Goal: Task Accomplishment & Management: Use online tool/utility

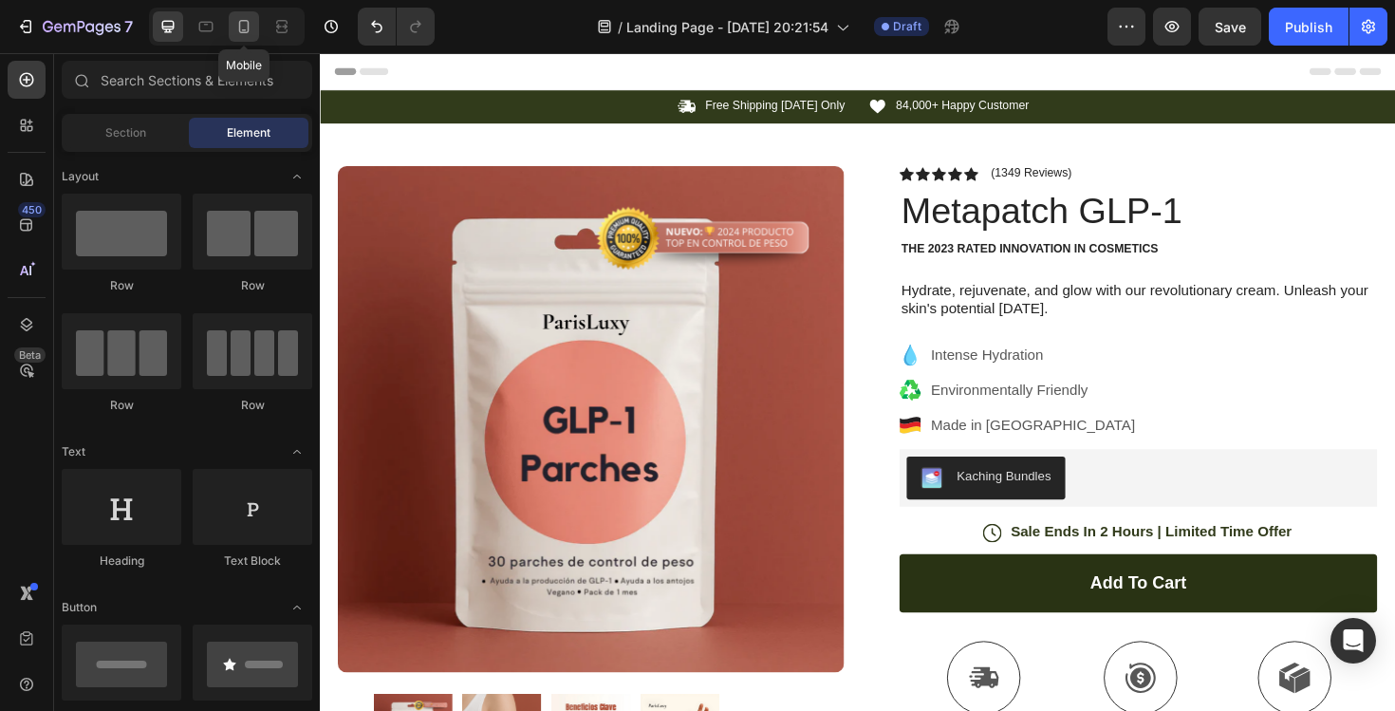
click at [242, 14] on div at bounding box center [244, 26] width 30 height 30
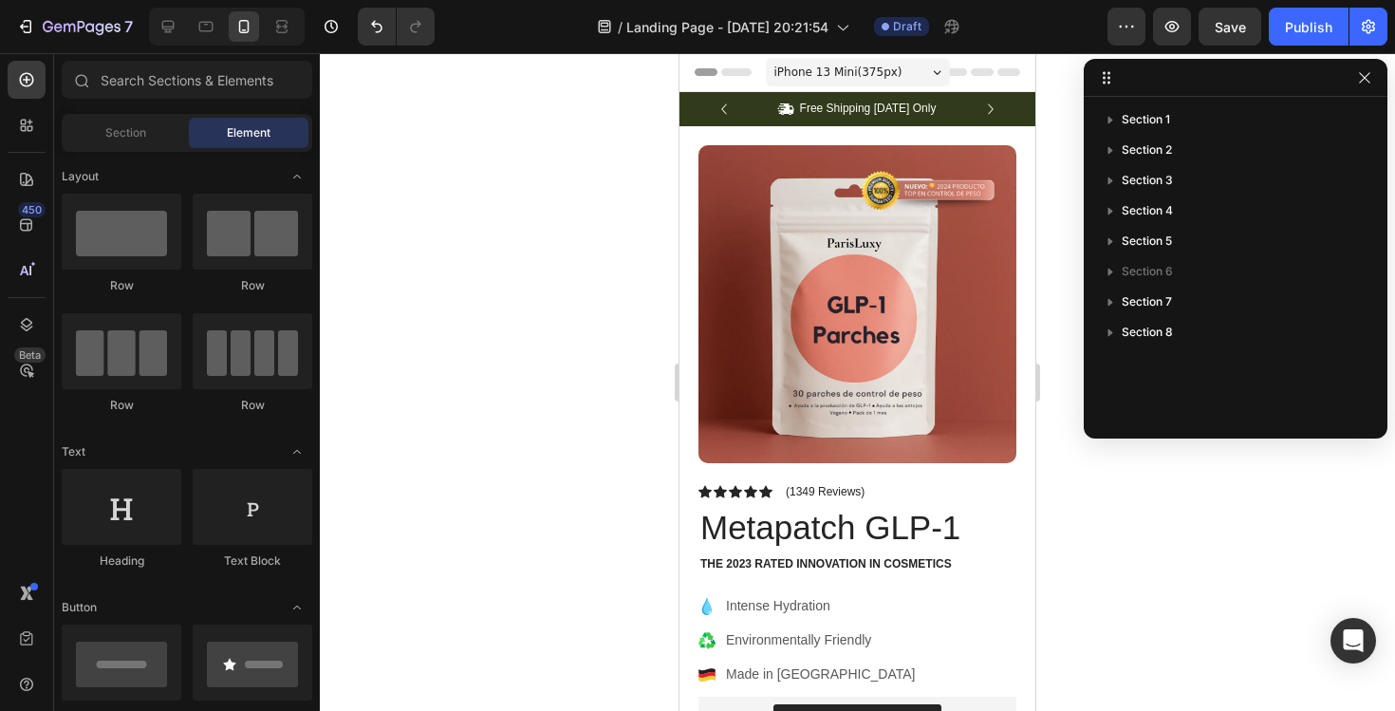
click at [1211, 549] on div at bounding box center [857, 382] width 1075 height 658
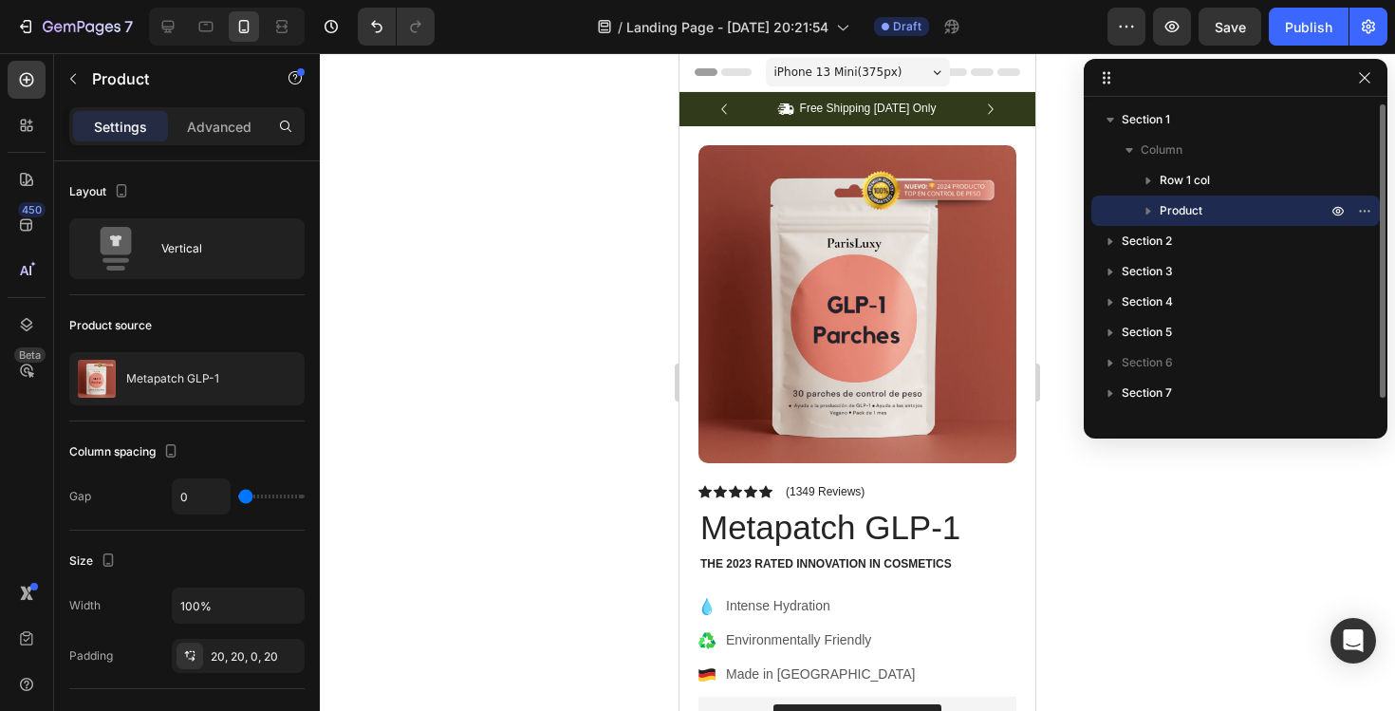
click at [1149, 209] on icon "button" at bounding box center [1148, 210] width 19 height 19
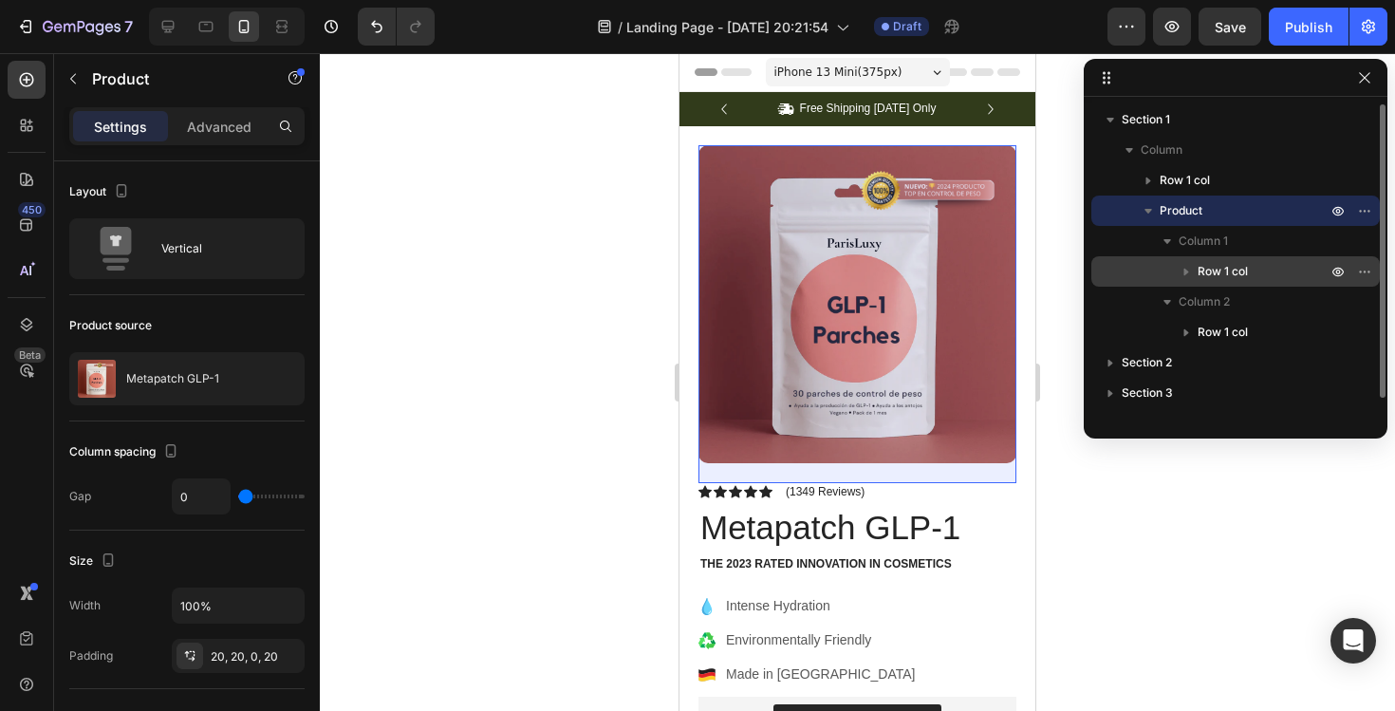
click at [1190, 270] on icon "button" at bounding box center [1186, 271] width 19 height 19
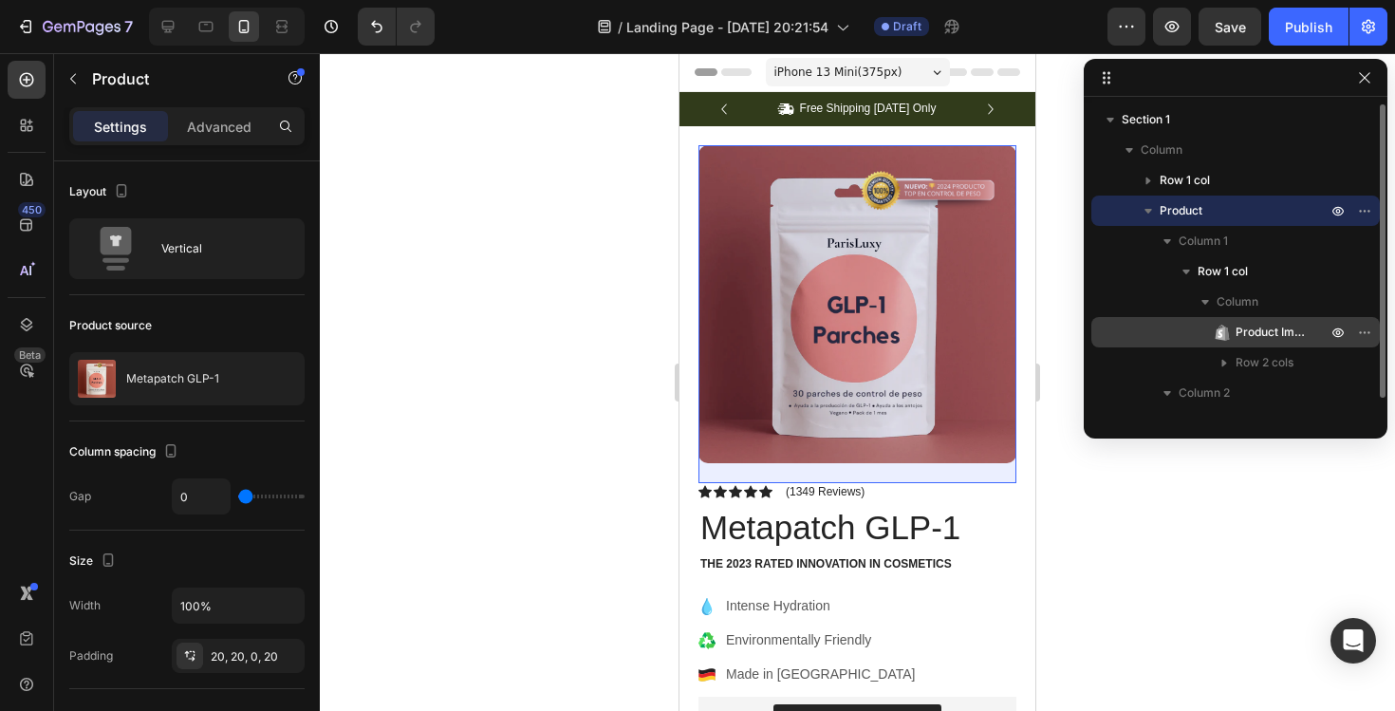
click at [1252, 332] on span "Product Images" at bounding box center [1272, 332] width 72 height 19
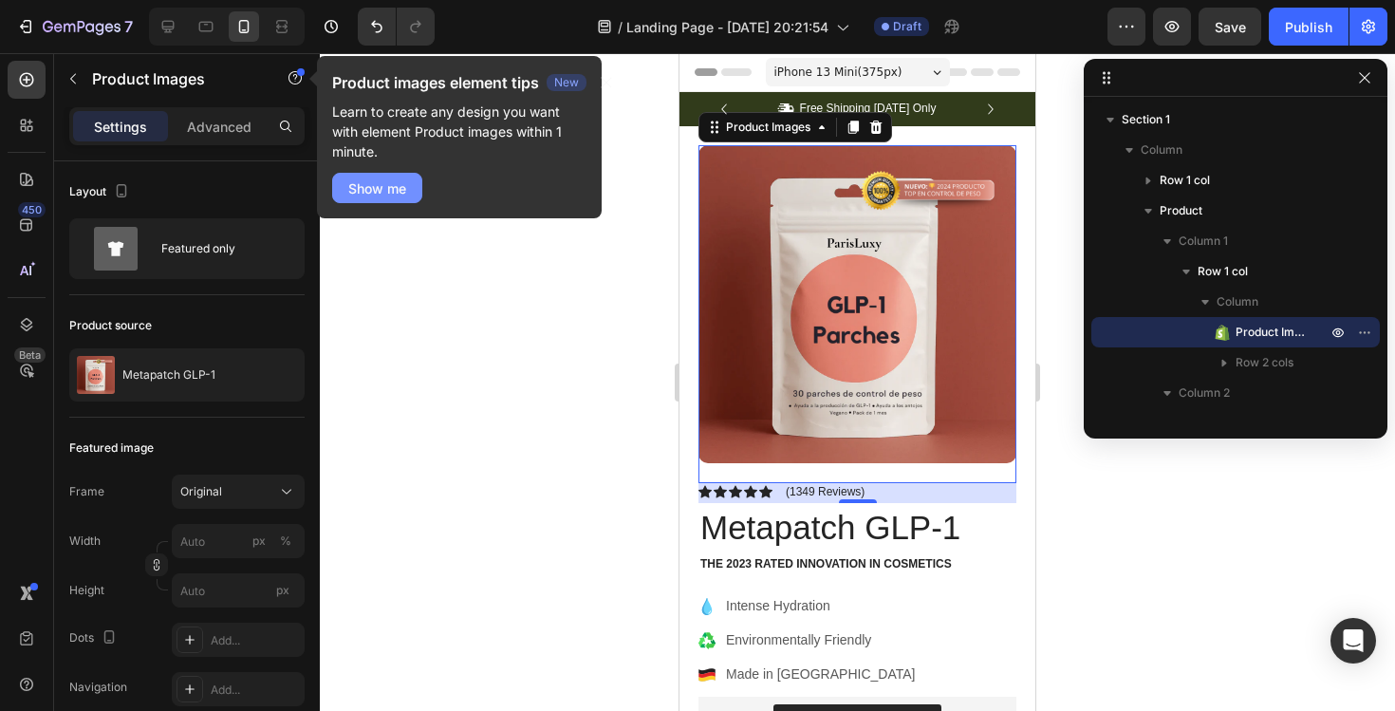
click at [403, 180] on div "Show me" at bounding box center [377, 188] width 58 height 20
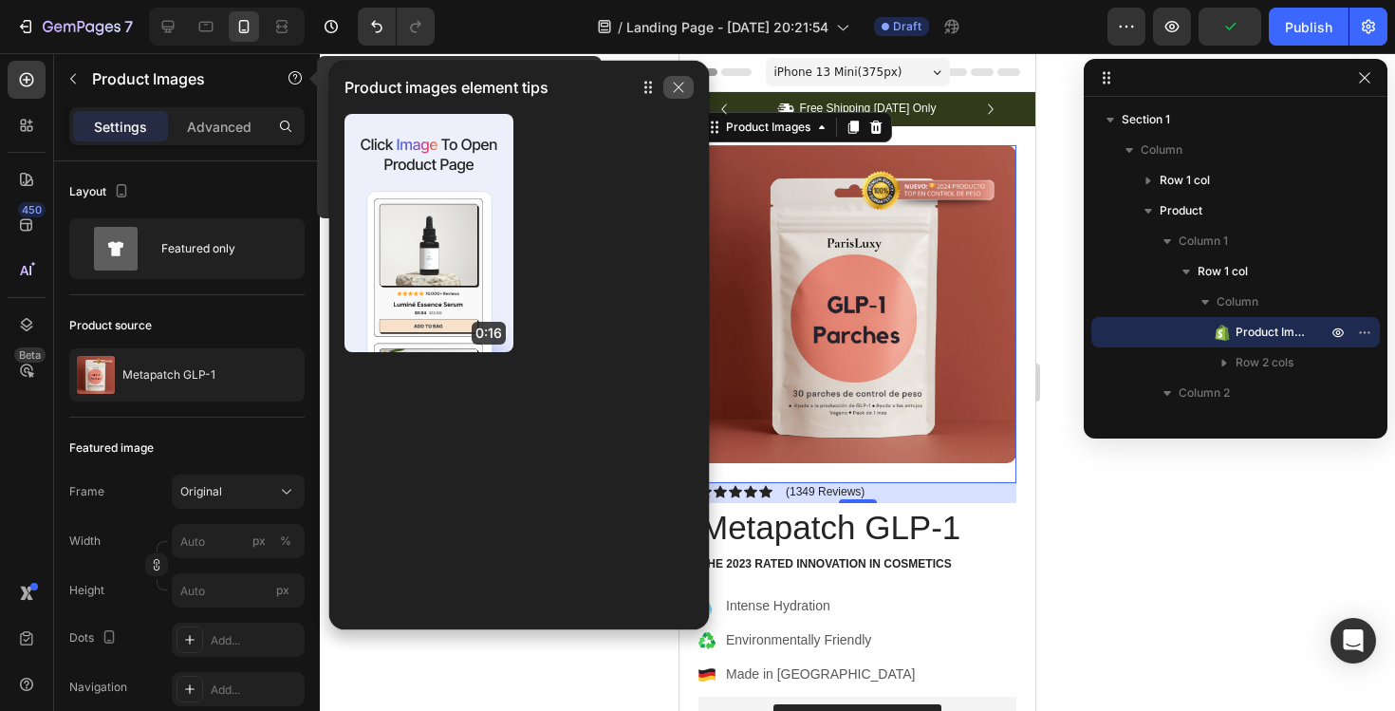
click at [679, 93] on icon "button" at bounding box center [678, 87] width 15 height 15
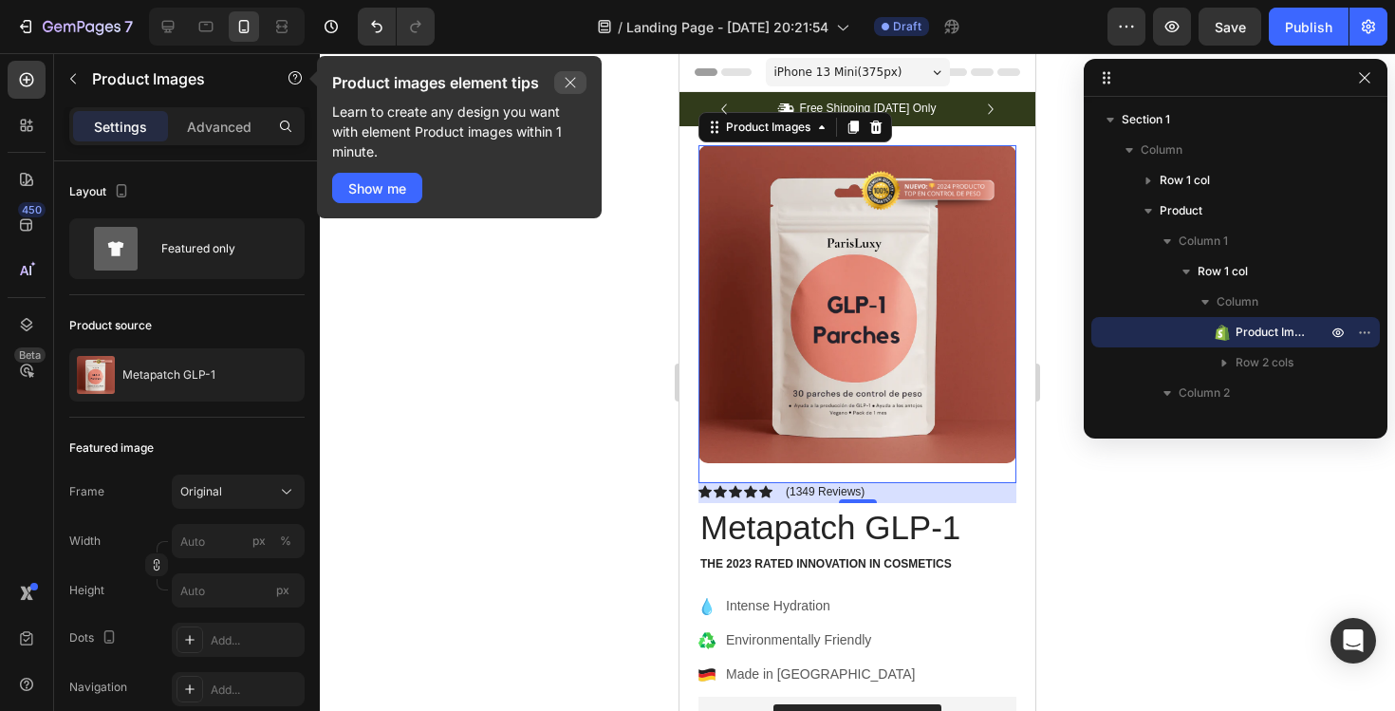
click at [572, 84] on icon "button" at bounding box center [571, 83] width 10 height 10
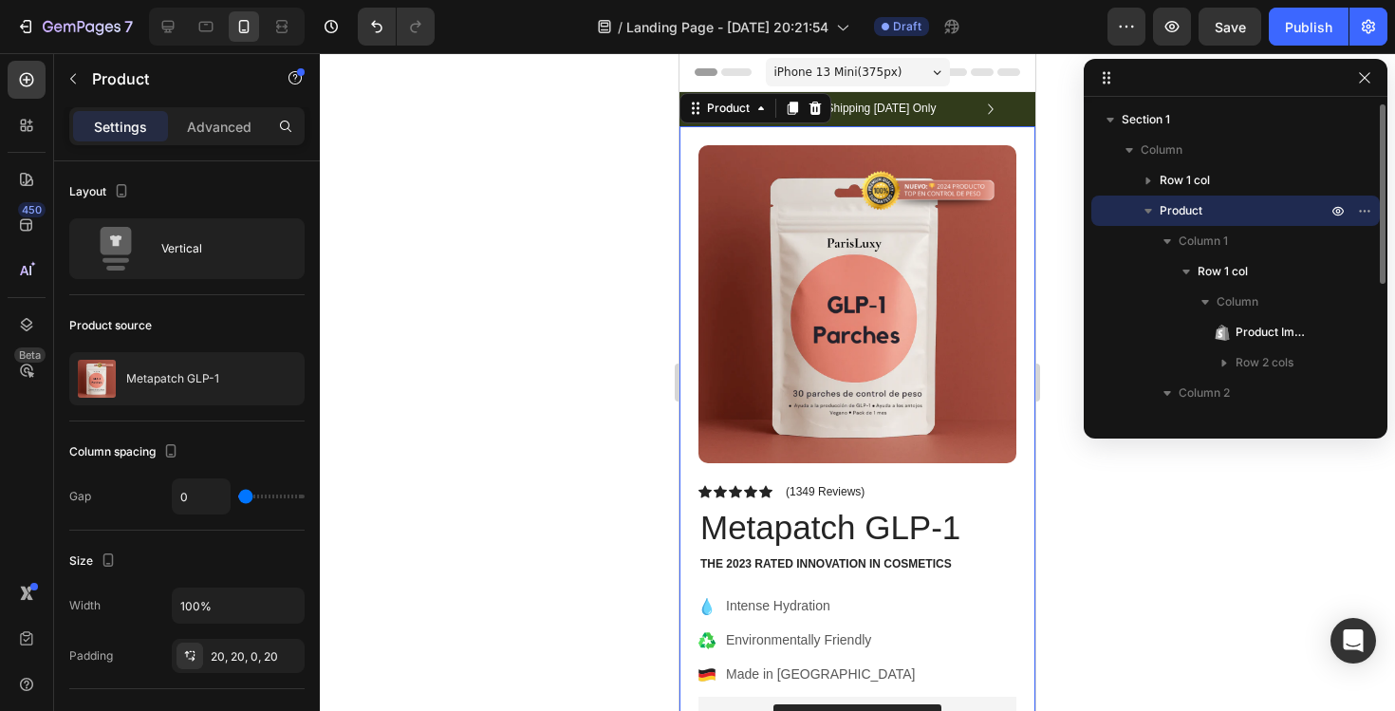
click at [1145, 213] on icon "button" at bounding box center [1148, 210] width 19 height 19
click at [1146, 213] on icon "button" at bounding box center [1148, 212] width 5 height 8
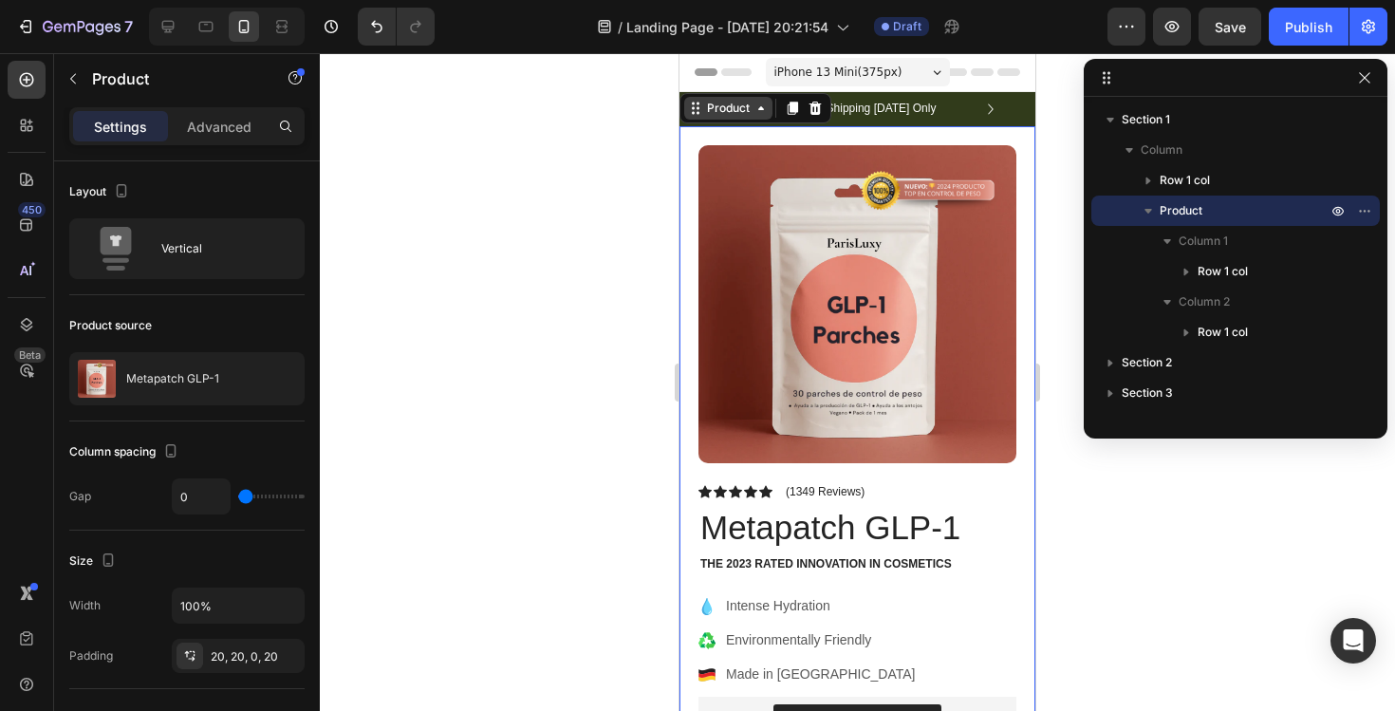
click at [722, 109] on div "Product" at bounding box center [728, 108] width 50 height 17
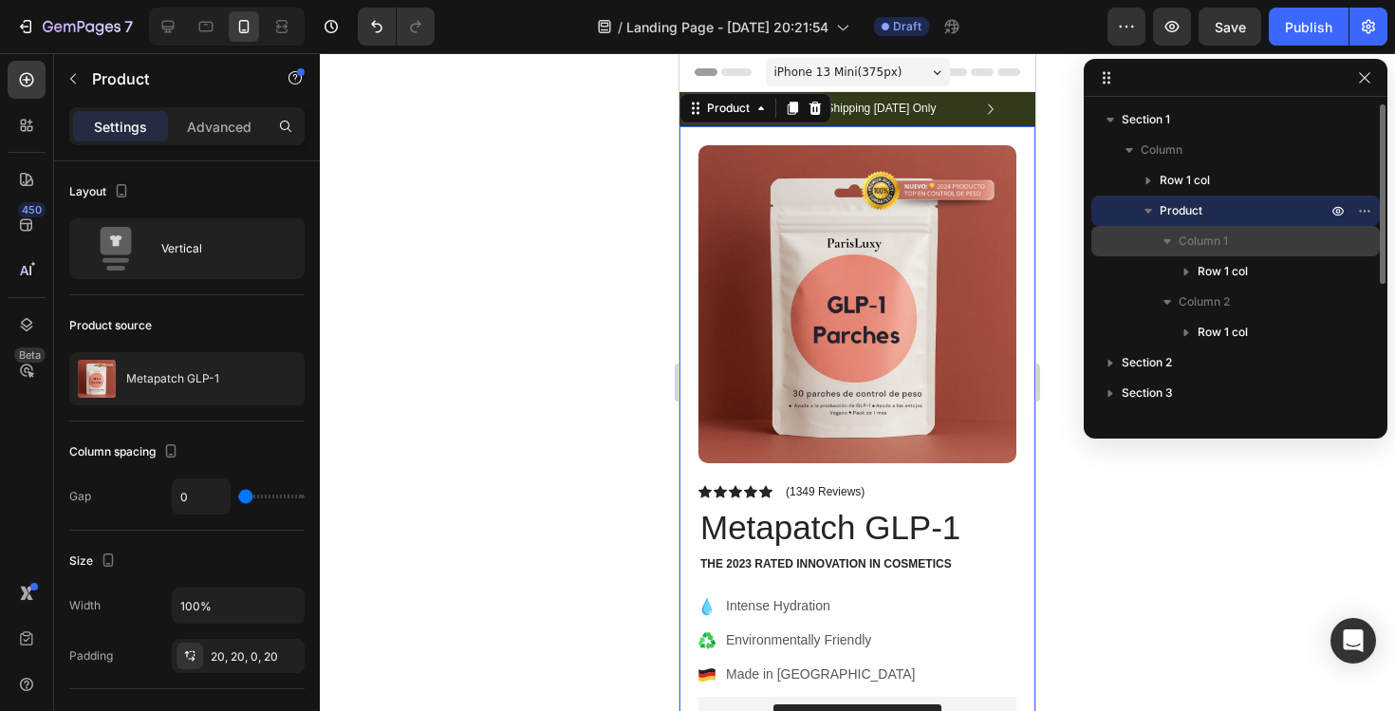
click at [1171, 247] on icon "button" at bounding box center [1167, 241] width 19 height 19
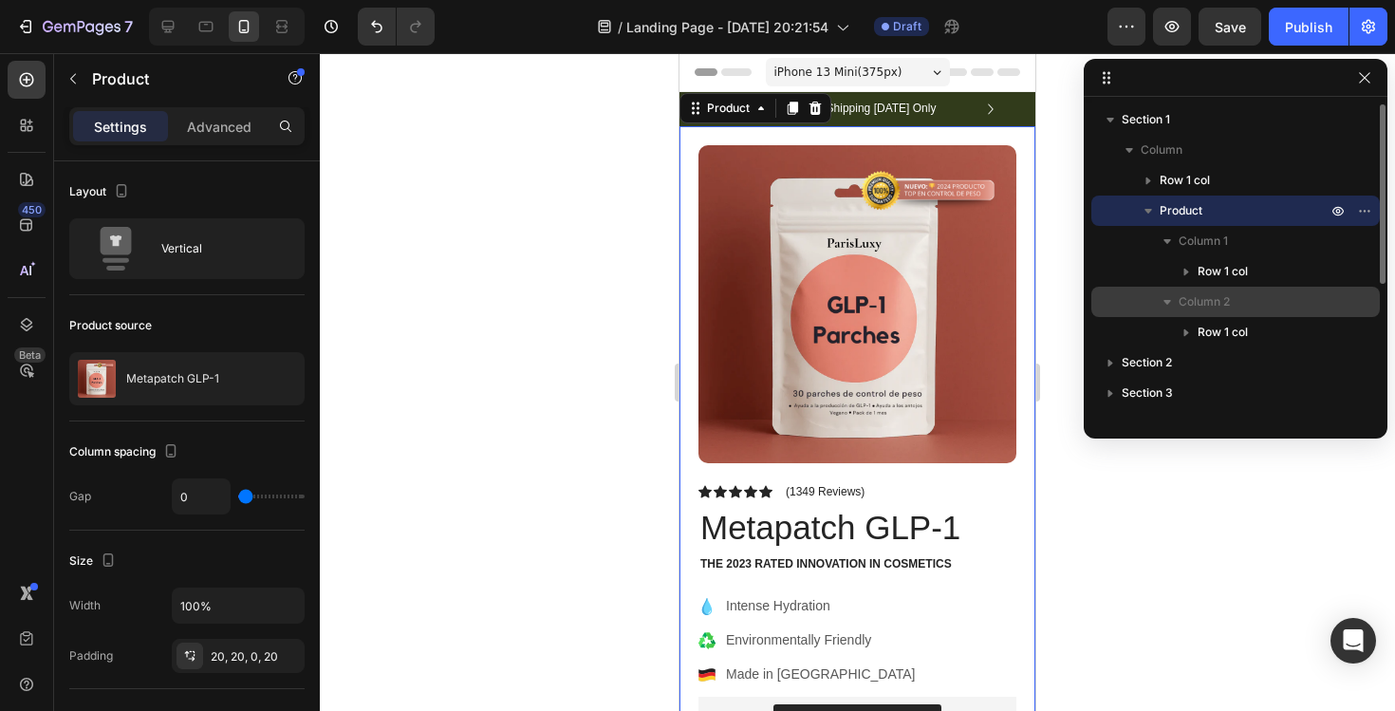
click at [1172, 301] on icon "button" at bounding box center [1167, 301] width 19 height 19
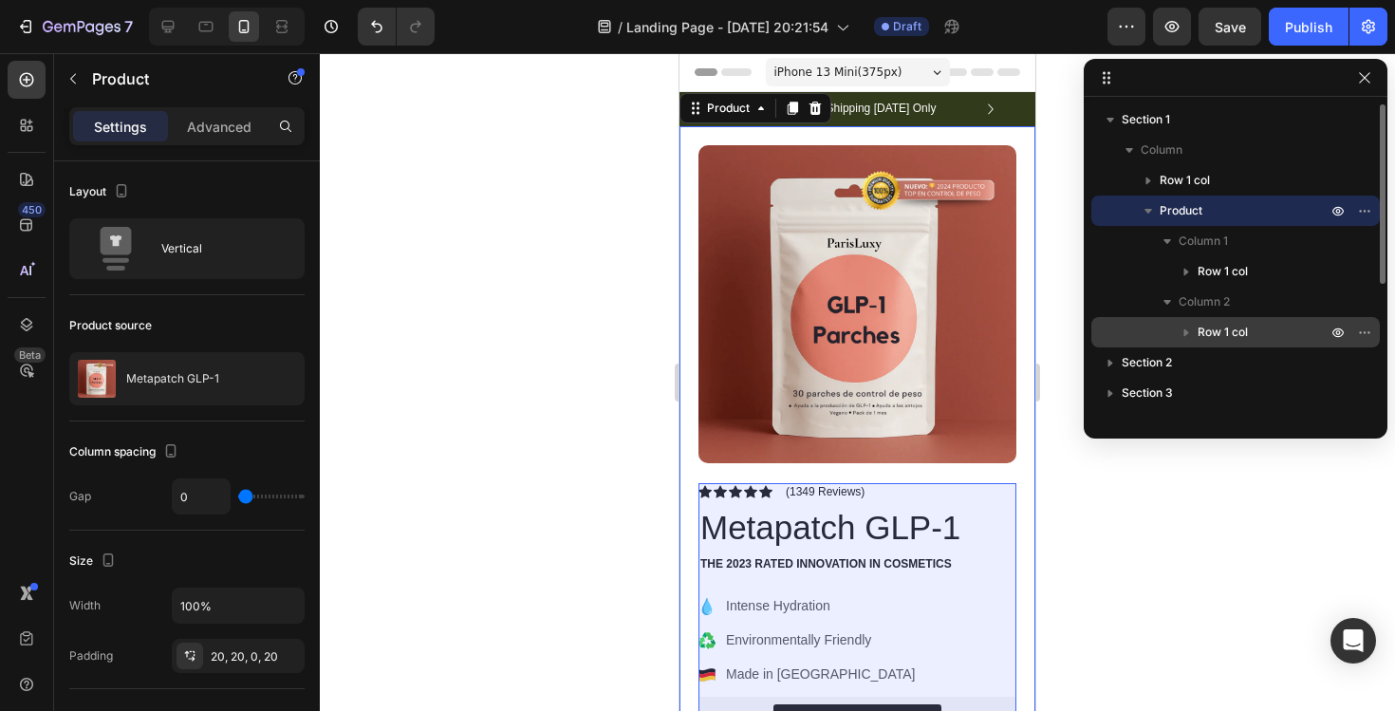
click at [1184, 332] on icon "button" at bounding box center [1186, 333] width 5 height 8
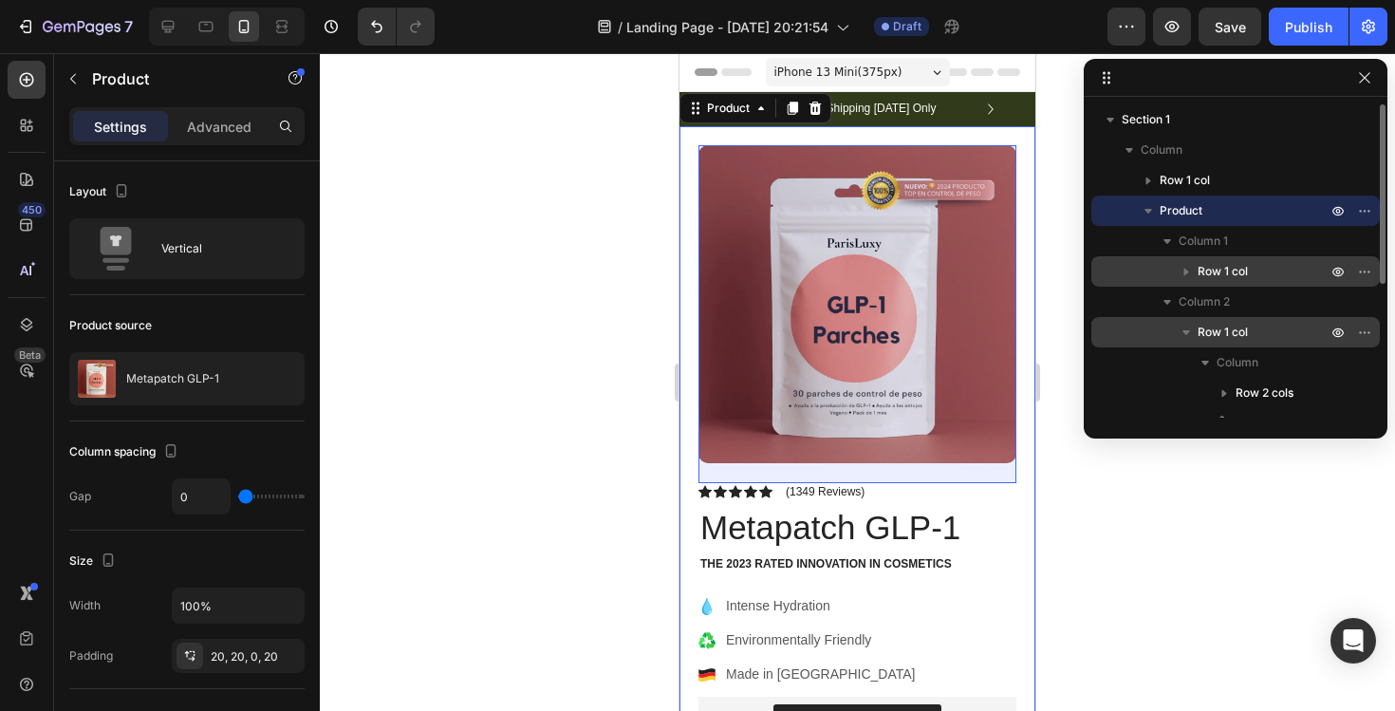
click at [1179, 272] on icon "button" at bounding box center [1186, 271] width 19 height 19
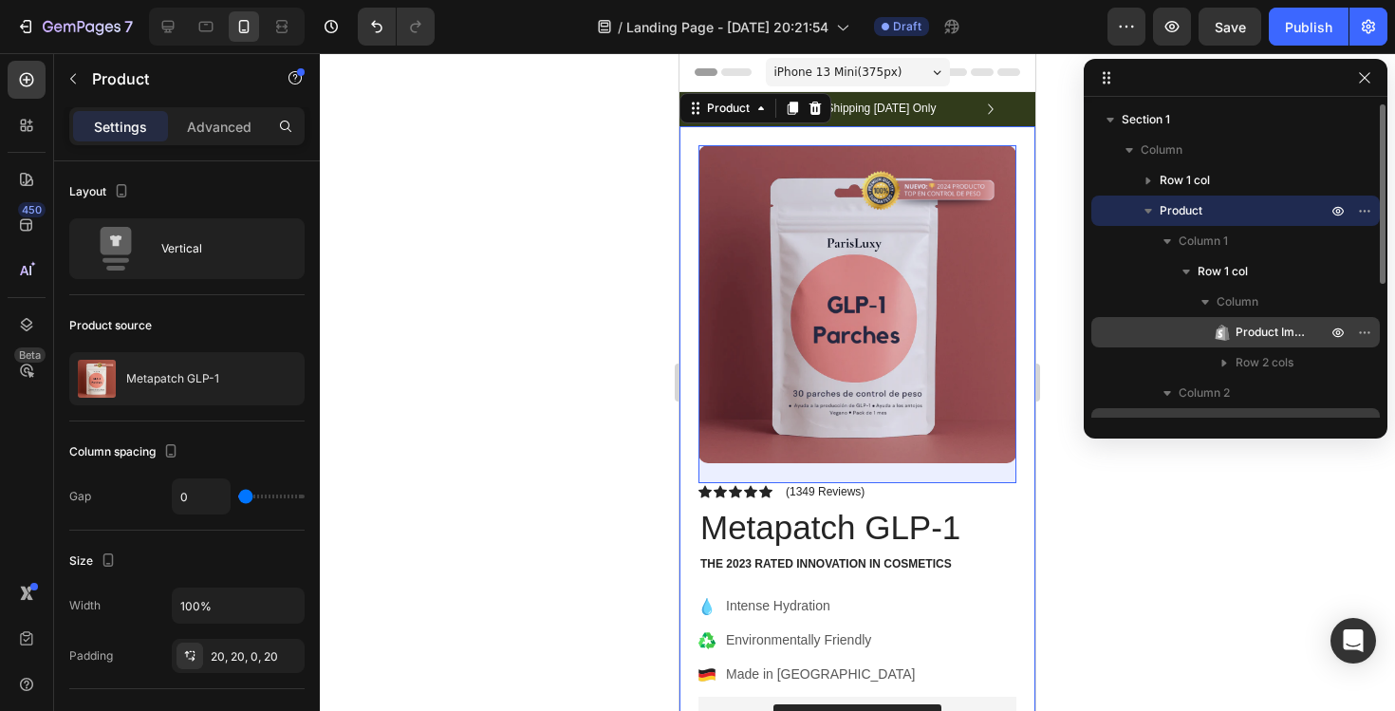
click at [1257, 339] on span "Product Images" at bounding box center [1272, 332] width 72 height 19
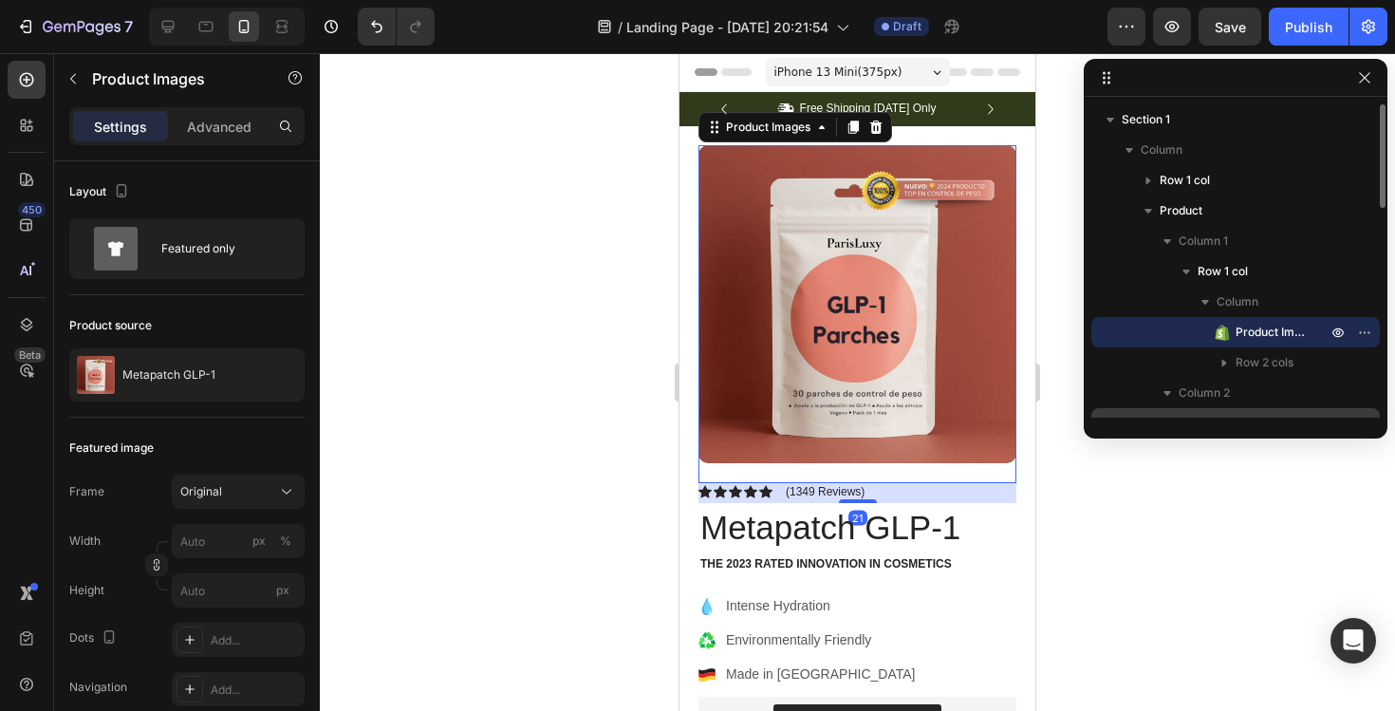
click at [1257, 339] on span "Product Images" at bounding box center [1272, 332] width 72 height 19
click at [1133, 23] on icon "button" at bounding box center [1126, 26] width 19 height 19
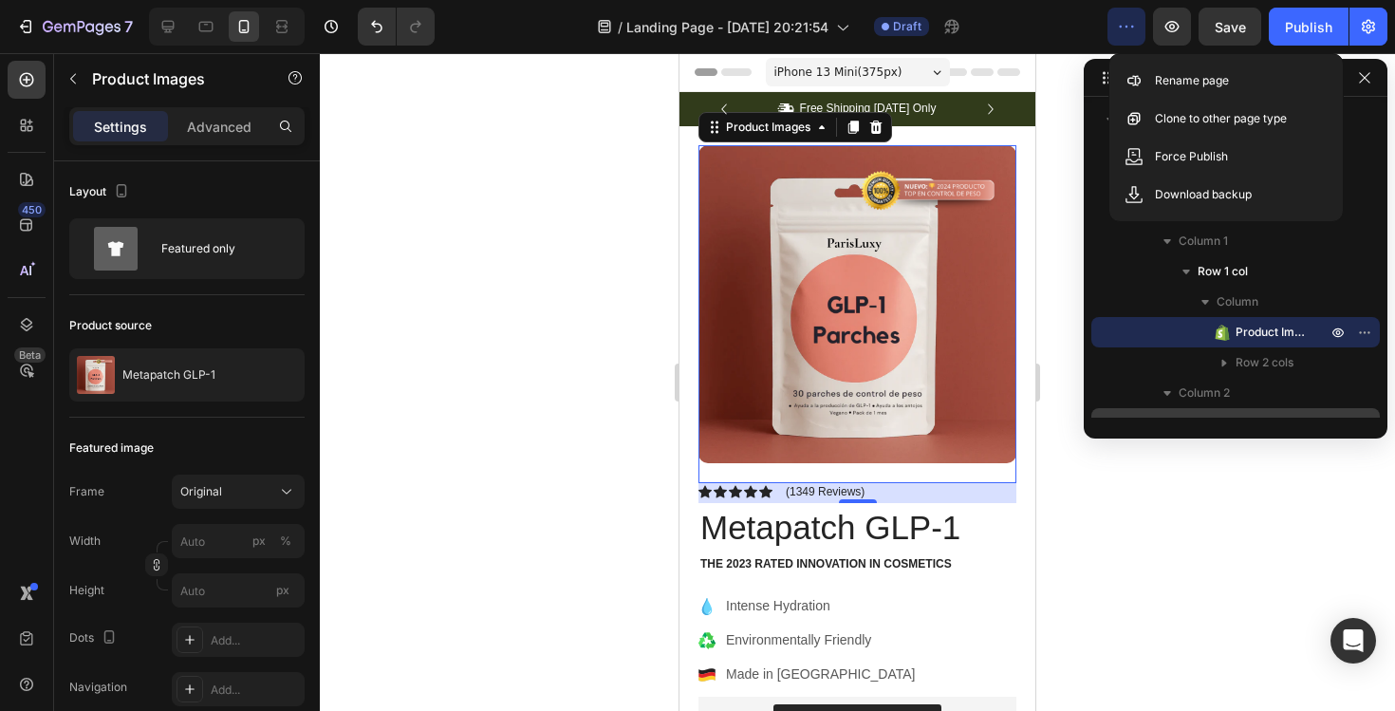
click at [1154, 584] on div at bounding box center [857, 382] width 1075 height 658
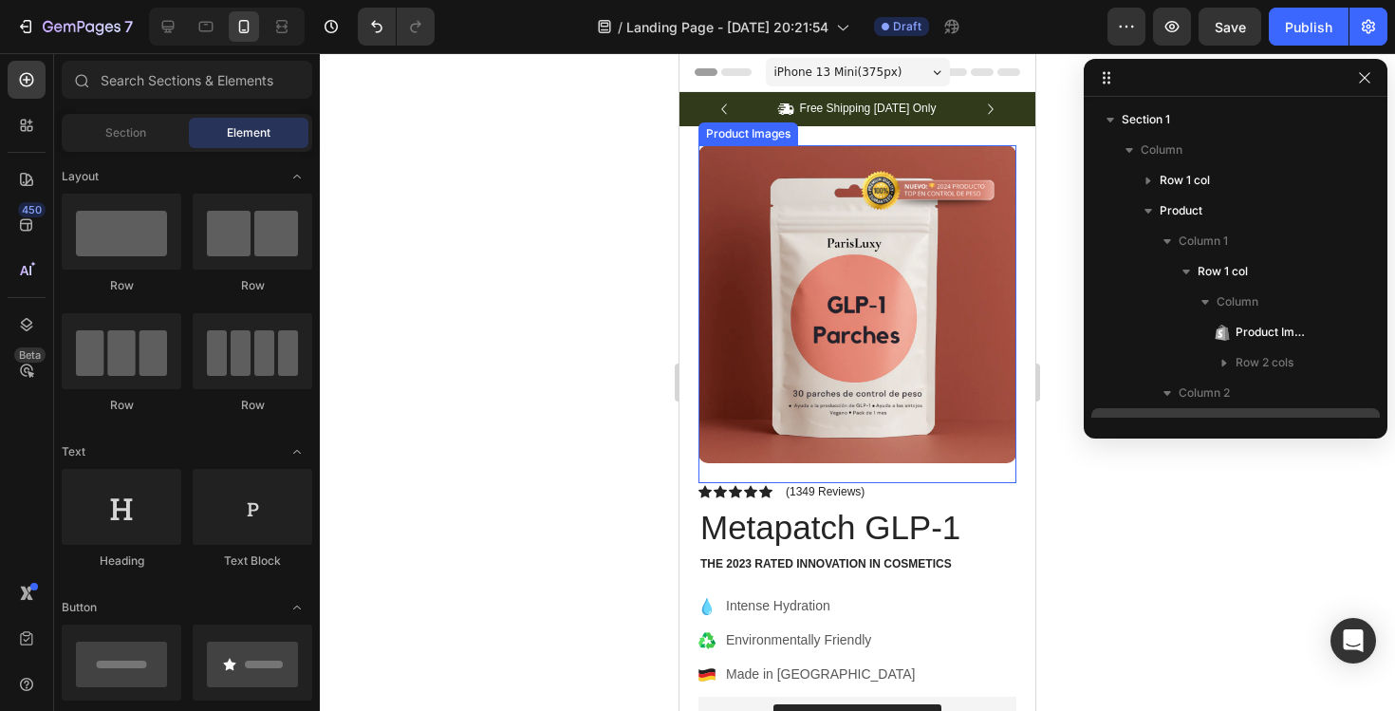
click at [880, 323] on img at bounding box center [857, 304] width 318 height 318
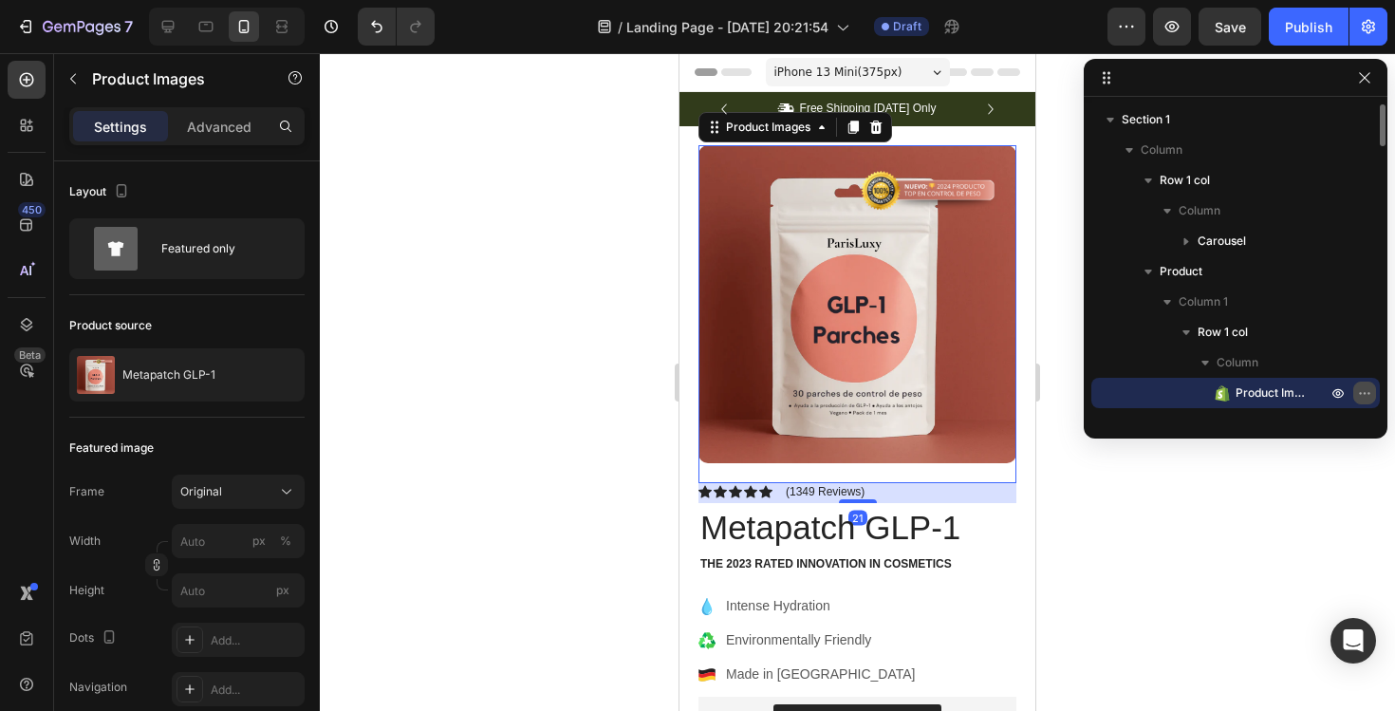
click at [1372, 400] on button "button" at bounding box center [1364, 392] width 23 height 23
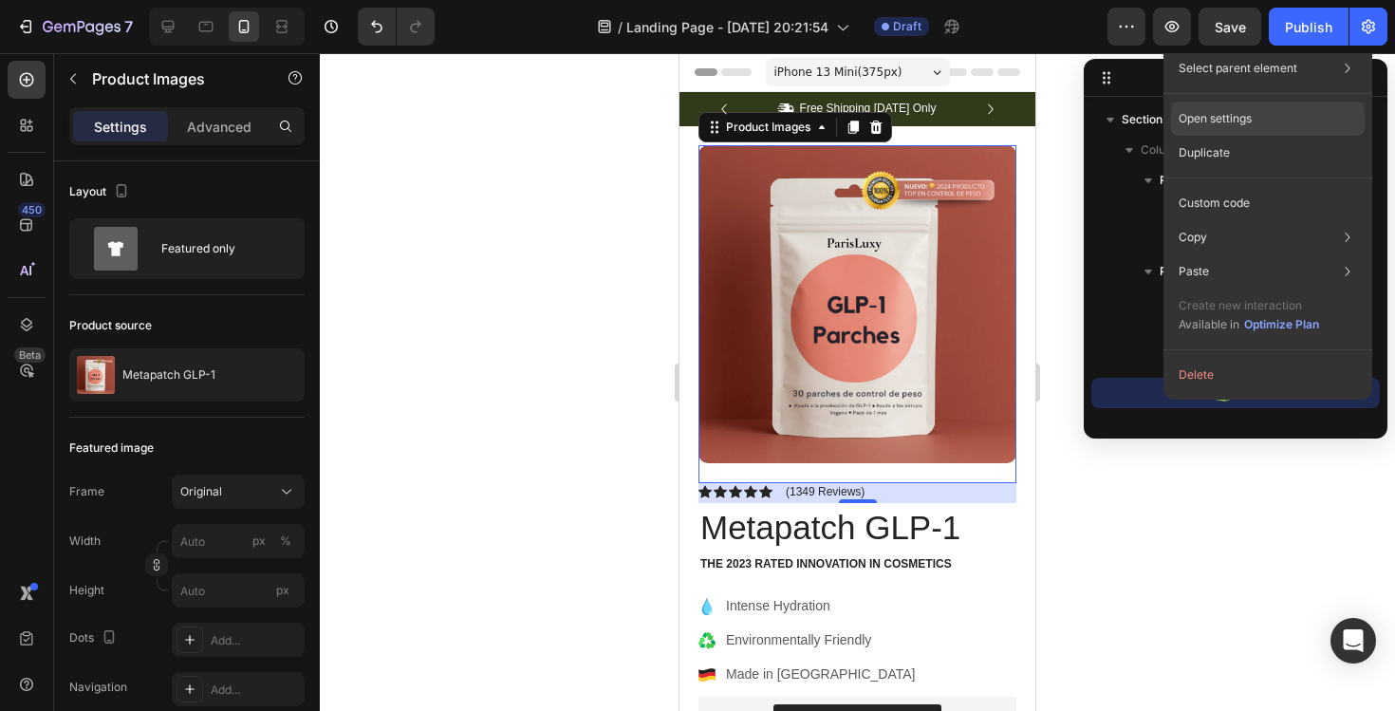
click at [1271, 113] on div "Open settings" at bounding box center [1268, 119] width 194 height 34
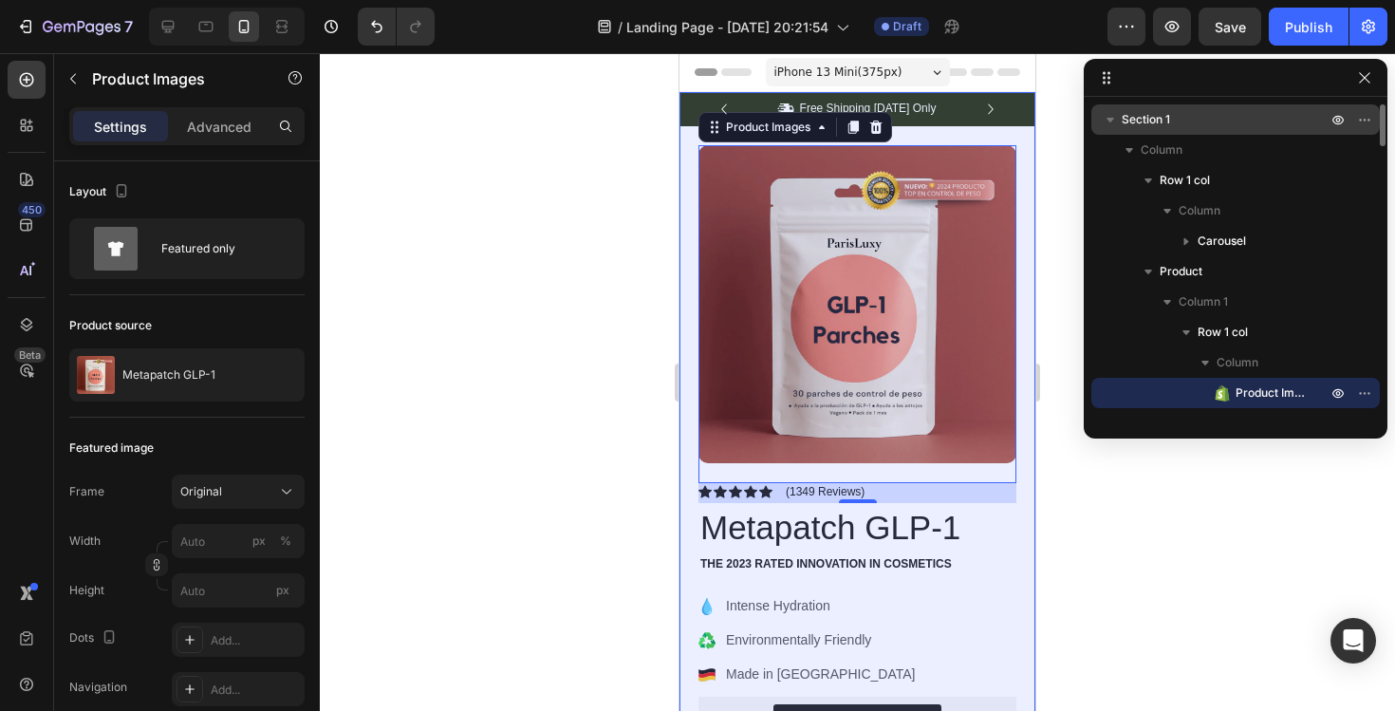
click at [1226, 119] on p "Section 1" at bounding box center [1226, 119] width 209 height 19
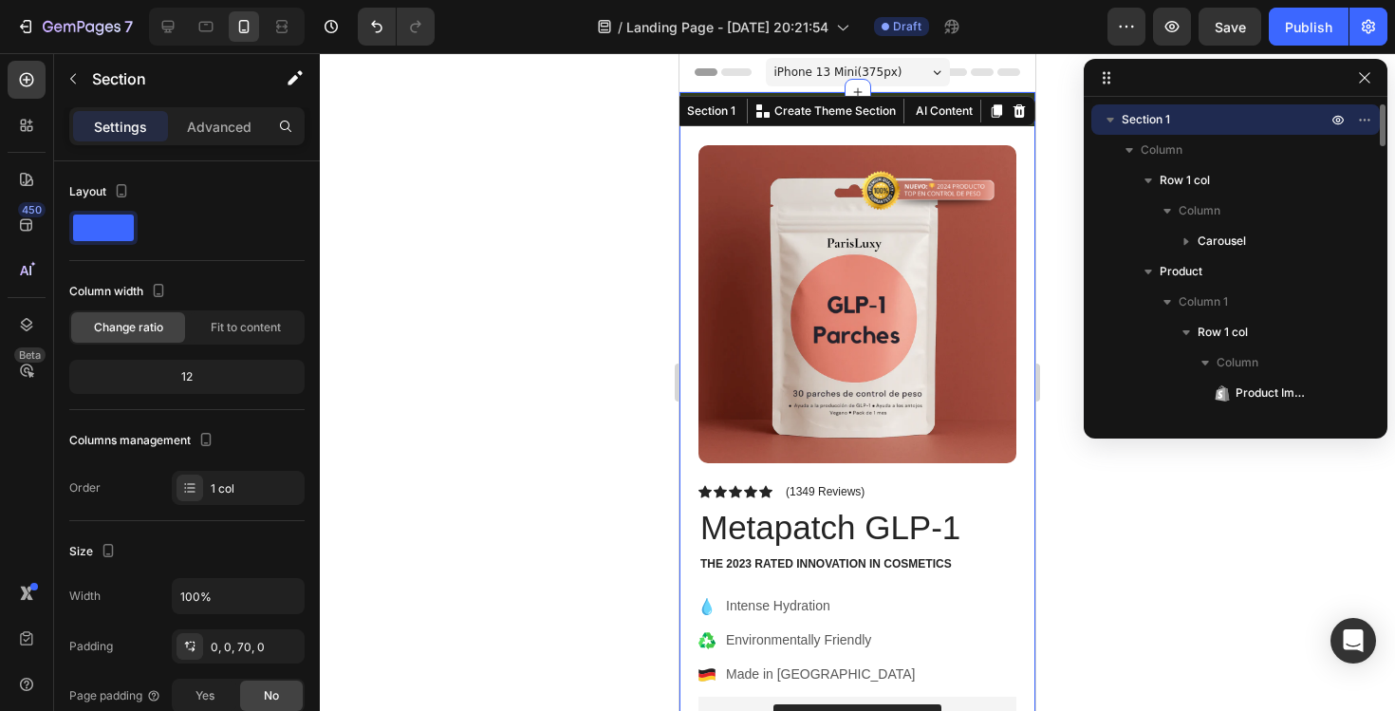
click at [1226, 119] on p "Section 1" at bounding box center [1226, 119] width 209 height 19
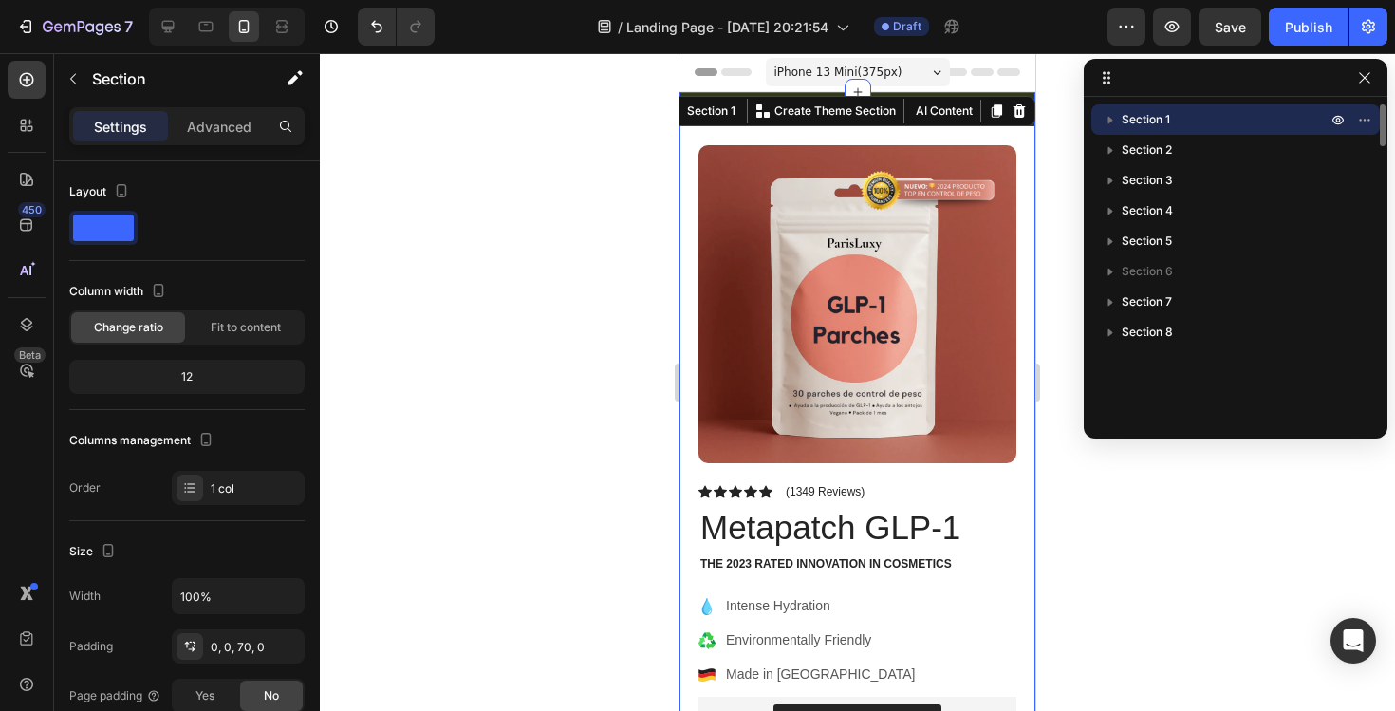
click at [1226, 119] on p "Section 1" at bounding box center [1226, 119] width 209 height 19
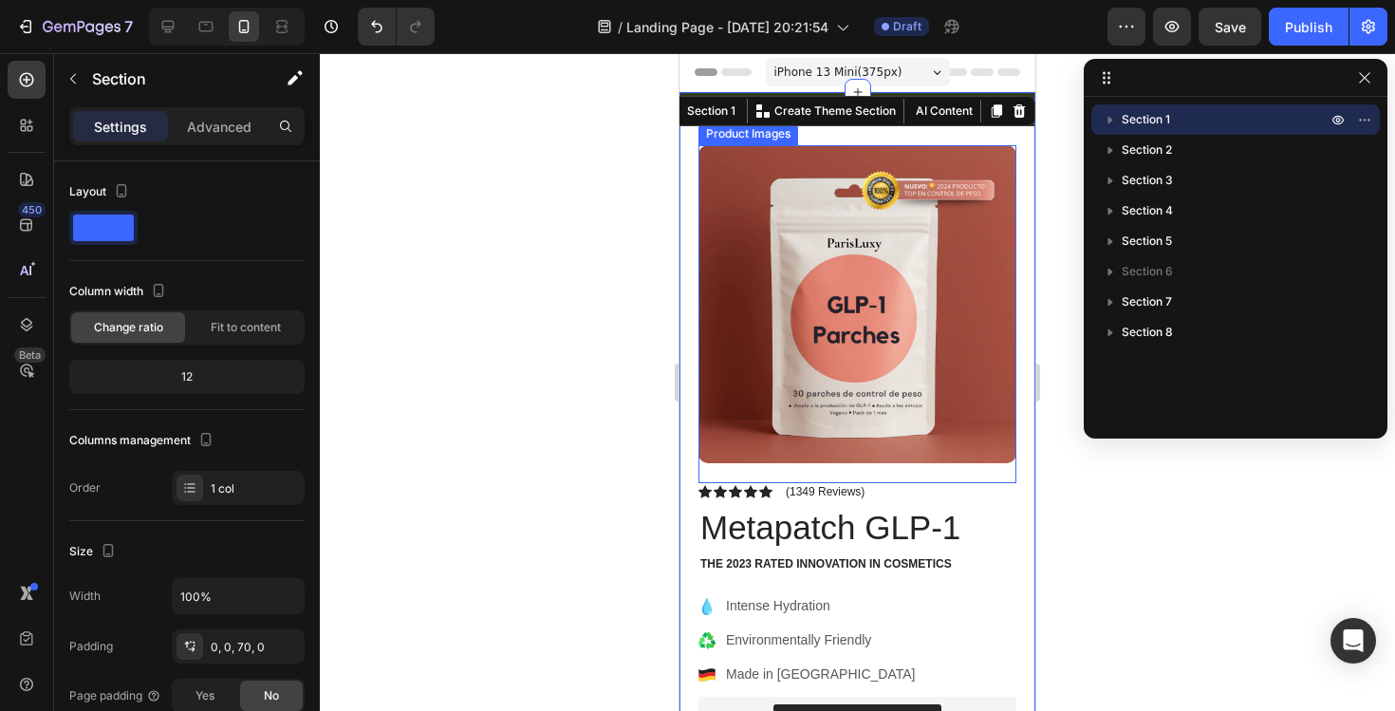
click at [886, 386] on img at bounding box center [857, 304] width 318 height 318
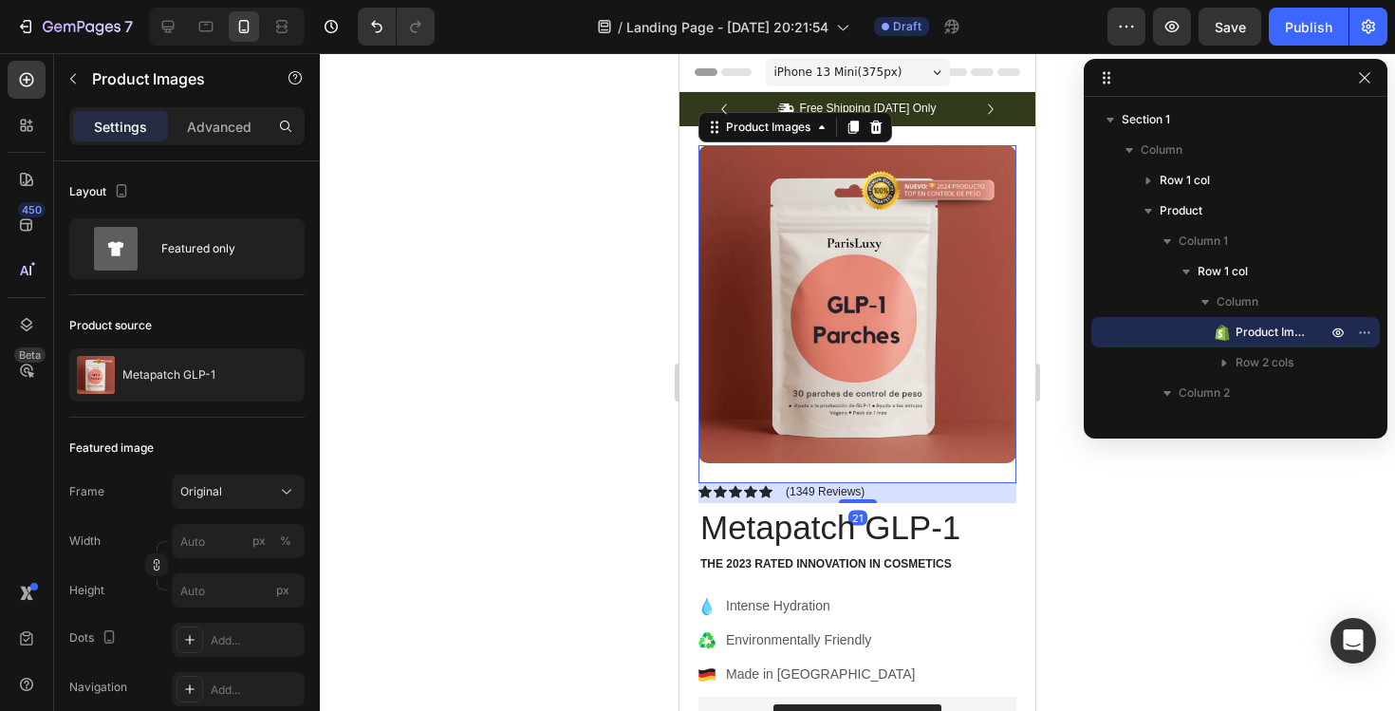
click at [1101, 533] on div at bounding box center [857, 382] width 1075 height 658
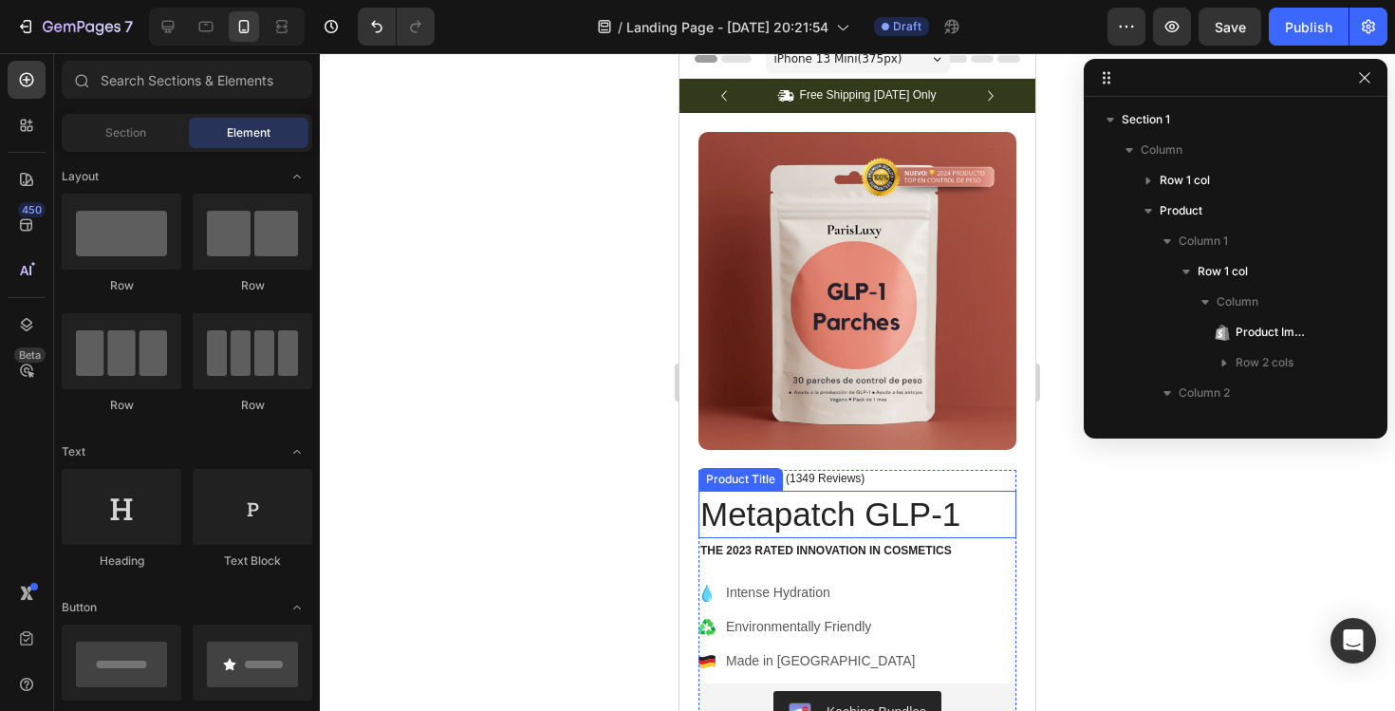
scroll to position [11, 0]
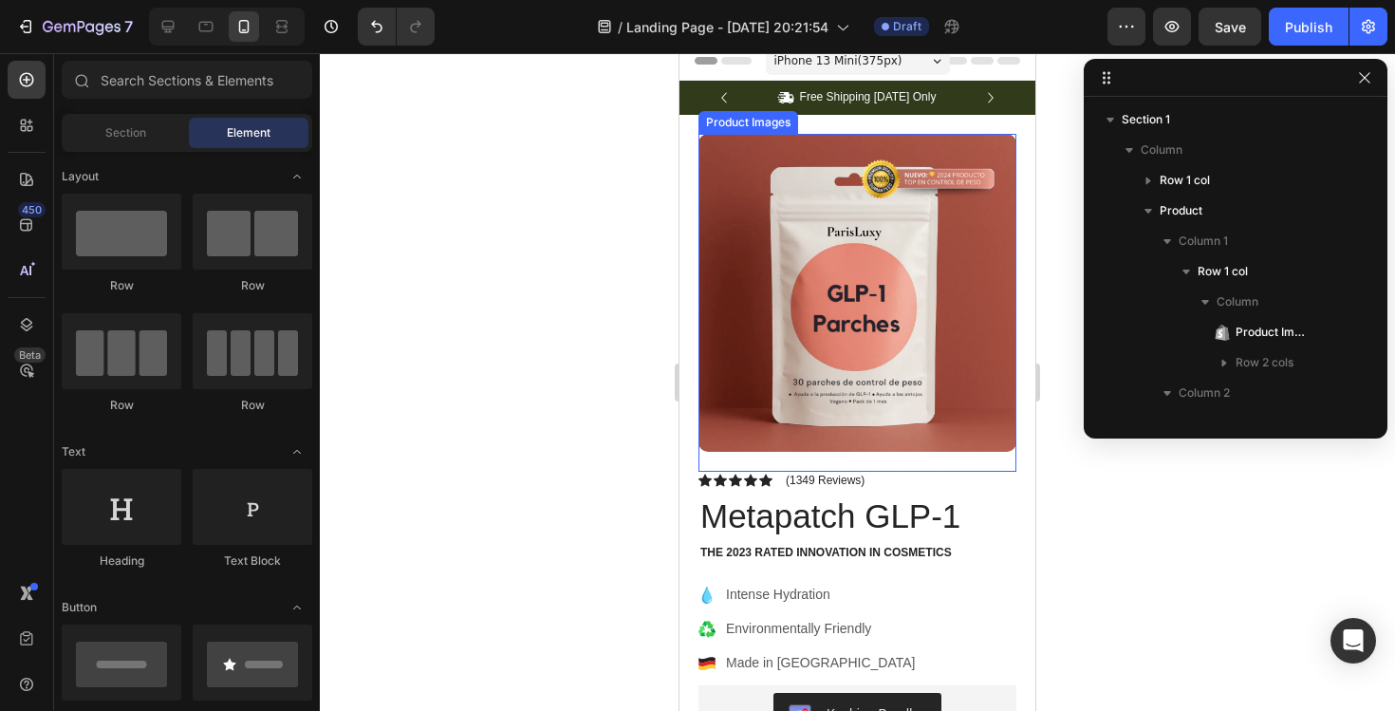
click at [892, 335] on img at bounding box center [857, 293] width 318 height 318
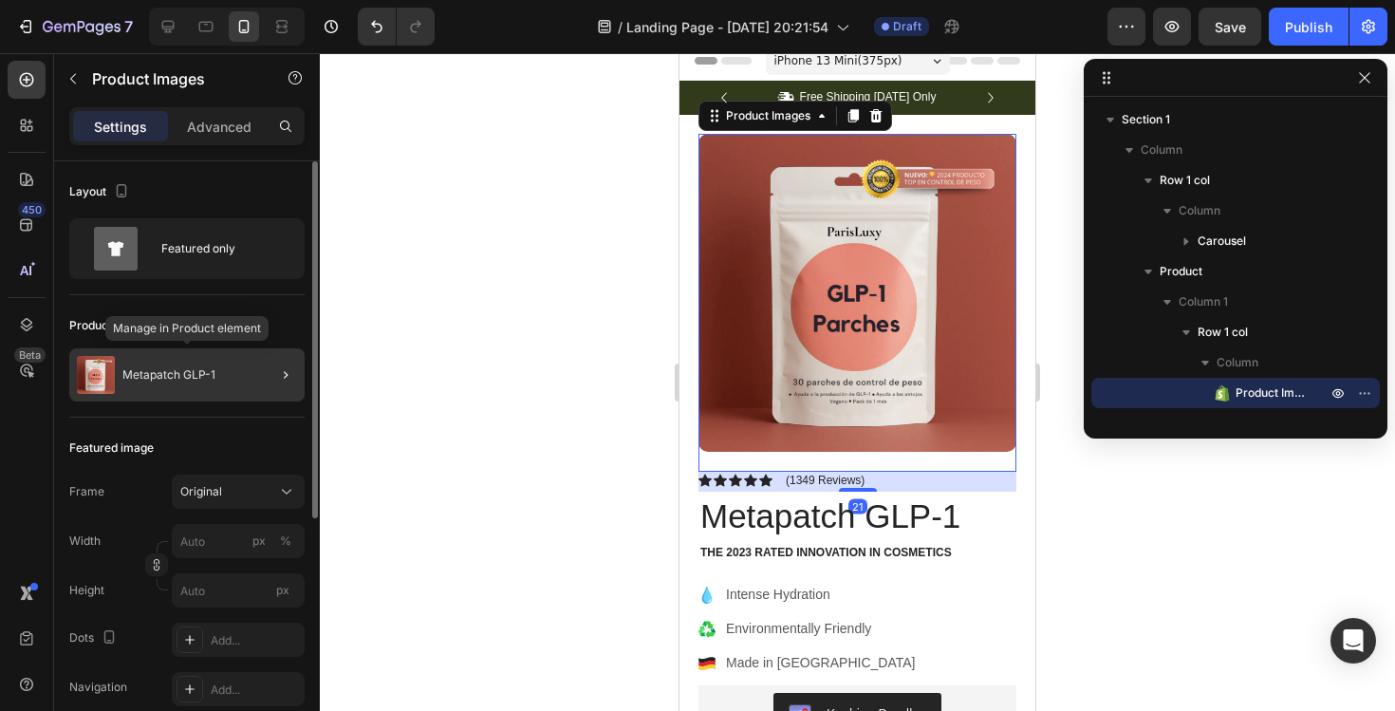
click at [219, 374] on div "Metapatch GLP-1" at bounding box center [186, 374] width 235 height 53
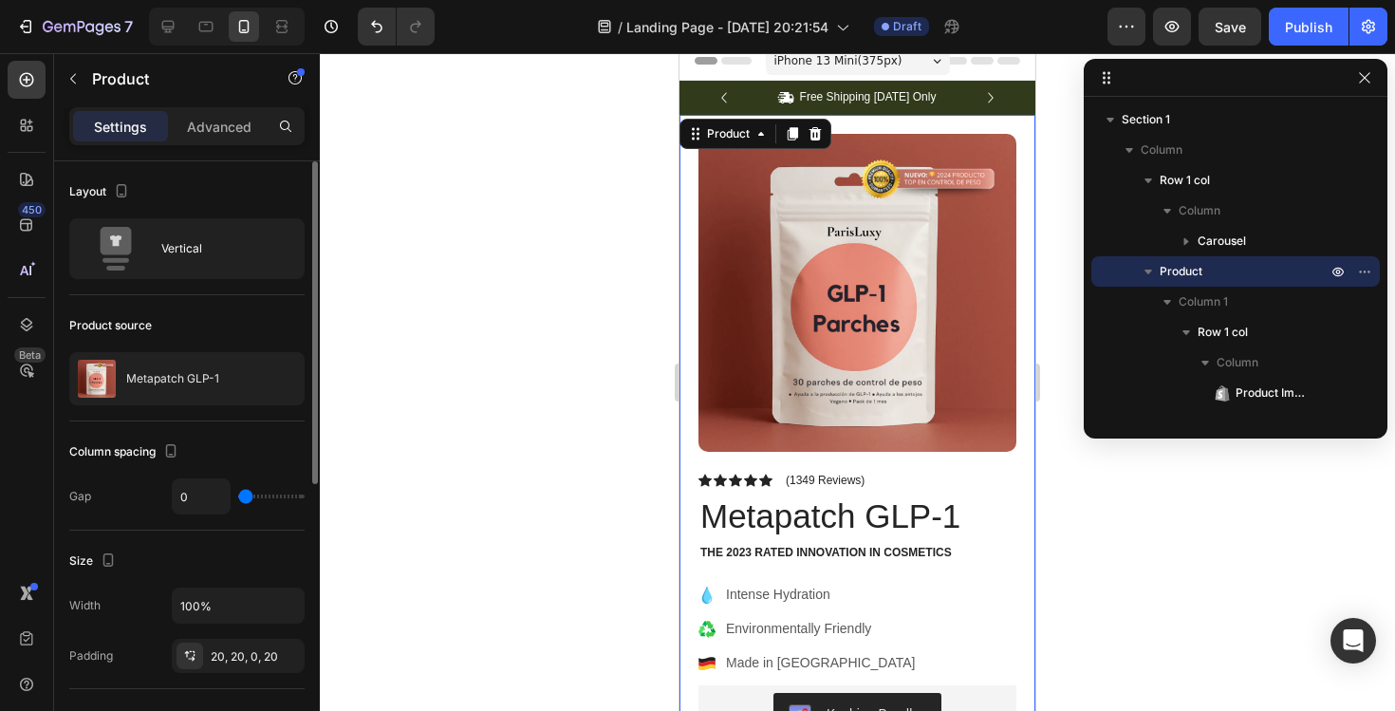
click at [0, 0] on div at bounding box center [0, 0] width 0 height 0
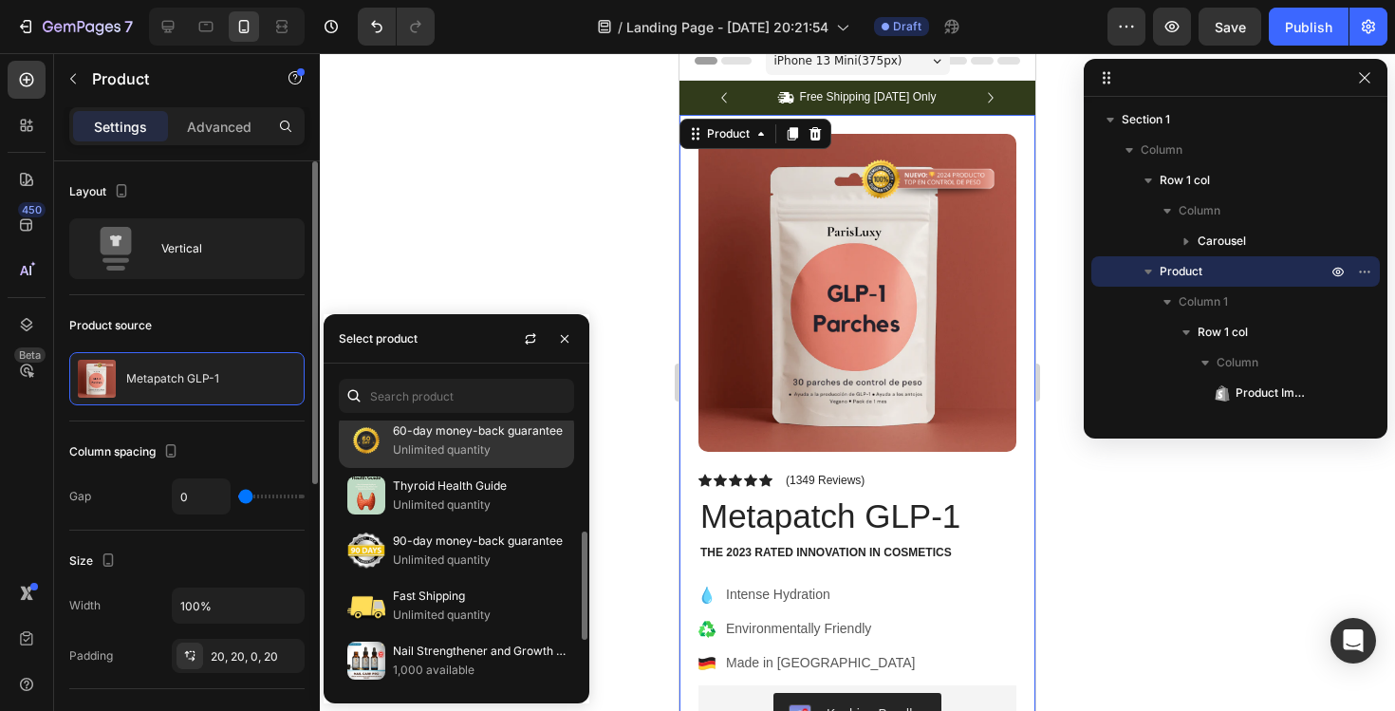
scroll to position [0, 0]
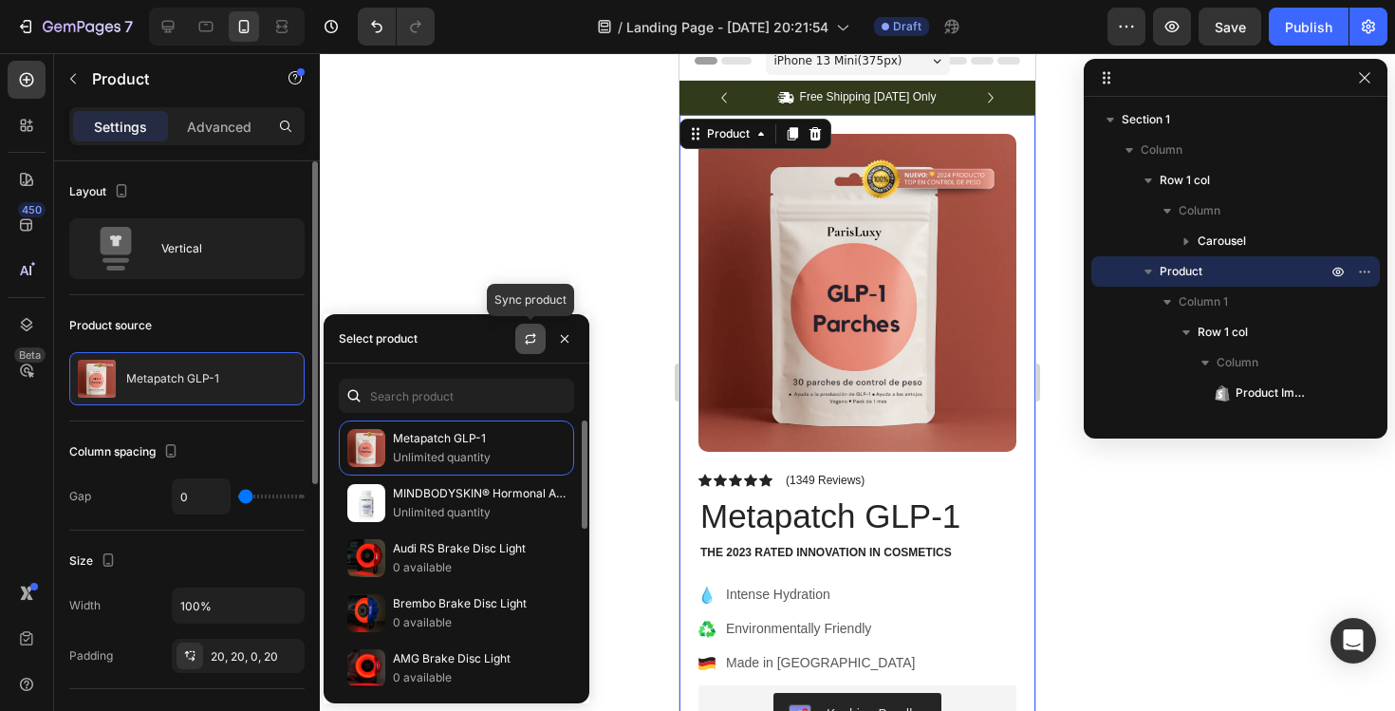
click at [530, 325] on button "button" at bounding box center [530, 339] width 30 height 30
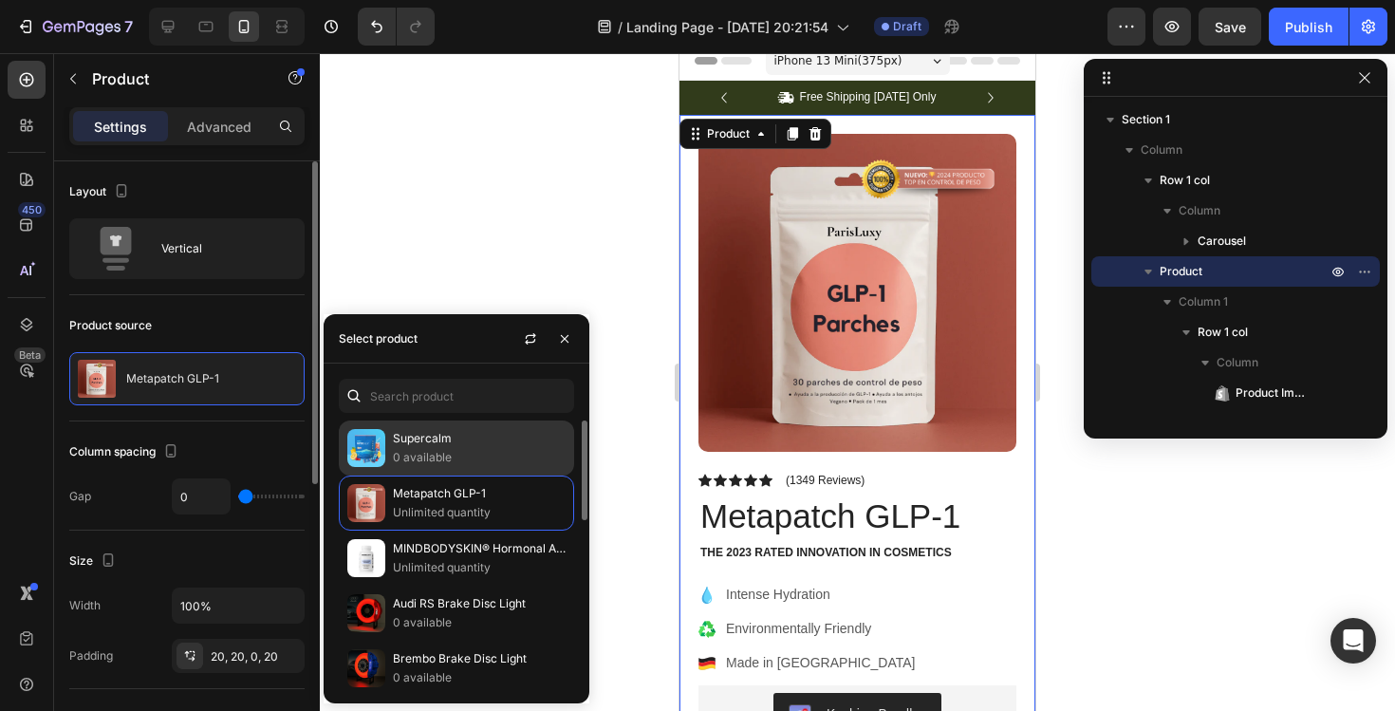
click at [513, 448] on p "0 available" at bounding box center [479, 457] width 173 height 19
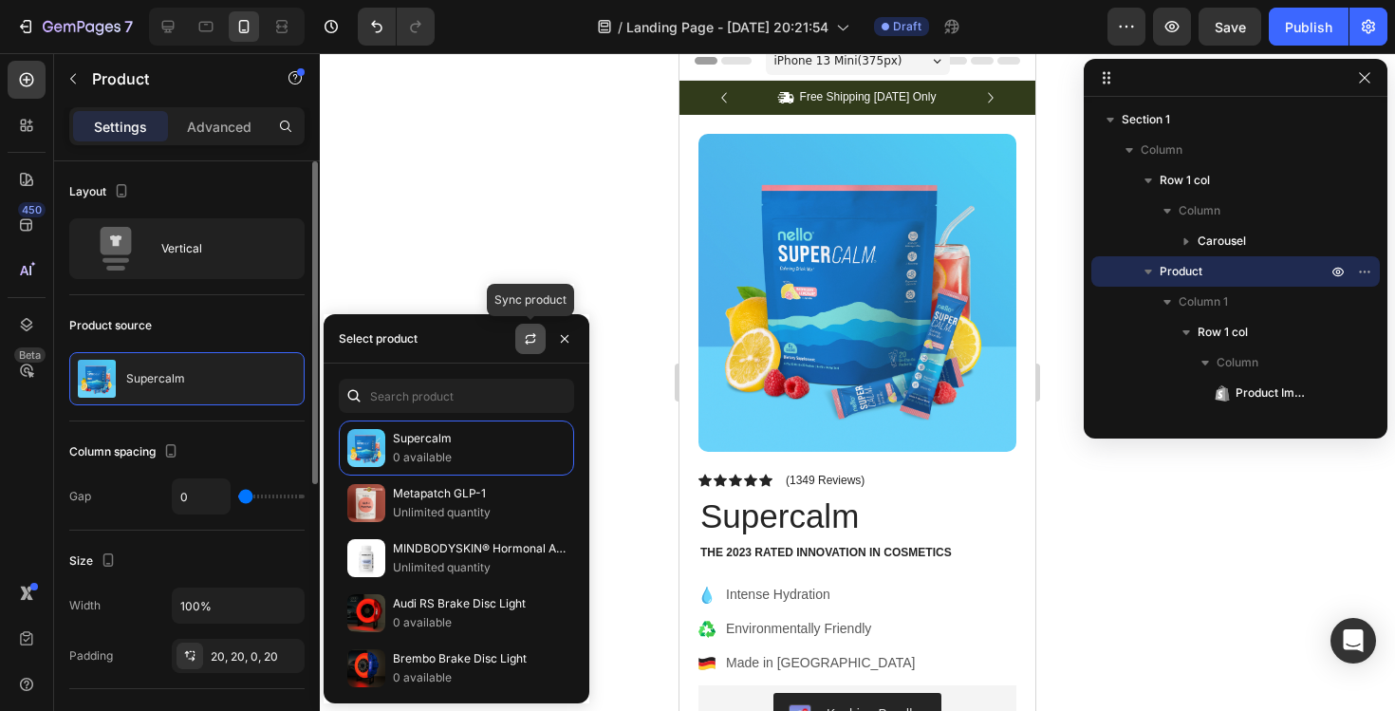
click at [528, 334] on icon "button" at bounding box center [531, 335] width 10 height 6
click at [516, 214] on div at bounding box center [857, 382] width 1075 height 658
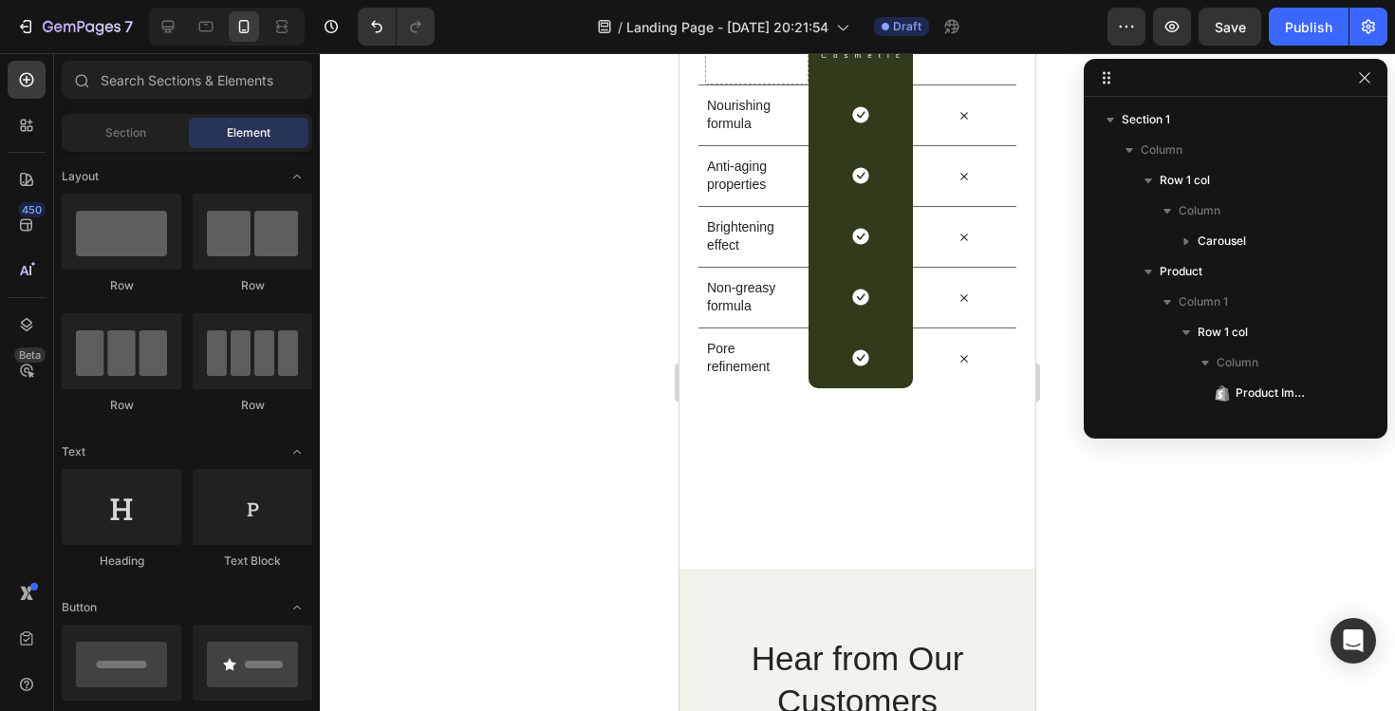
scroll to position [4571, 0]
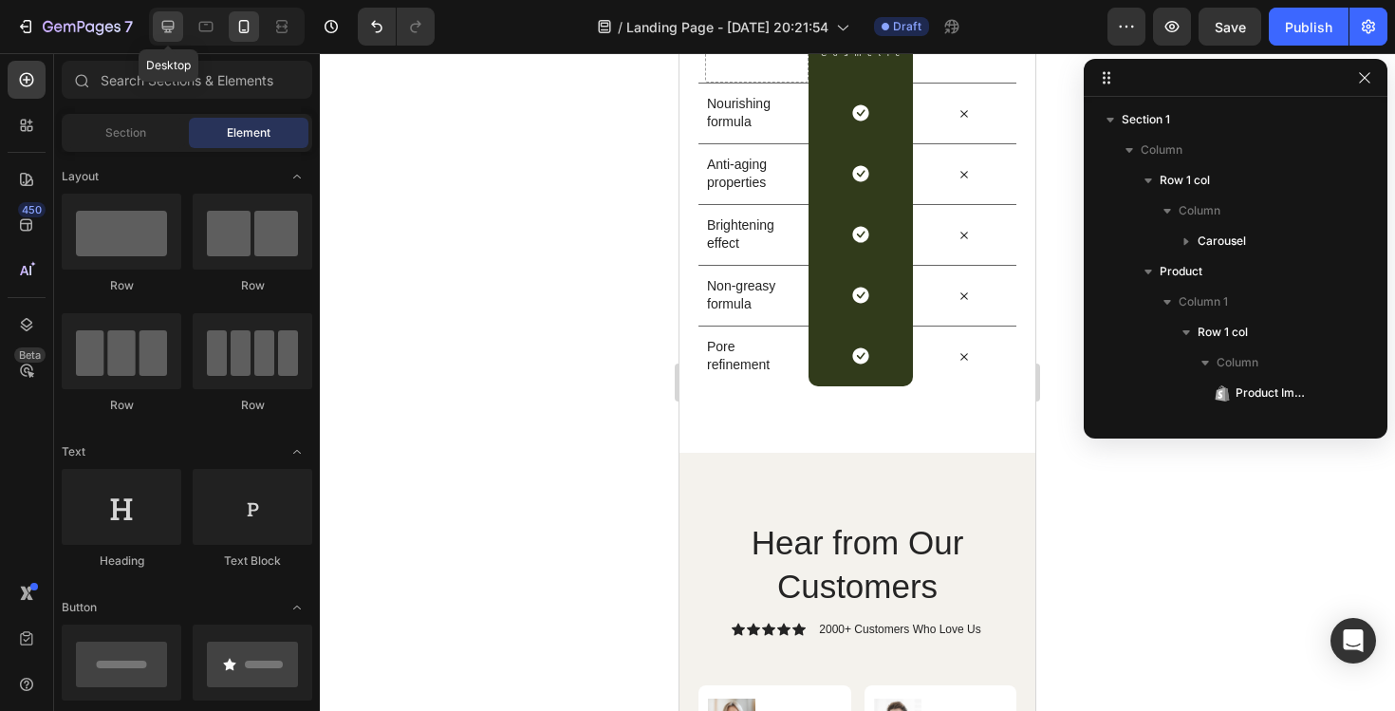
click at [161, 33] on icon at bounding box center [167, 26] width 19 height 19
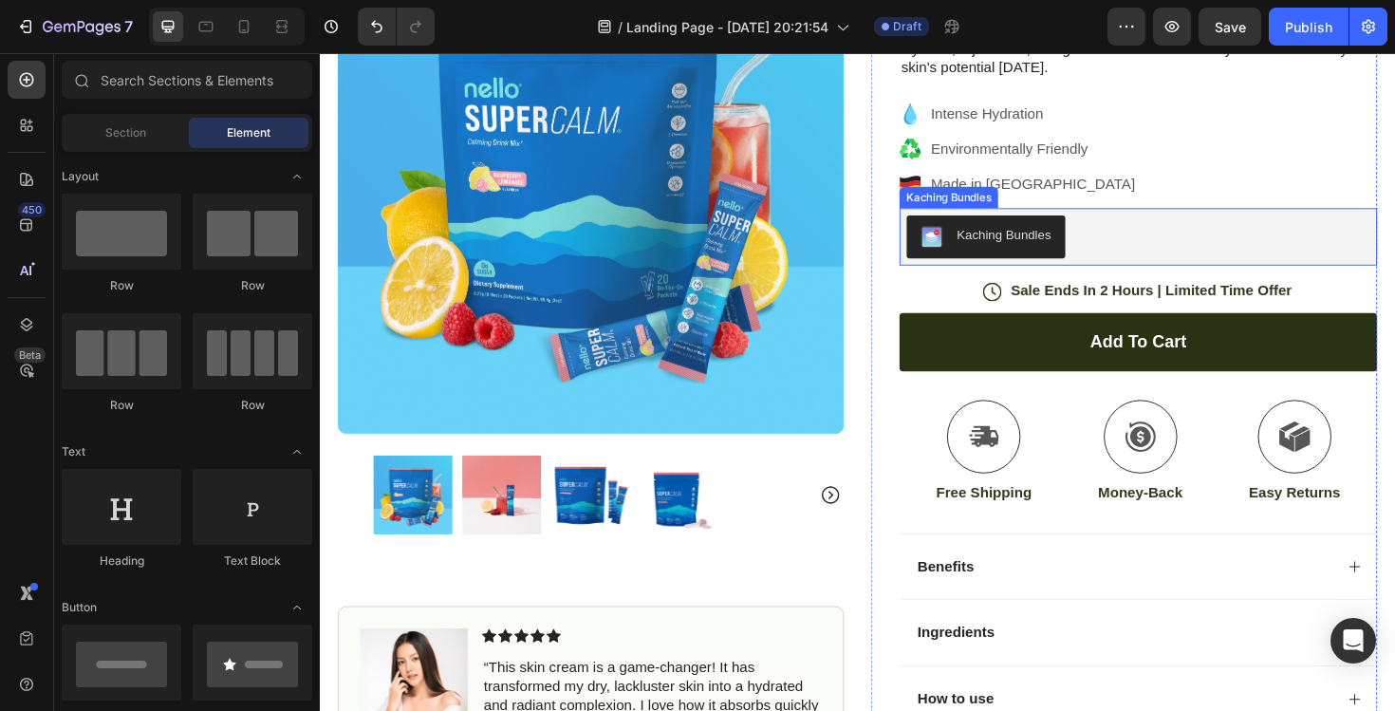
scroll to position [257, 0]
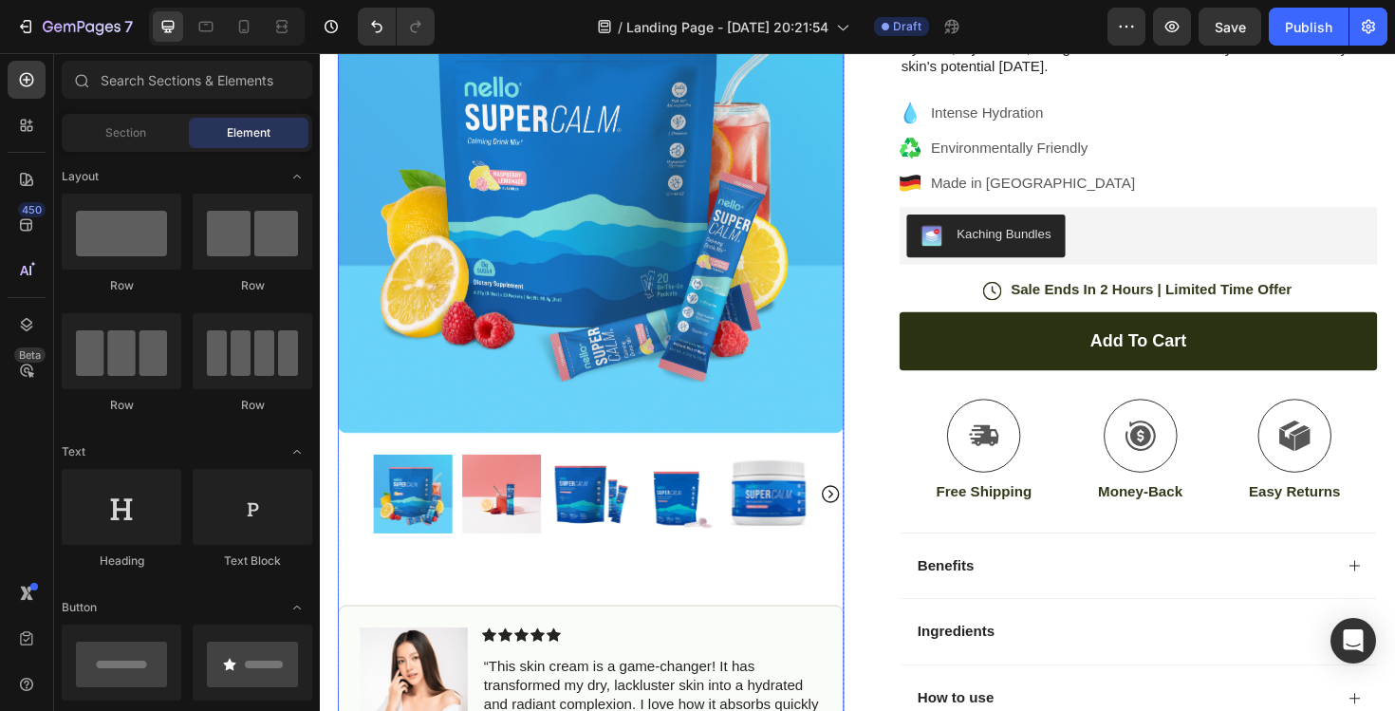
click at [618, 540] on img at bounding box center [607, 519] width 84 height 84
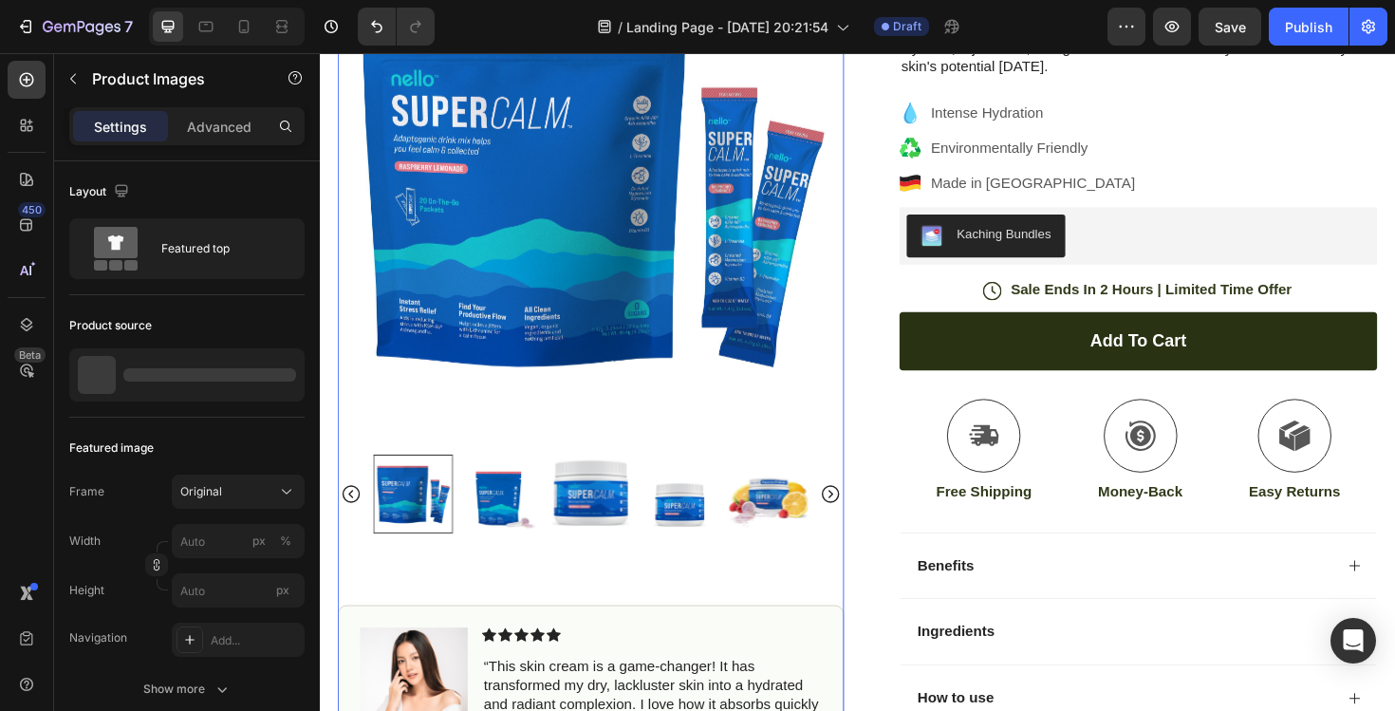
click at [860, 530] on icon "Carousel Next Arrow" at bounding box center [860, 519] width 23 height 23
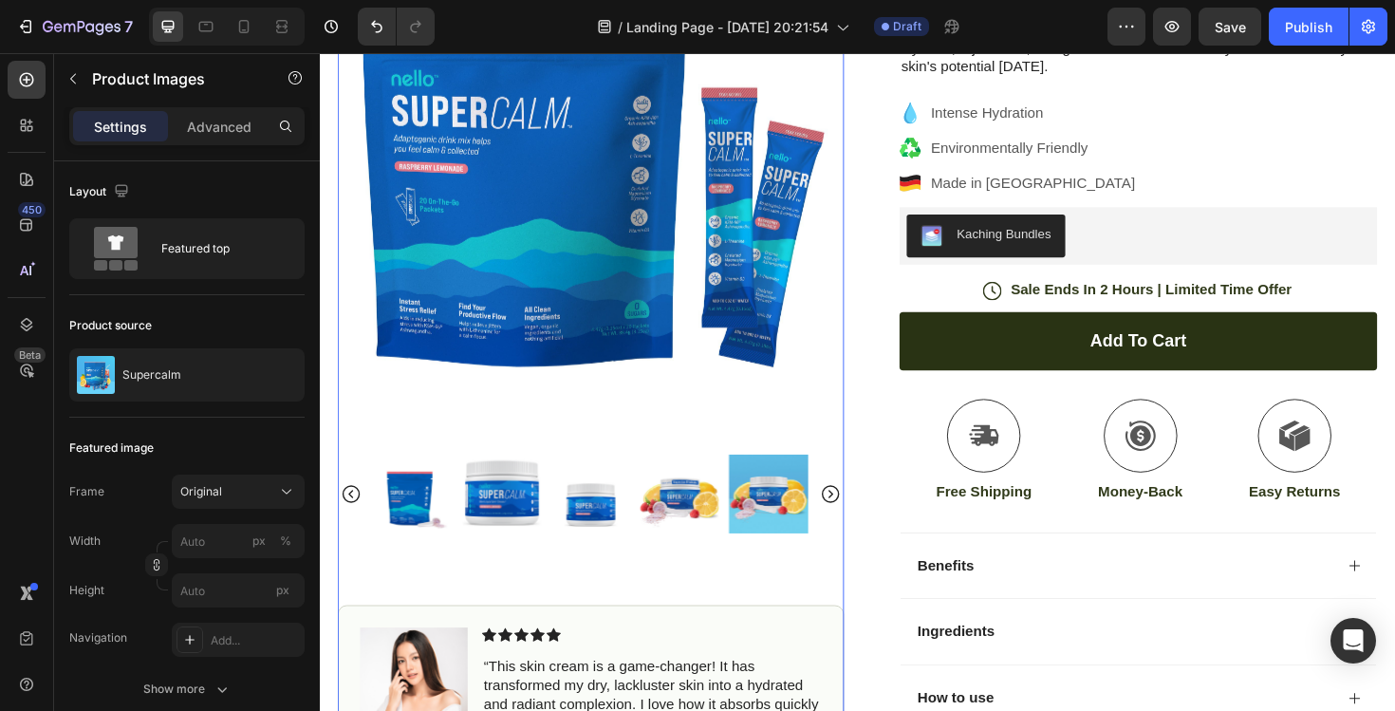
click at [777, 546] on img at bounding box center [795, 519] width 84 height 84
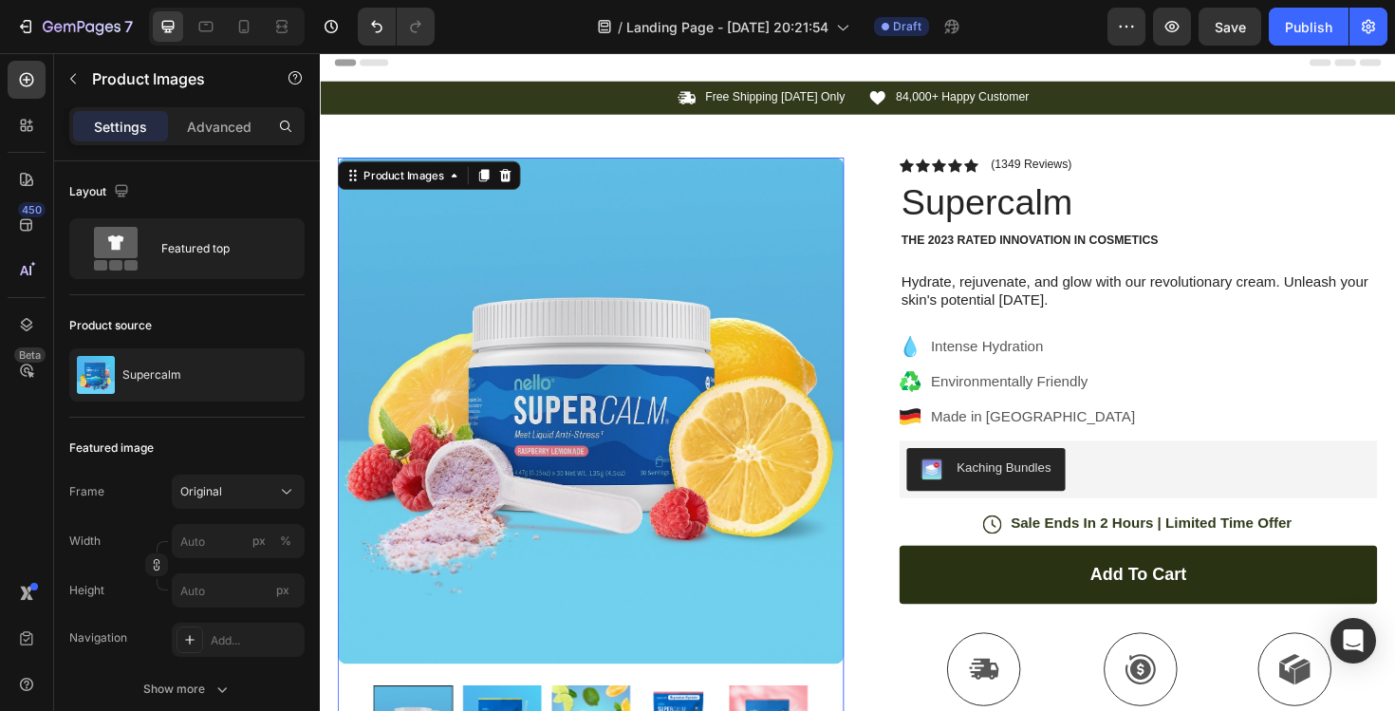
scroll to position [0, 0]
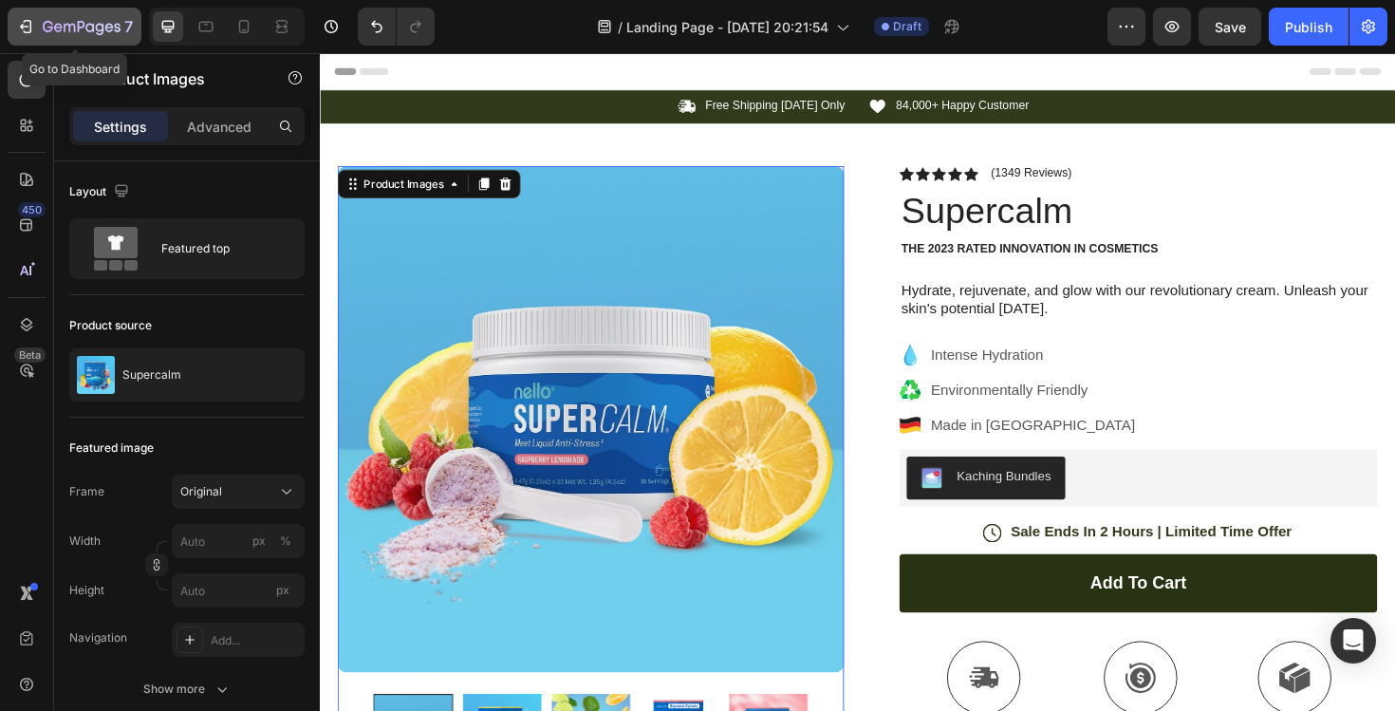
click at [52, 31] on icon "button" at bounding box center [82, 28] width 78 height 16
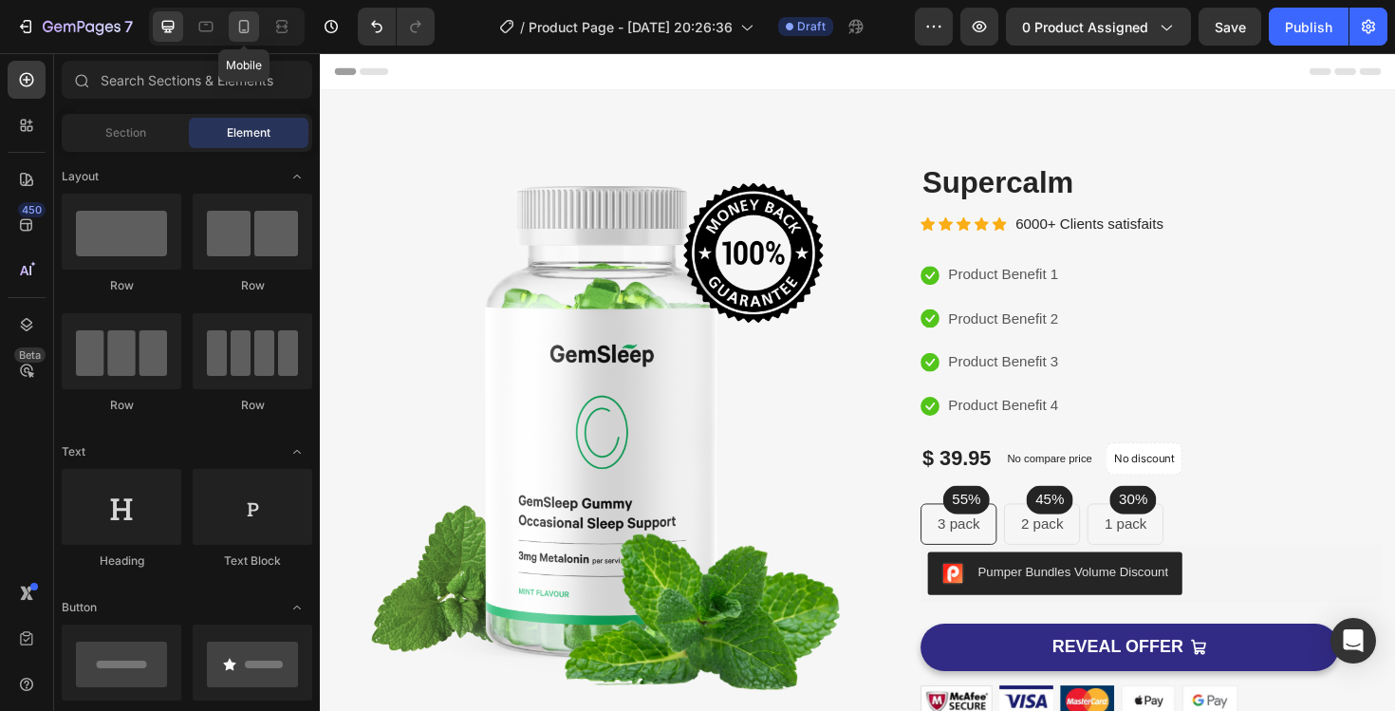
click at [245, 28] on icon at bounding box center [243, 26] width 19 height 19
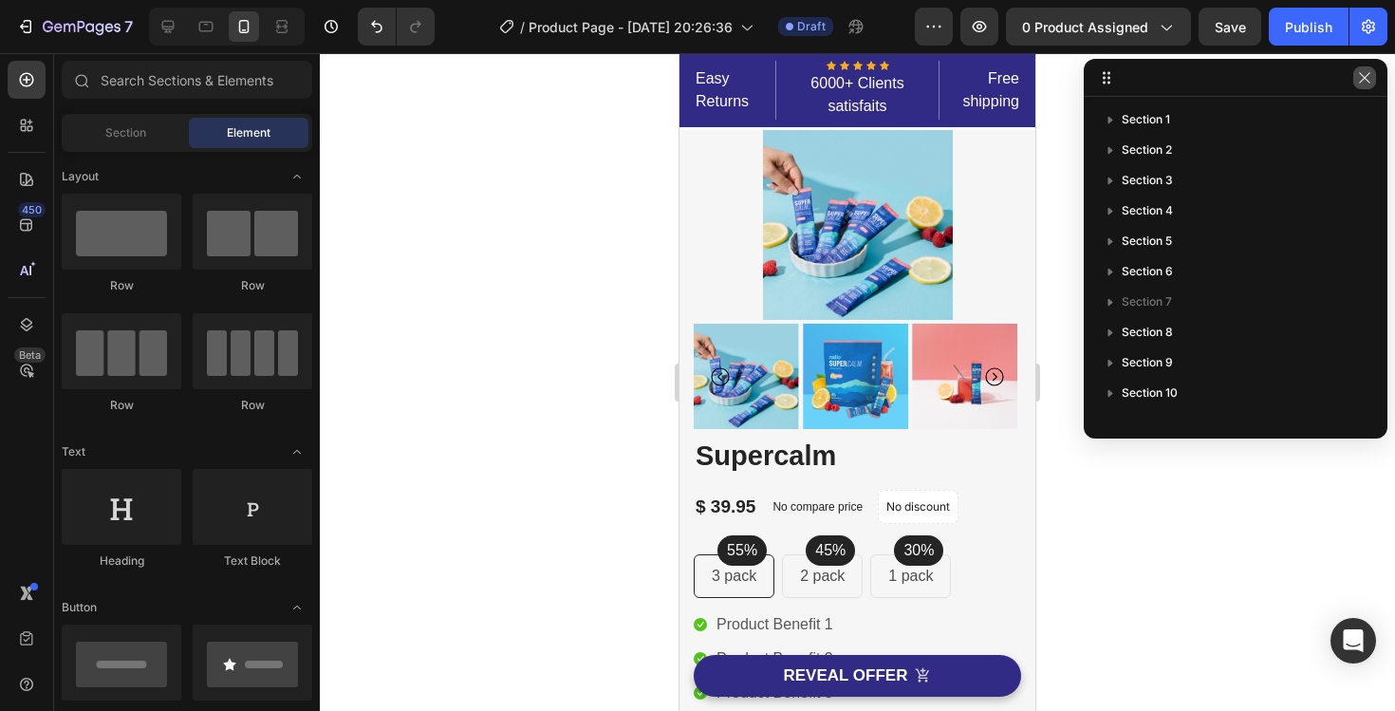
click at [1359, 81] on icon "button" at bounding box center [1364, 77] width 15 height 15
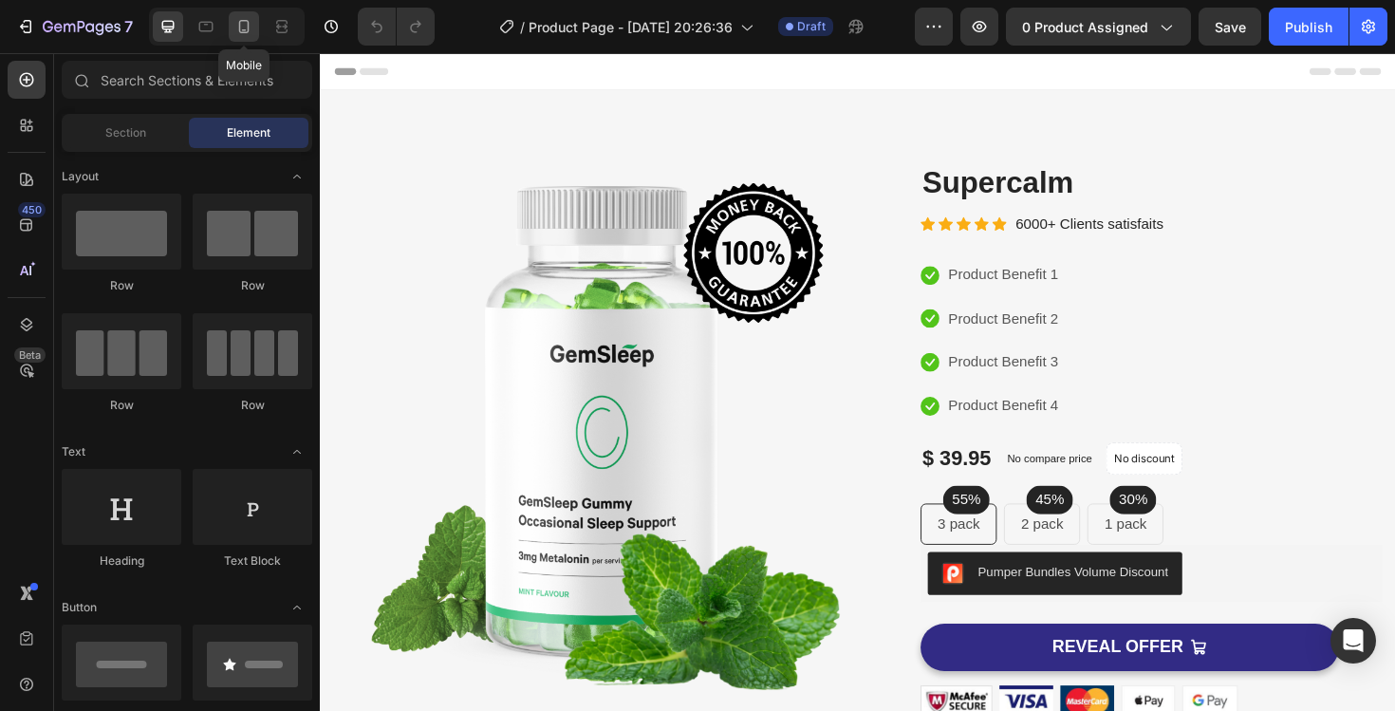
click at [239, 25] on icon at bounding box center [244, 26] width 10 height 13
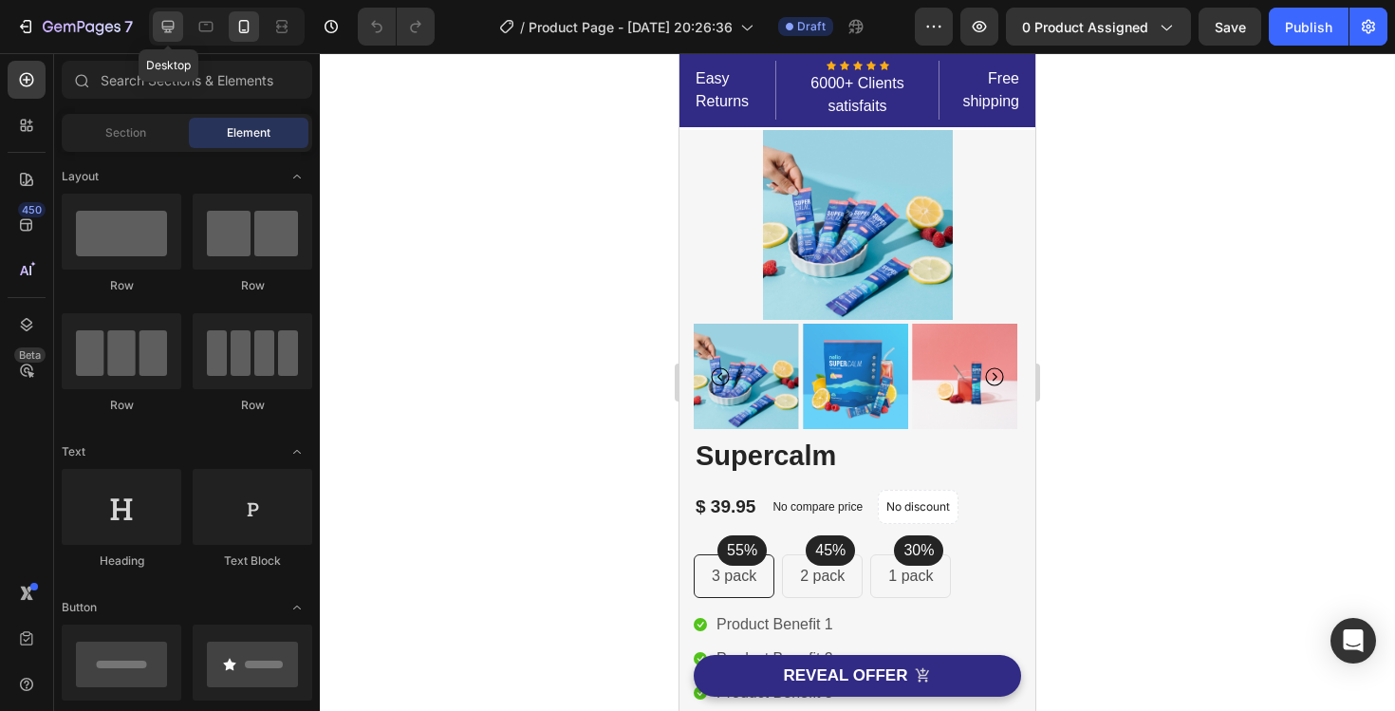
click at [170, 34] on icon at bounding box center [167, 26] width 19 height 19
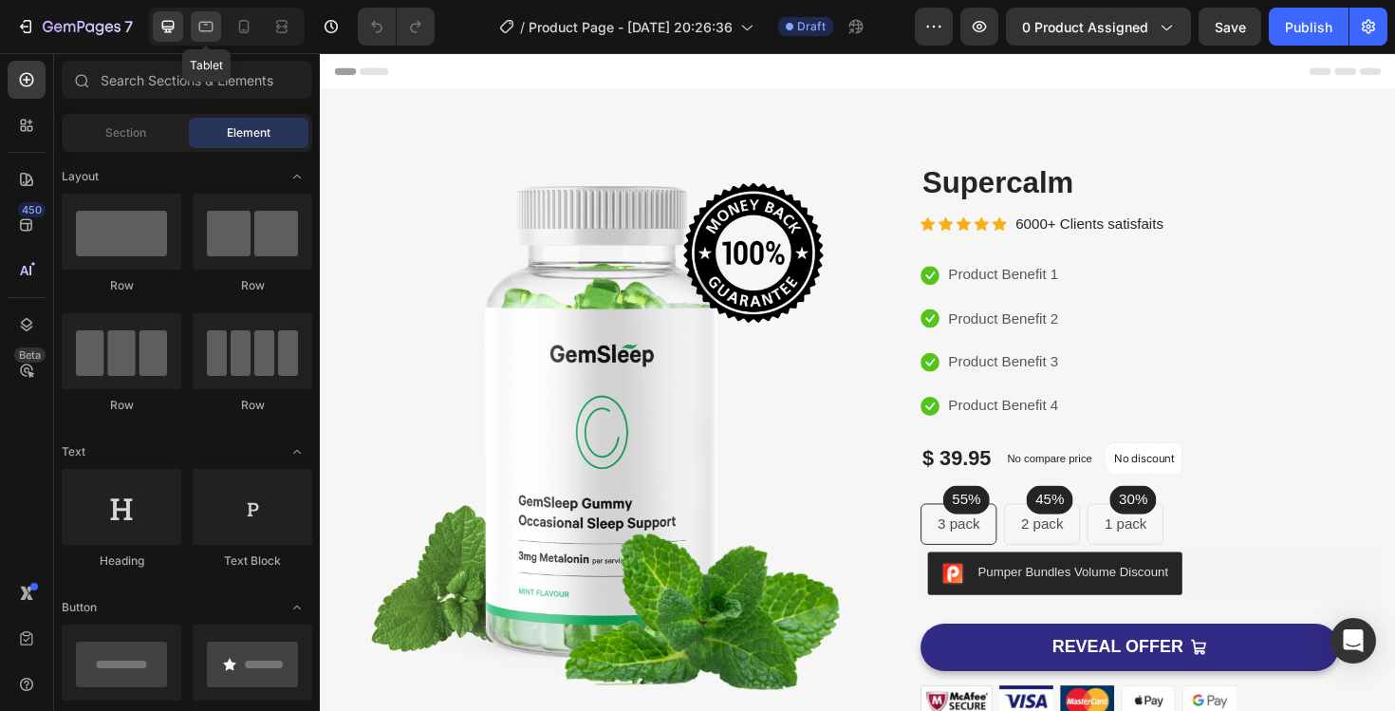
click at [212, 35] on icon at bounding box center [205, 26] width 19 height 19
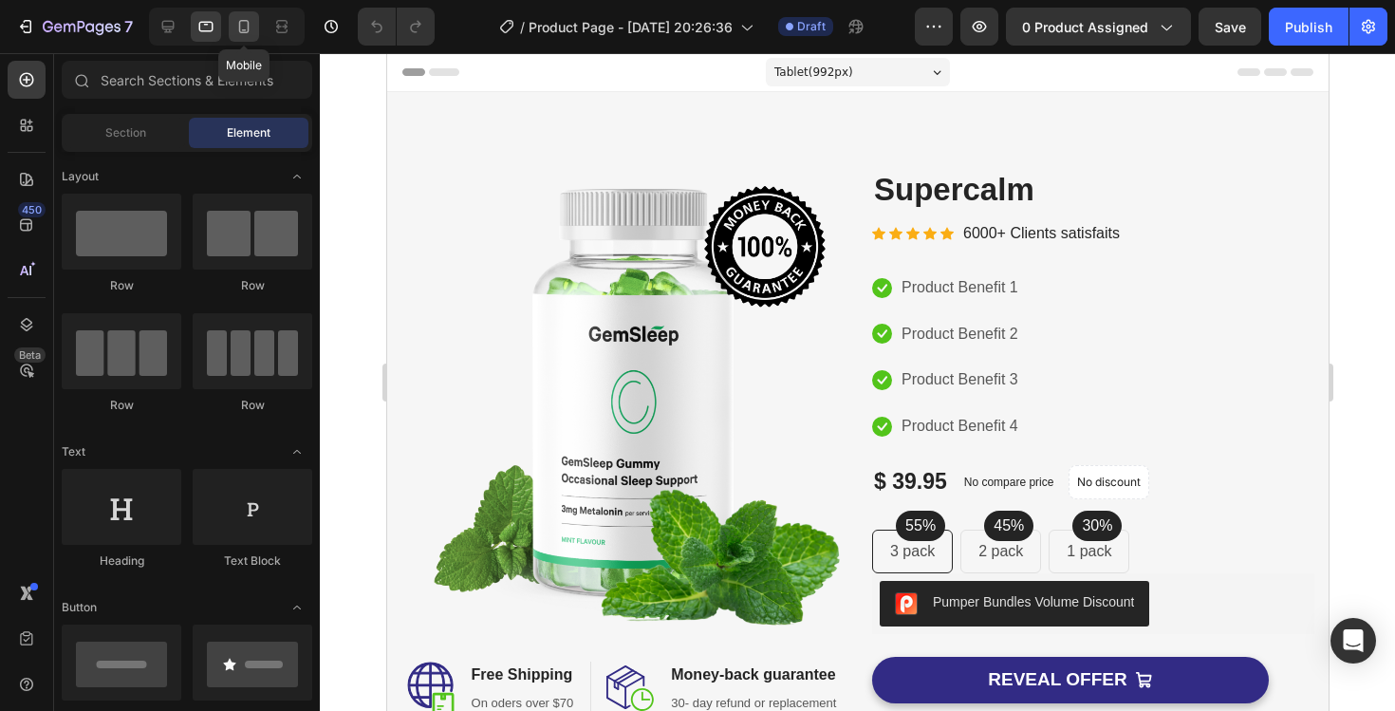
click at [239, 29] on icon at bounding box center [244, 26] width 10 height 13
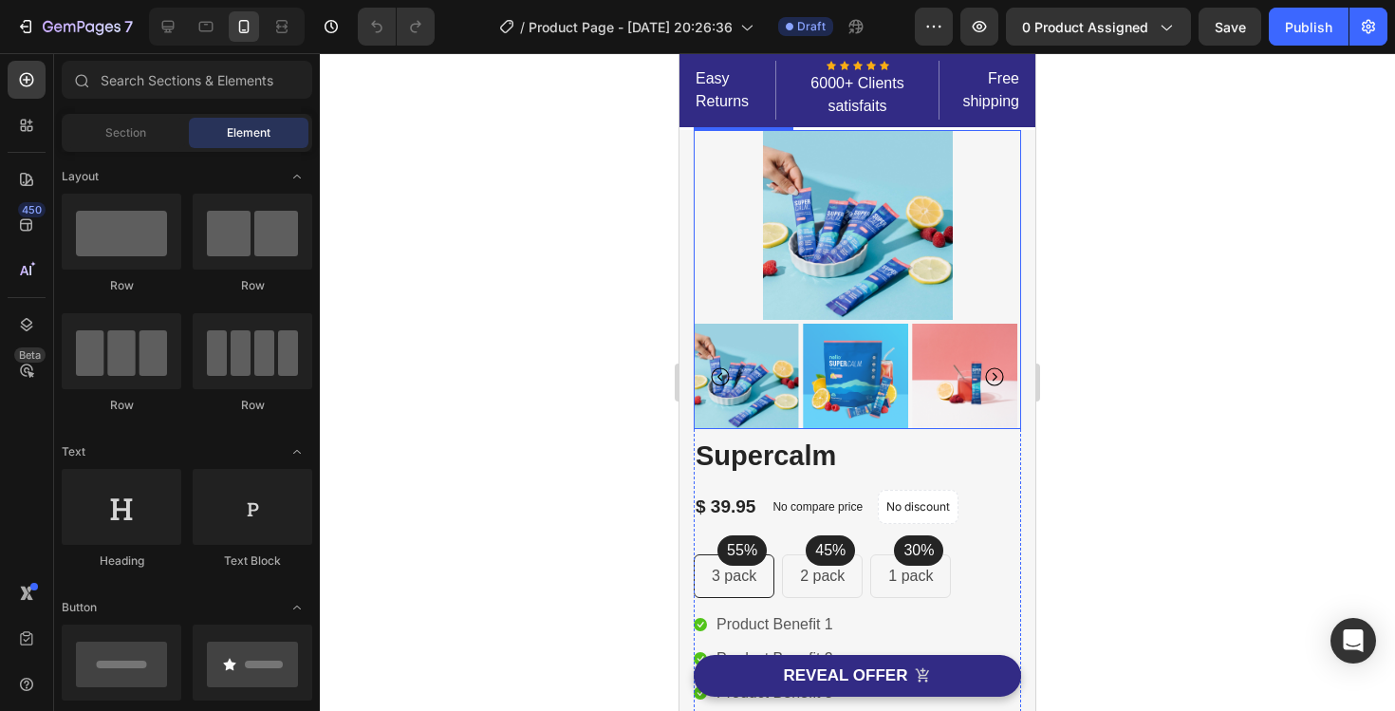
click at [869, 370] on img at bounding box center [855, 376] width 105 height 105
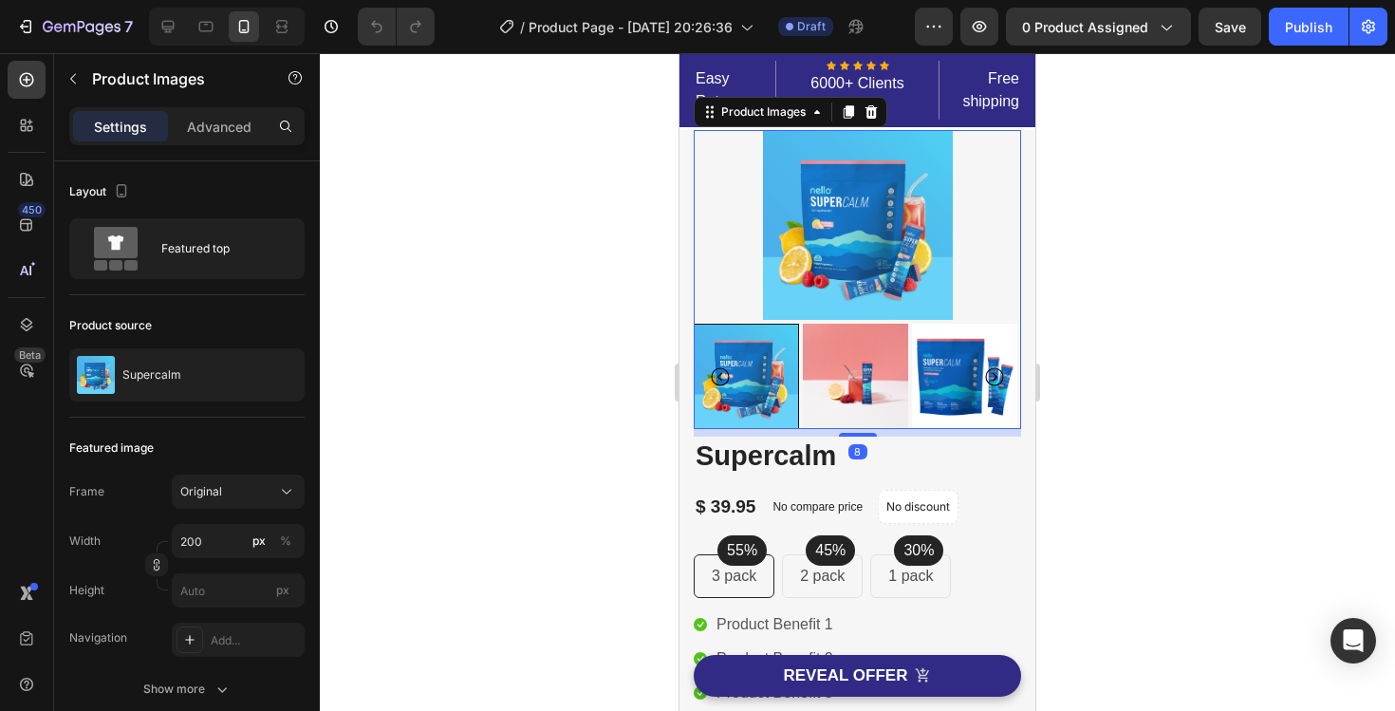
click at [886, 376] on img at bounding box center [855, 376] width 105 height 105
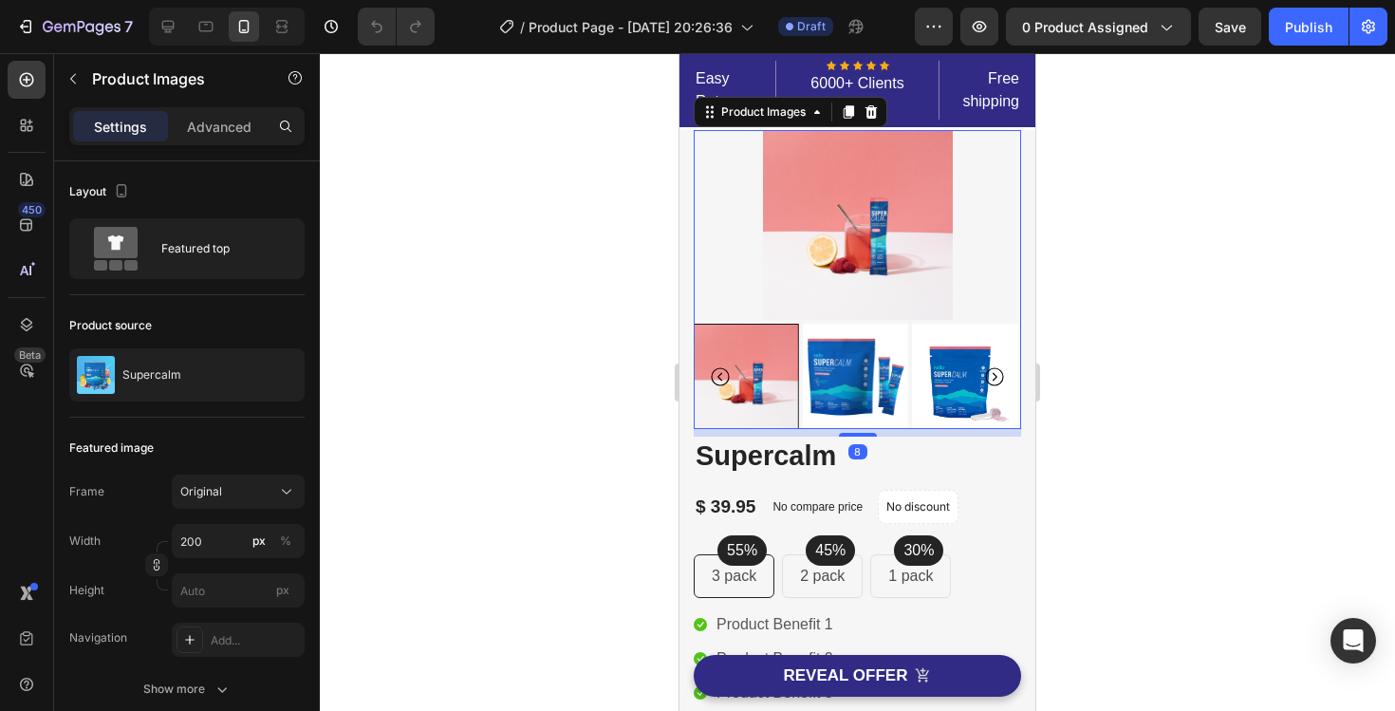
click at [886, 376] on img at bounding box center [855, 376] width 105 height 105
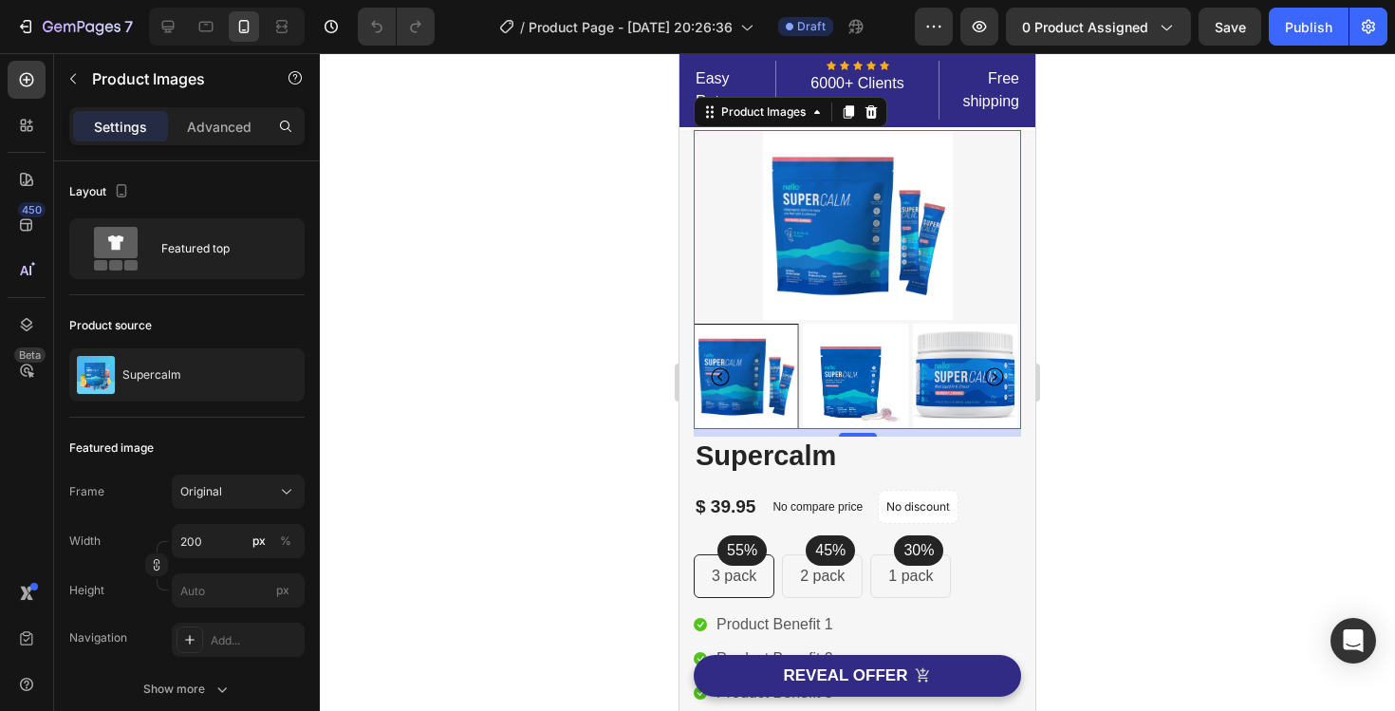
click at [886, 376] on img at bounding box center [855, 376] width 105 height 105
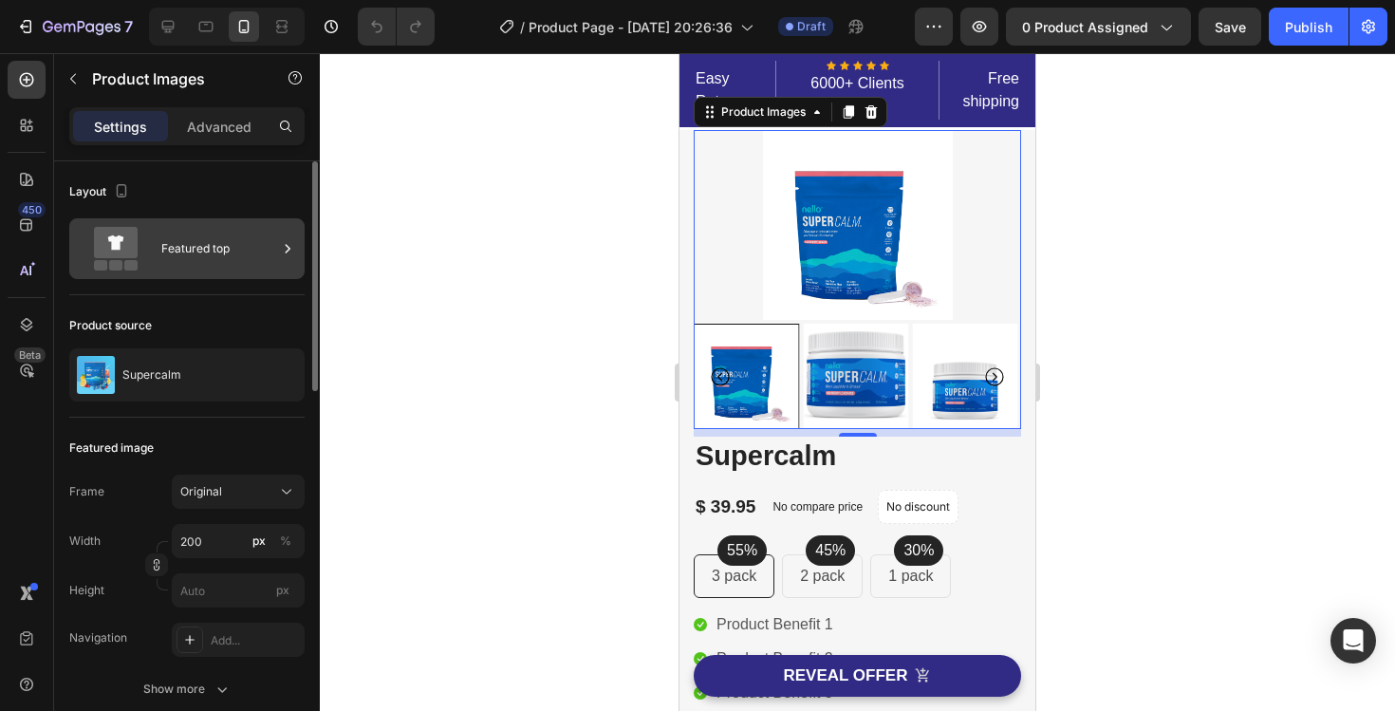
click at [184, 244] on div "Featured top" at bounding box center [219, 249] width 116 height 44
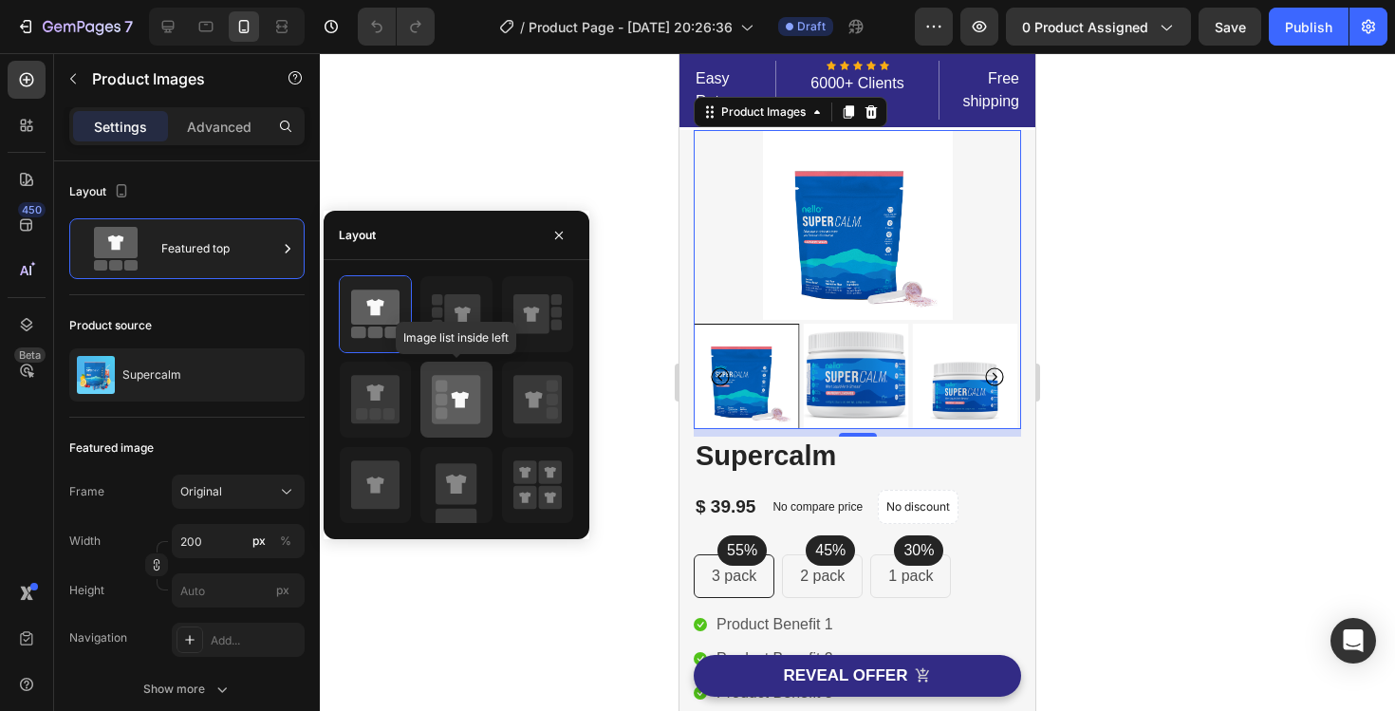
click at [444, 418] on icon at bounding box center [456, 399] width 48 height 48
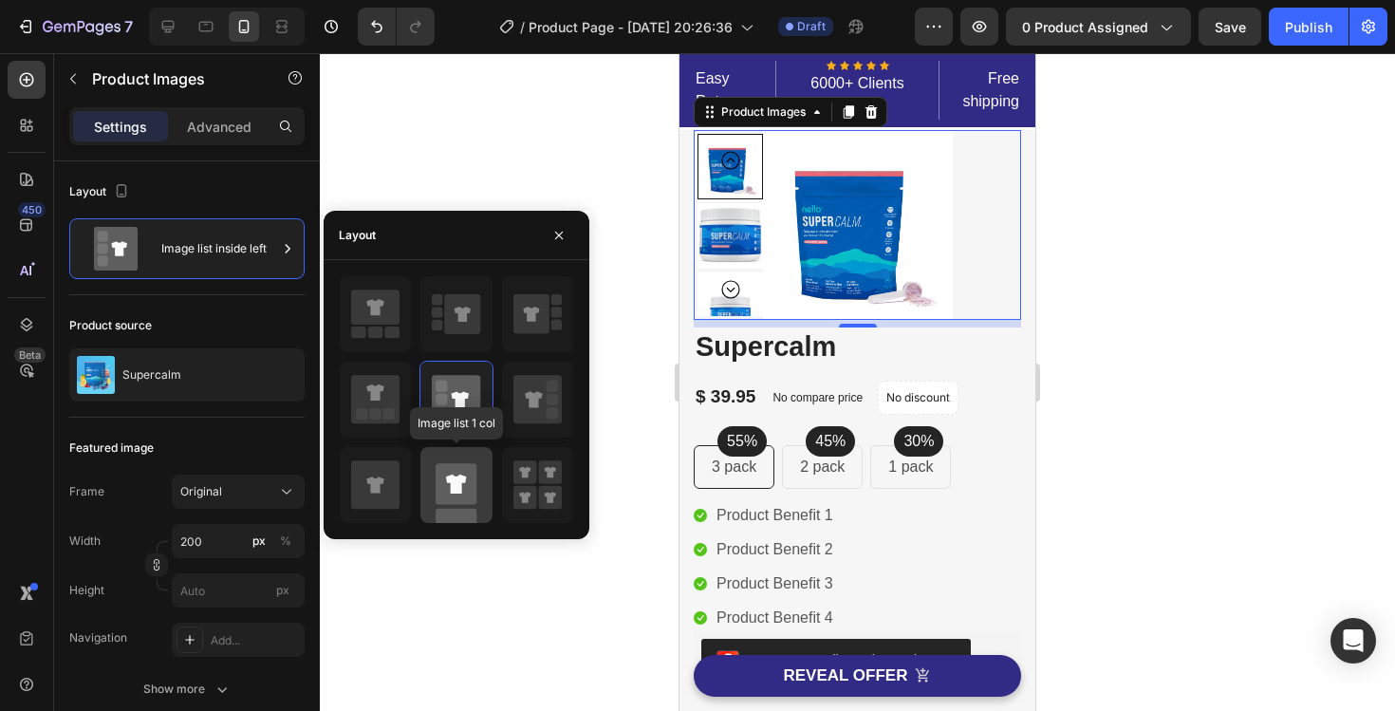
click at [462, 484] on rect at bounding box center [456, 483] width 41 height 41
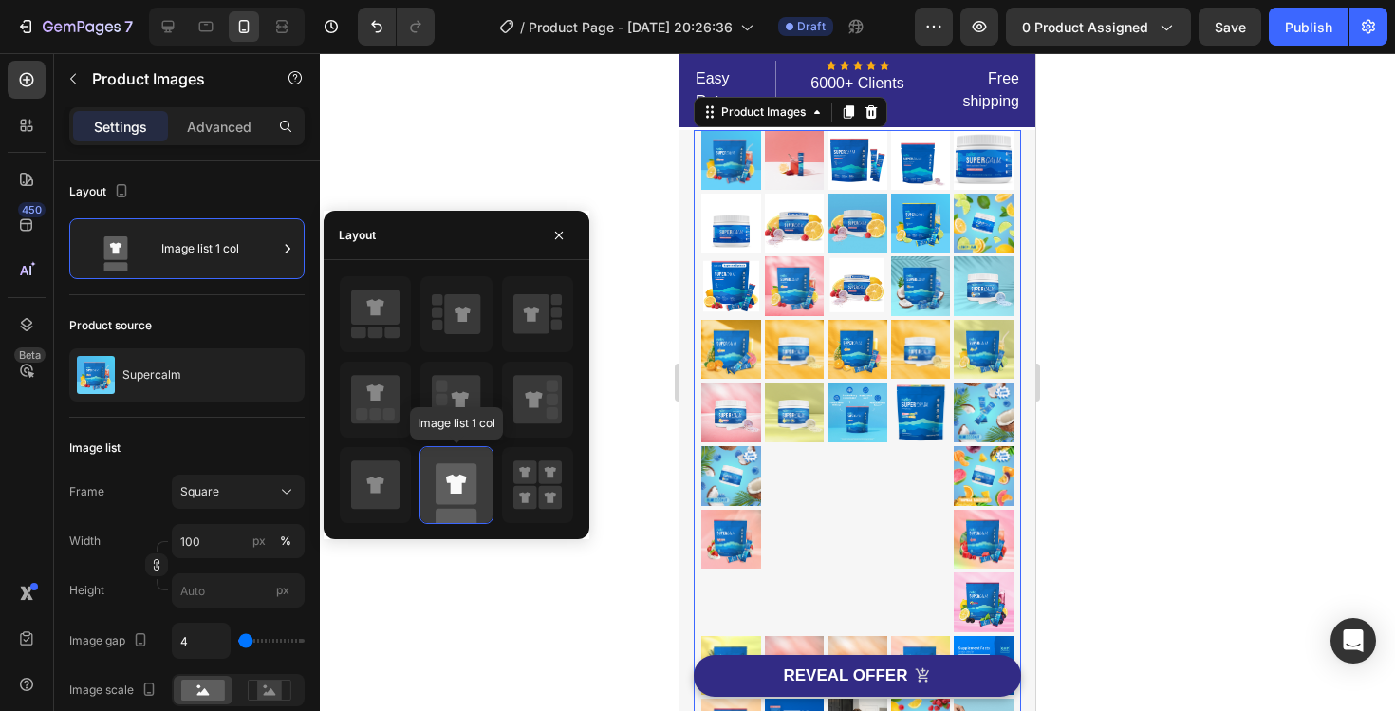
click at [462, 484] on rect at bounding box center [456, 483] width 41 height 41
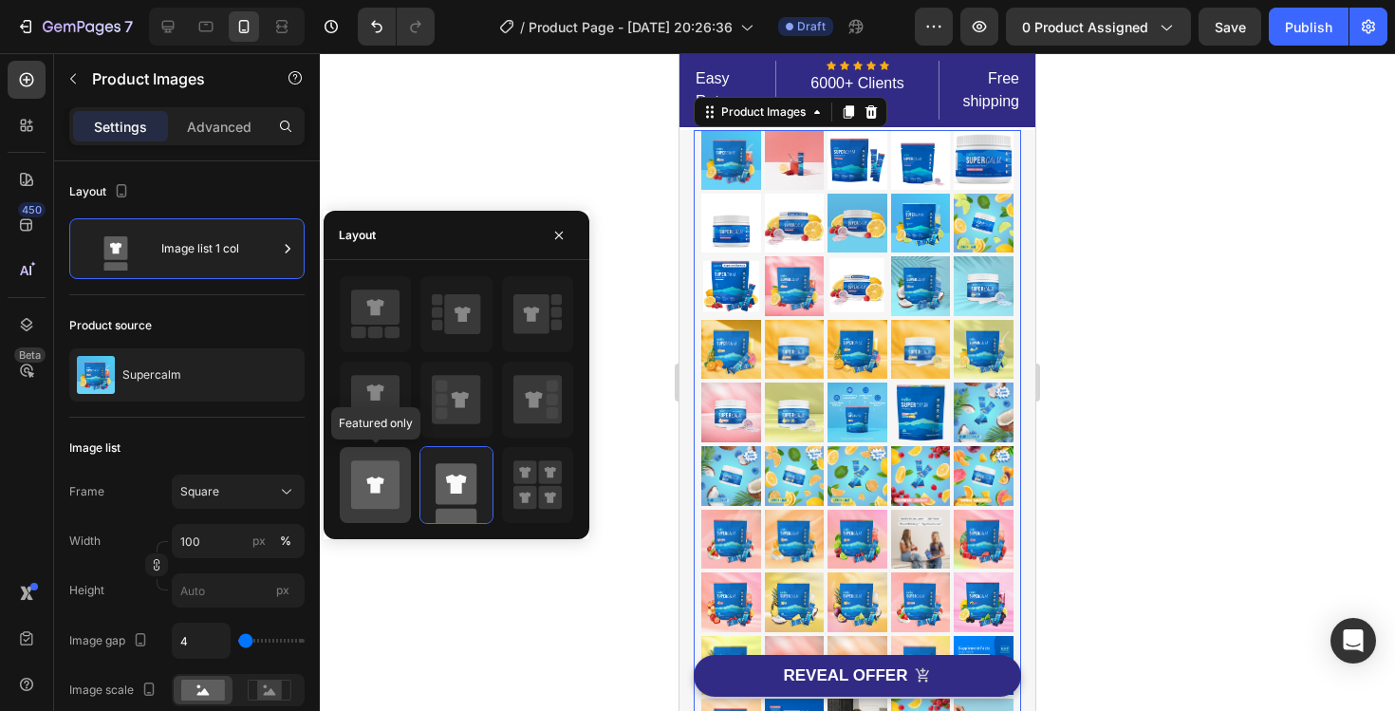
click at [389, 477] on icon at bounding box center [375, 484] width 48 height 48
type input "200"
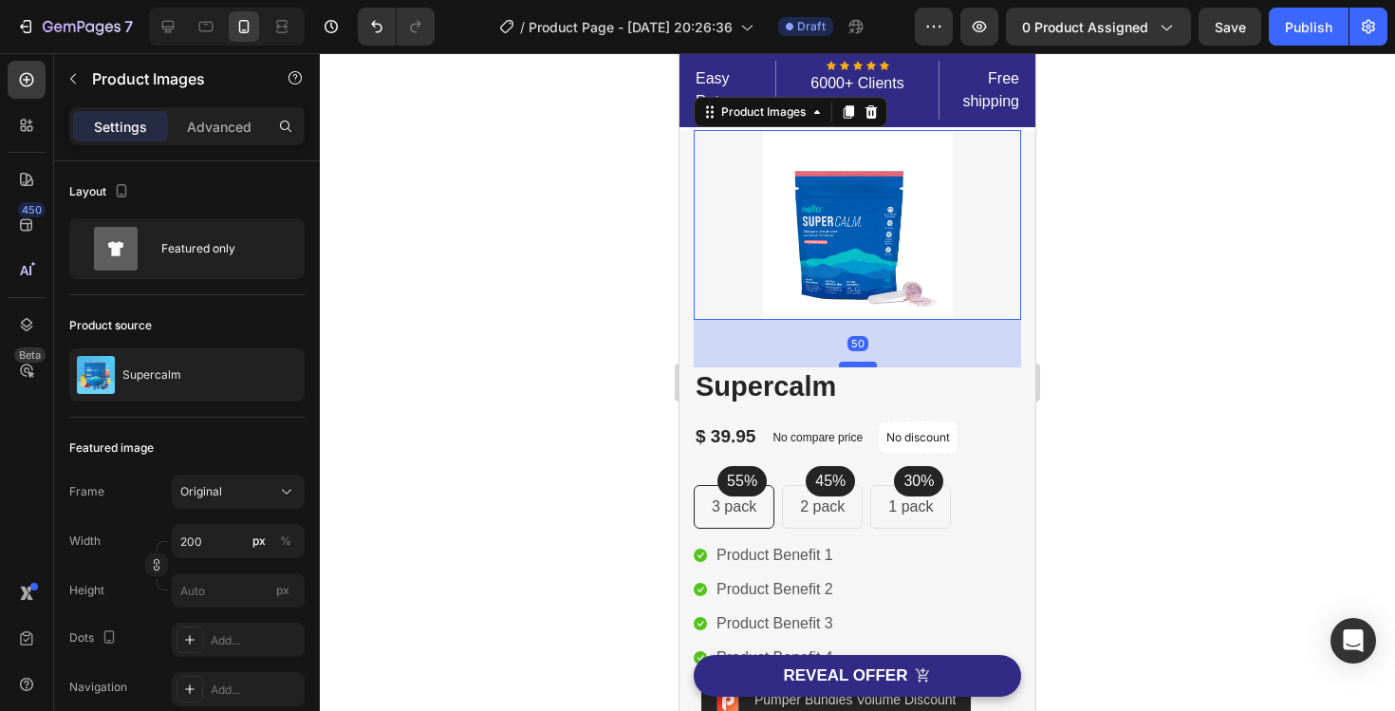
drag, startPoint x: 857, startPoint y: 325, endPoint x: 860, endPoint y: 364, distance: 39.0
click at [860, 364] on div at bounding box center [858, 365] width 38 height 6
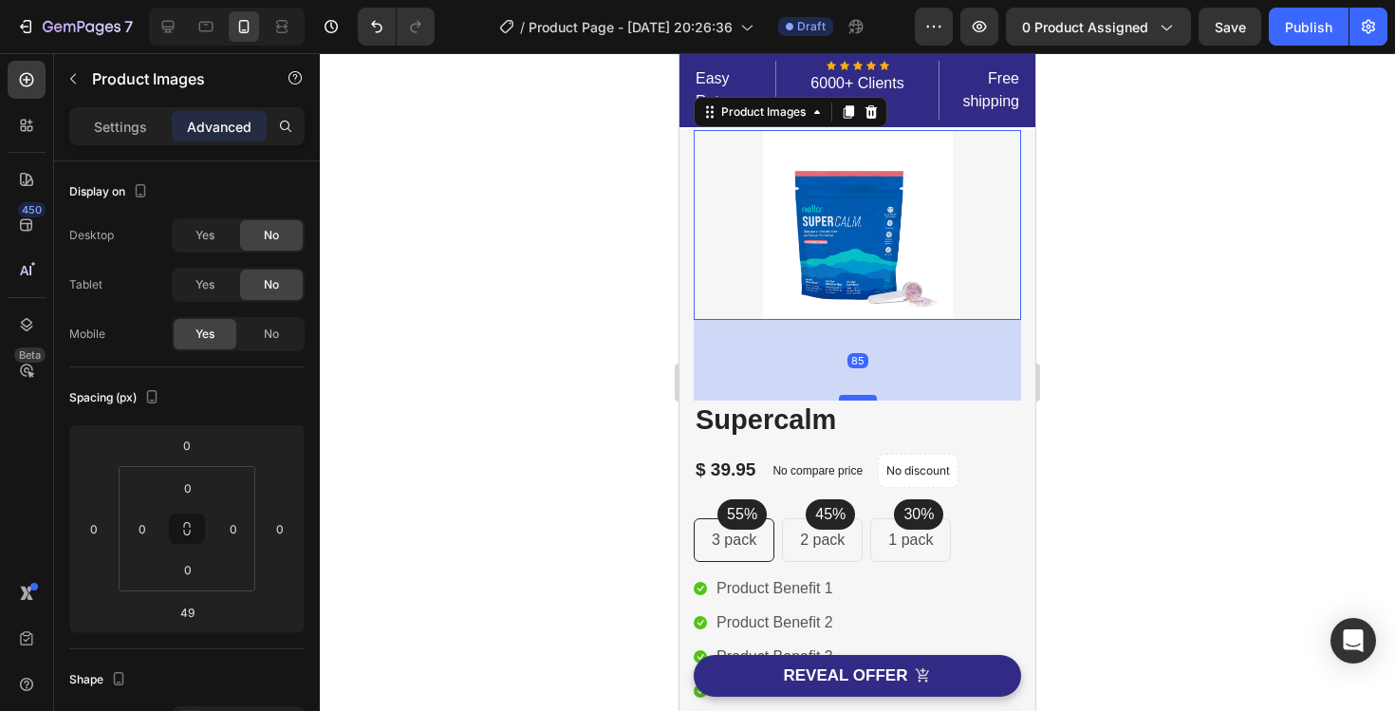
drag, startPoint x: 860, startPoint y: 364, endPoint x: 860, endPoint y: 404, distance: 39.9
click at [860, 400] on div at bounding box center [858, 398] width 38 height 6
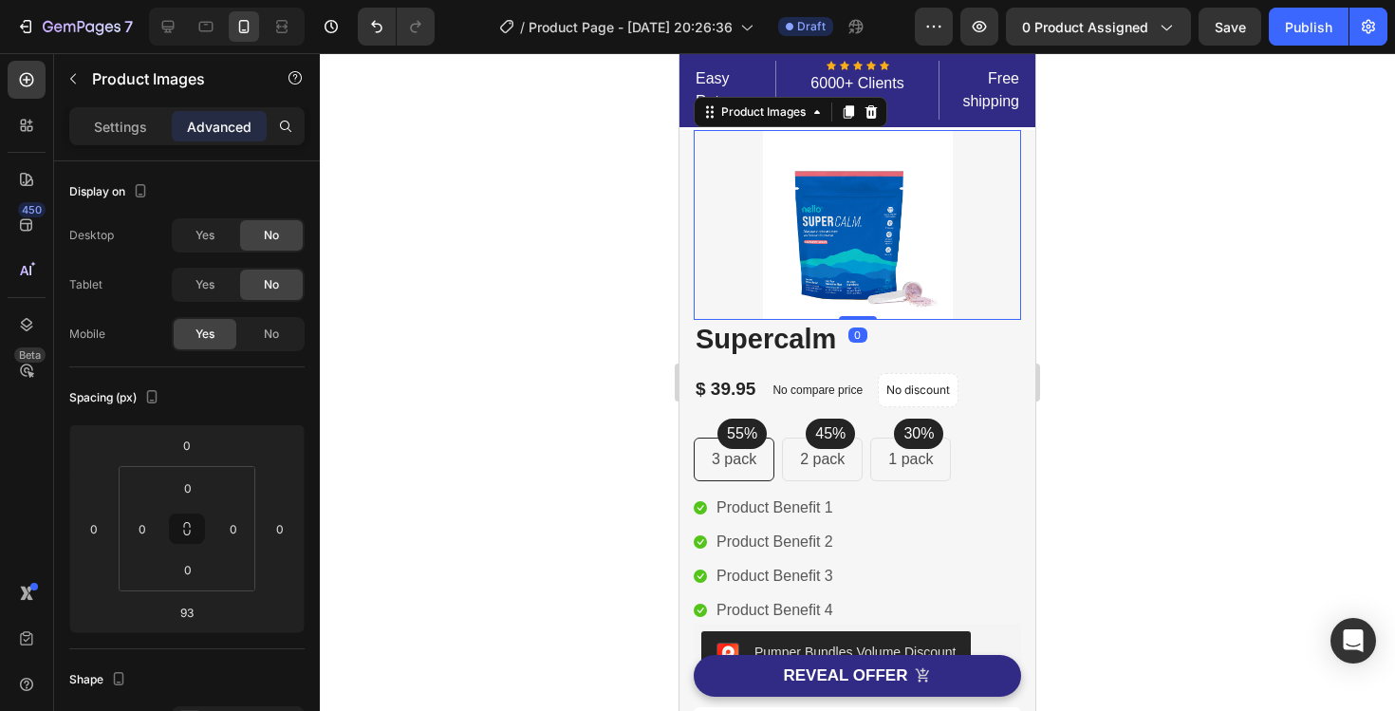
drag, startPoint x: 860, startPoint y: 404, endPoint x: 888, endPoint y: 311, distance: 97.3
click at [888, 311] on div "Product Images 0" at bounding box center [857, 225] width 327 height 190
type input "0"
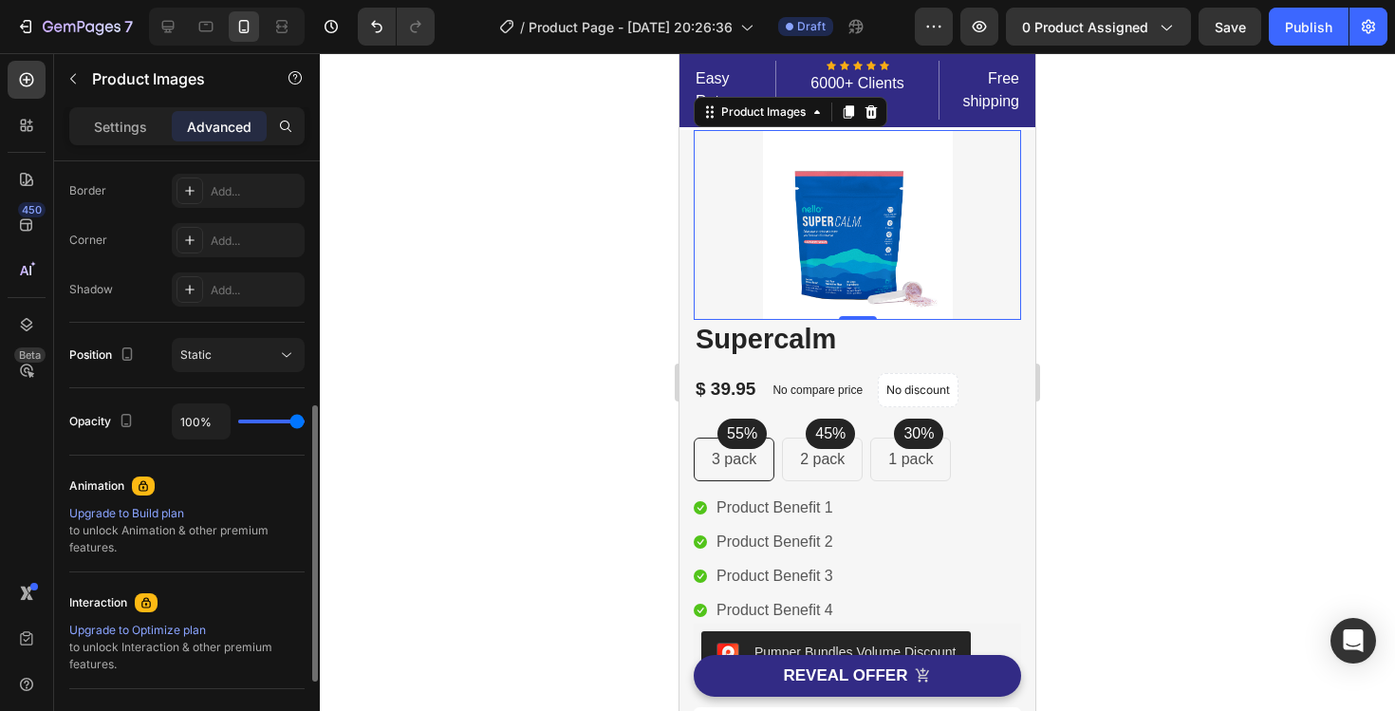
scroll to position [532, 0]
click at [275, 360] on div "Static" at bounding box center [228, 354] width 97 height 17
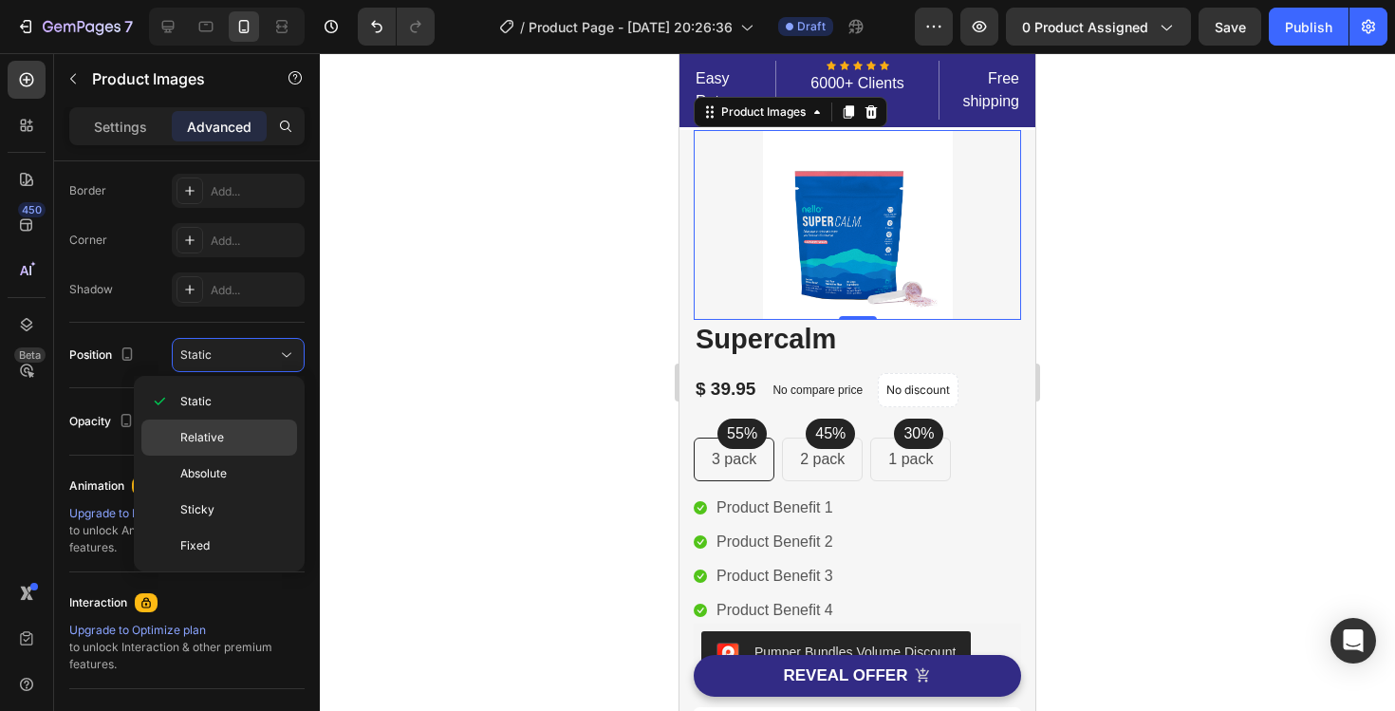
click at [250, 453] on div "Relative" at bounding box center [219, 437] width 156 height 36
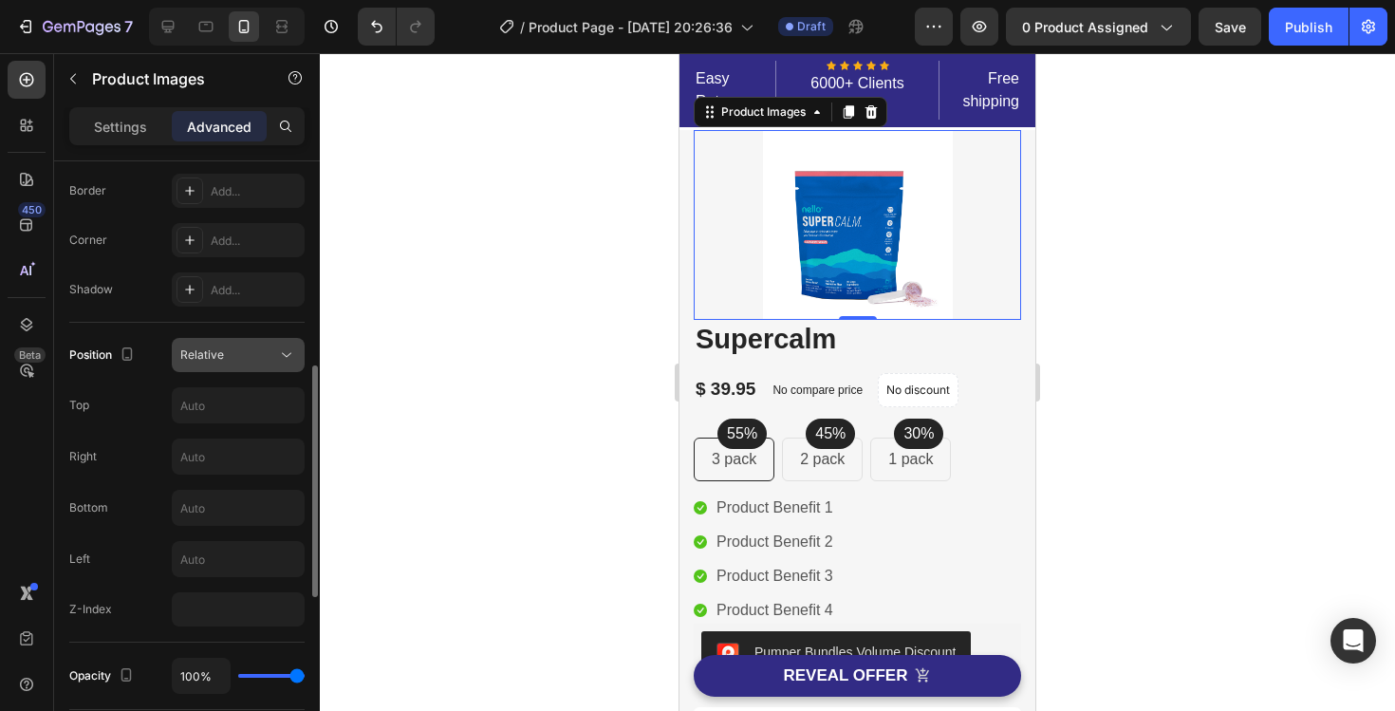
click at [265, 362] on div "Relative" at bounding box center [228, 354] width 97 height 17
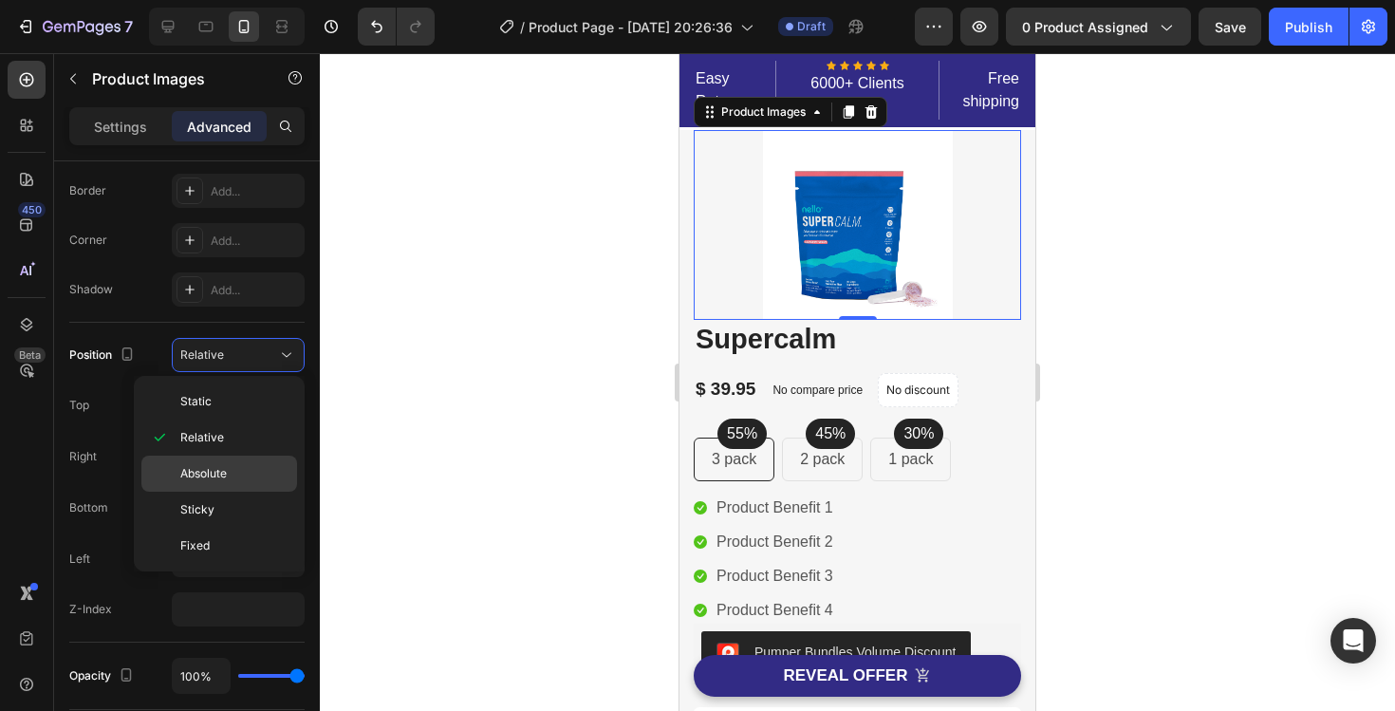
click at [274, 481] on p "Absolute" at bounding box center [234, 473] width 108 height 17
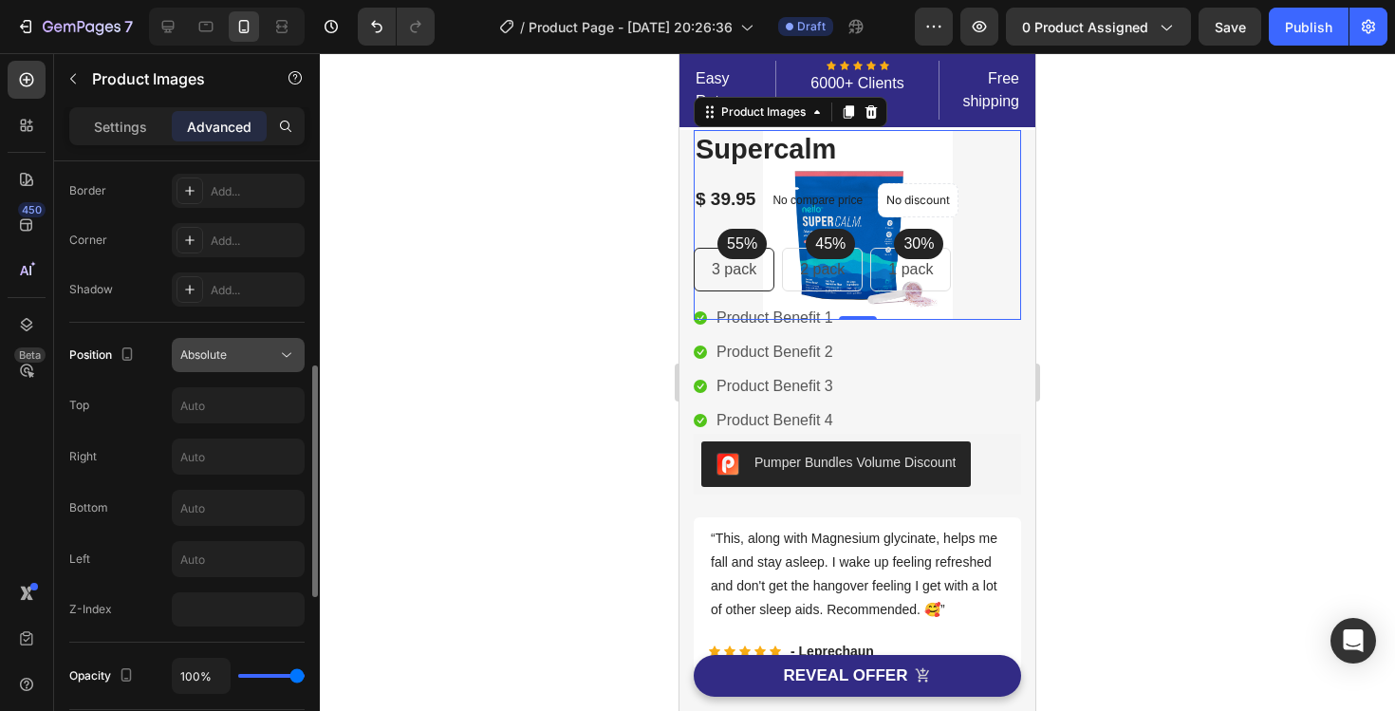
click at [266, 352] on div "Absolute" at bounding box center [228, 354] width 97 height 17
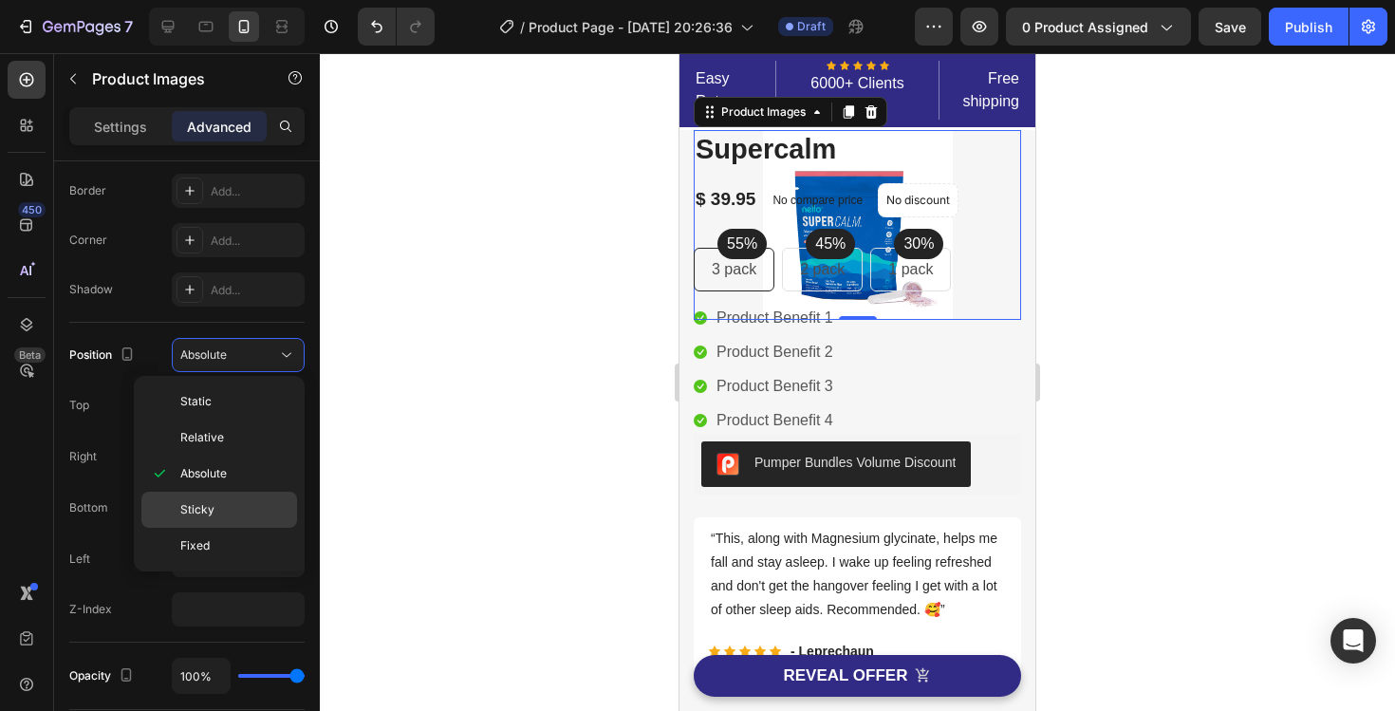
click at [244, 518] on div "Sticky" at bounding box center [219, 510] width 156 height 36
type input "0"
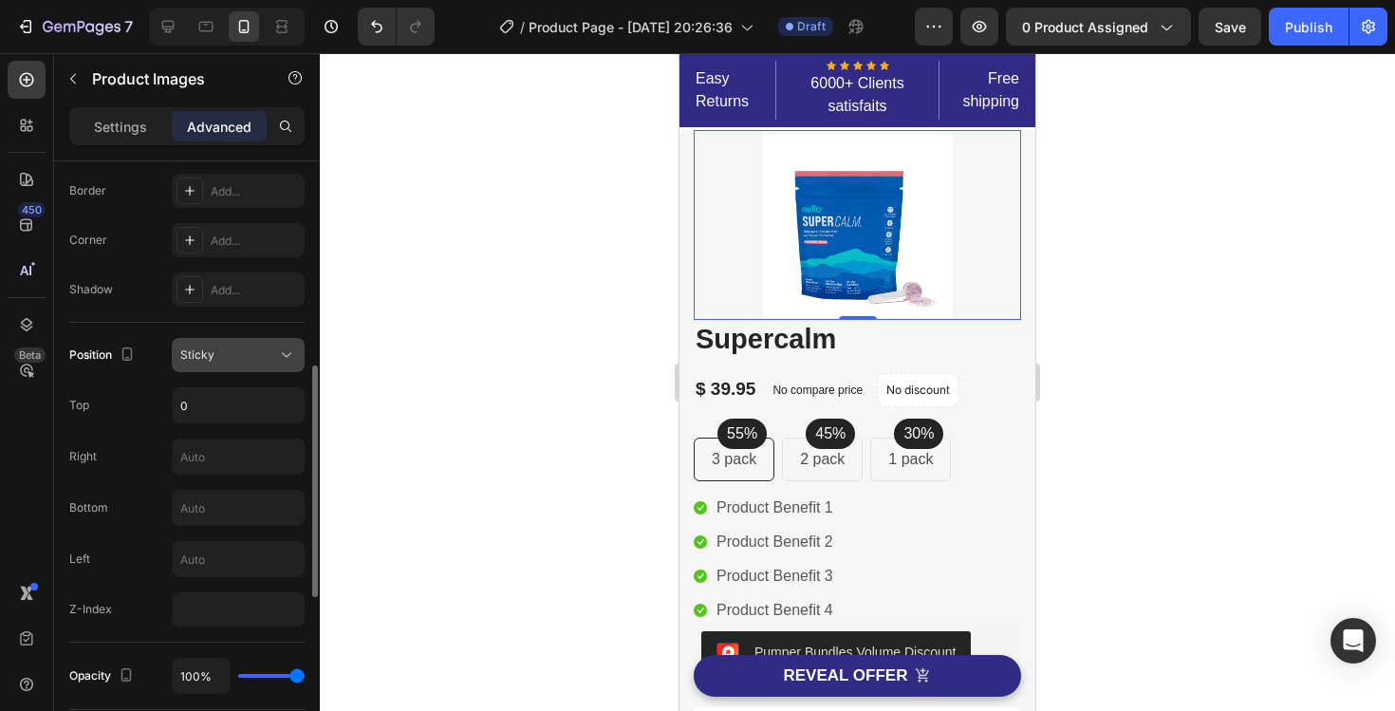
click at [270, 351] on div "Sticky" at bounding box center [228, 354] width 97 height 17
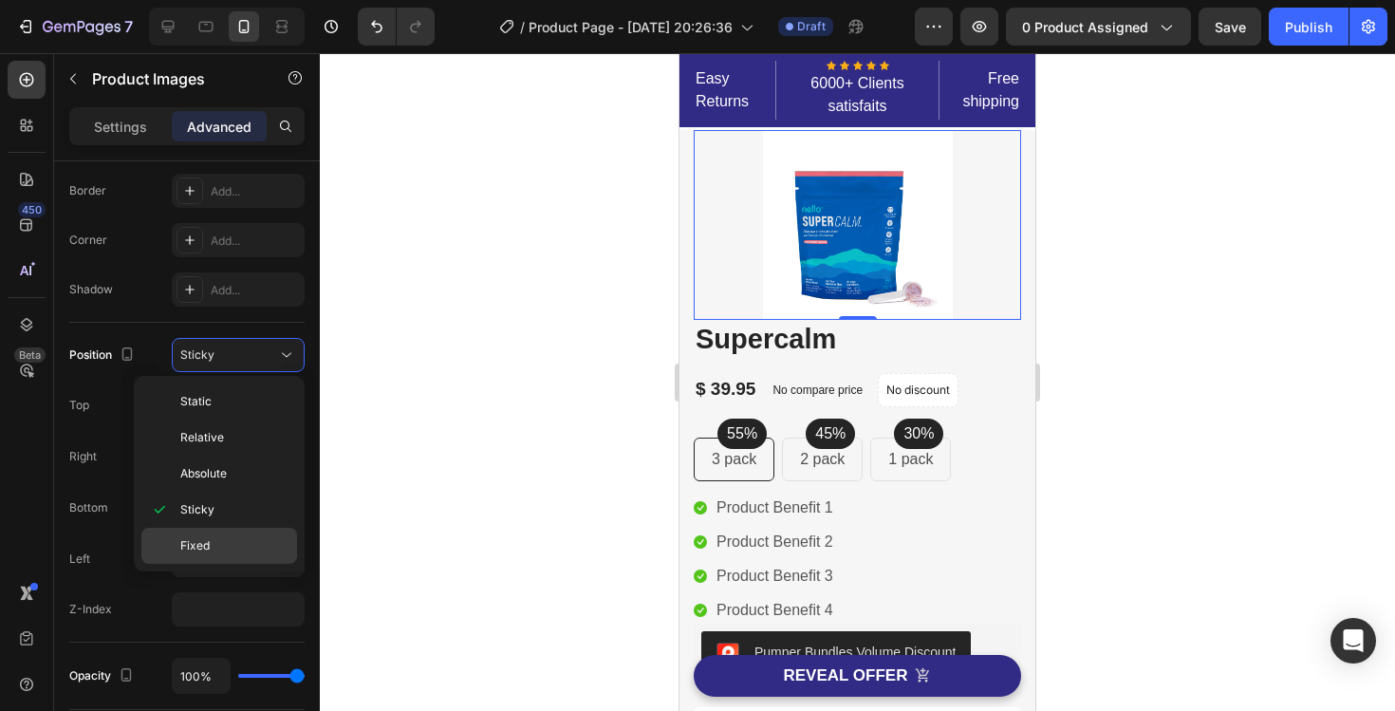
click at [228, 545] on p "Fixed" at bounding box center [234, 545] width 108 height 17
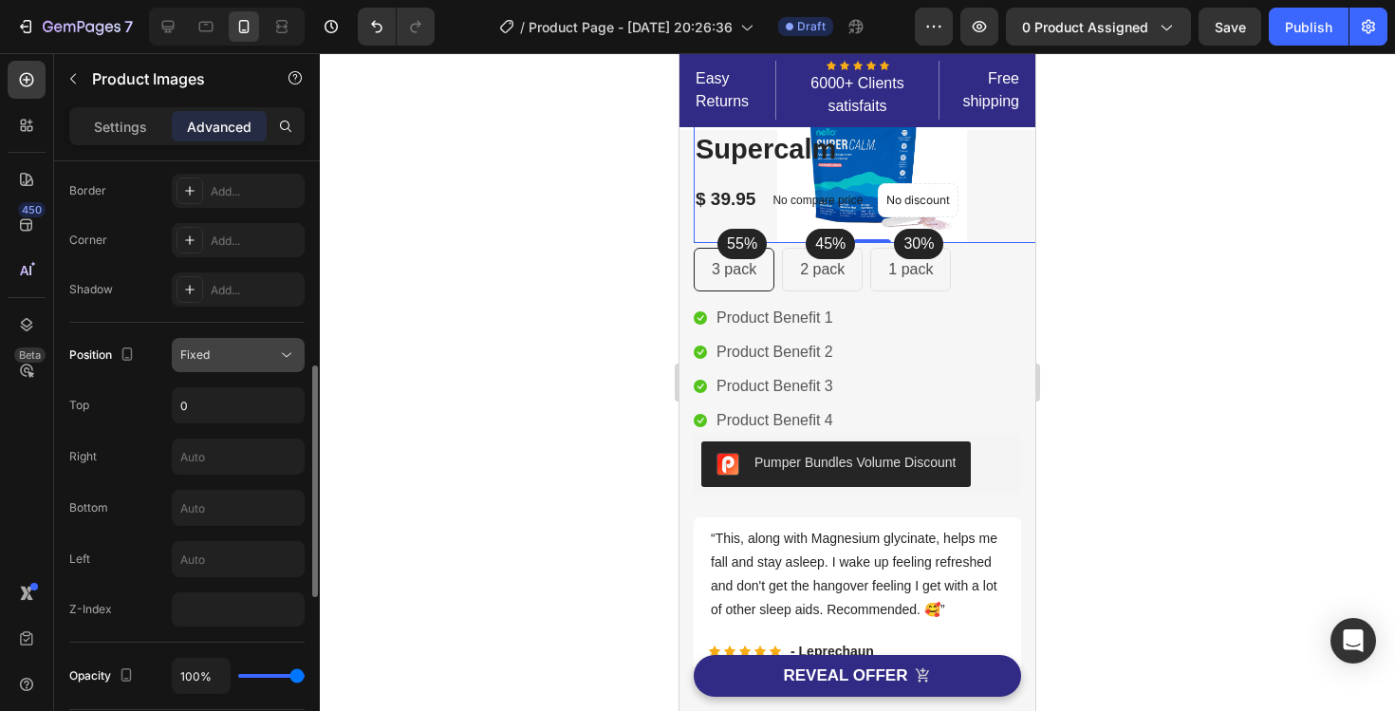
click at [261, 361] on div "Fixed" at bounding box center [228, 354] width 97 height 17
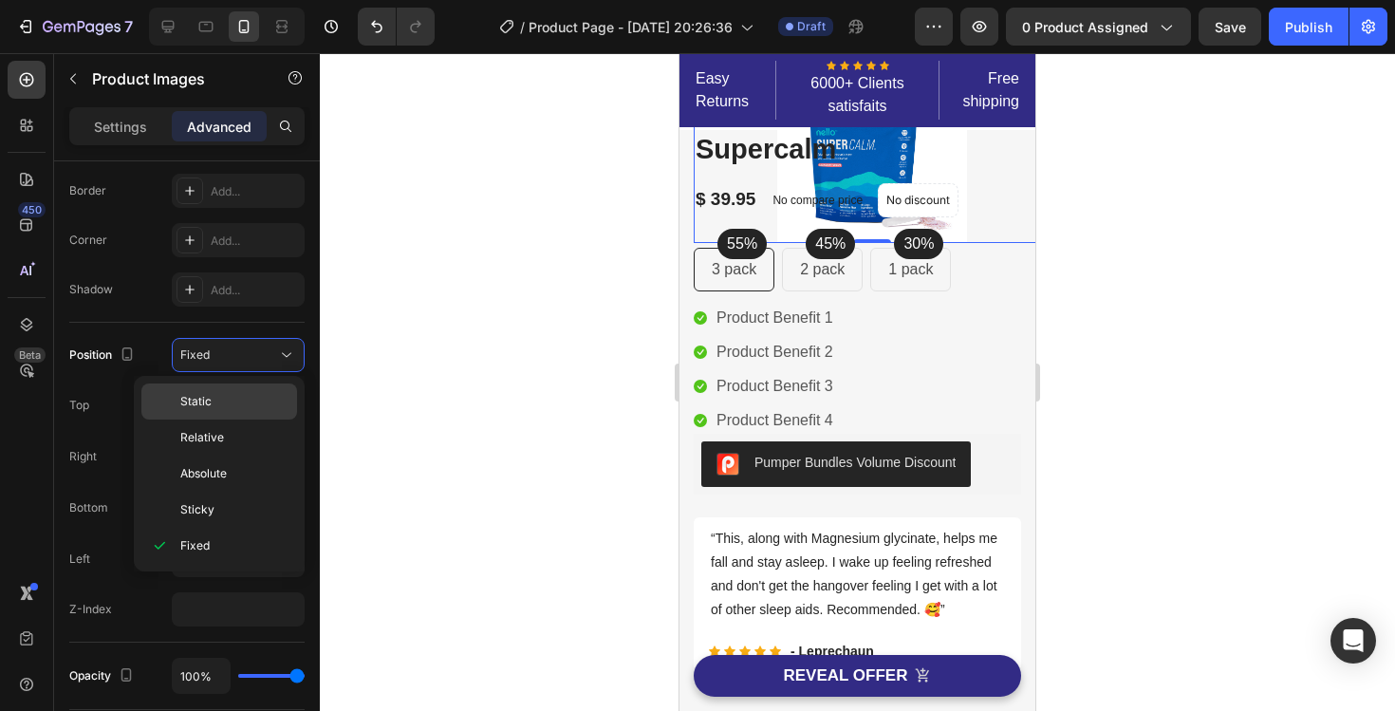
click at [236, 403] on p "Static" at bounding box center [234, 401] width 108 height 17
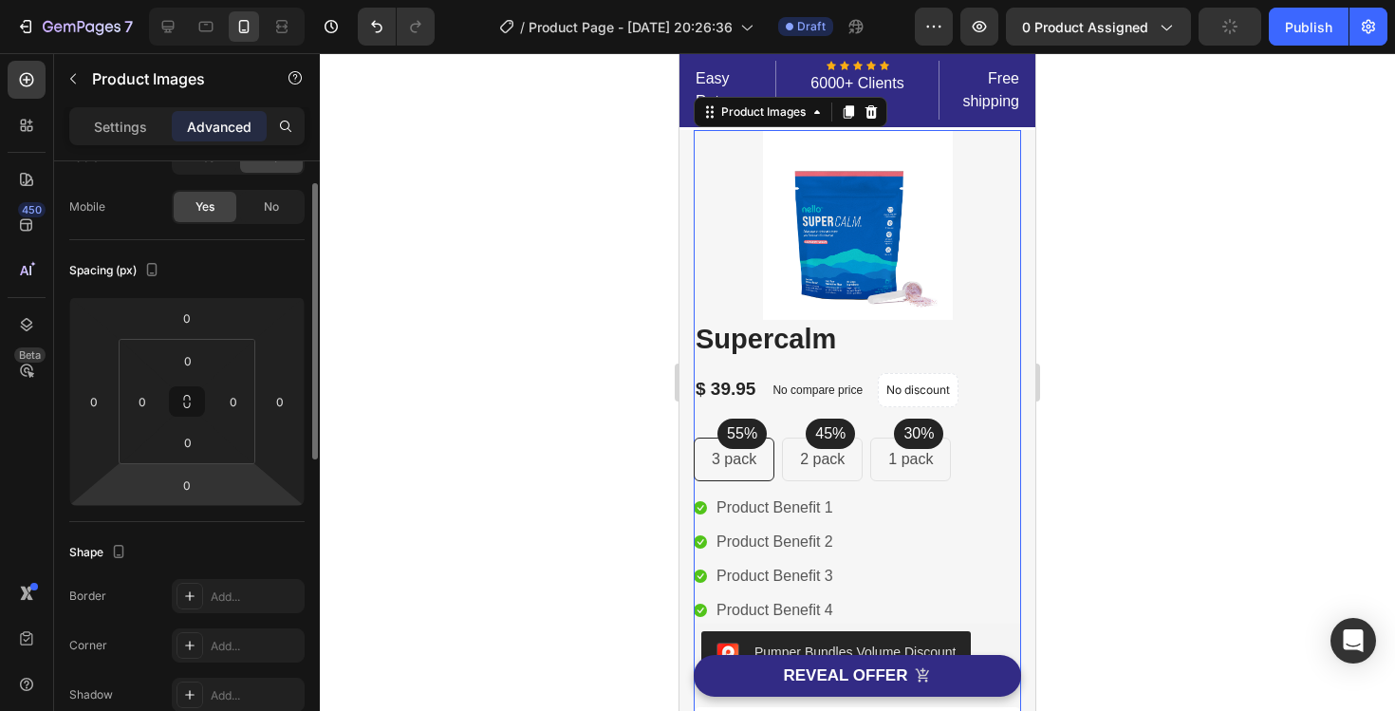
scroll to position [0, 0]
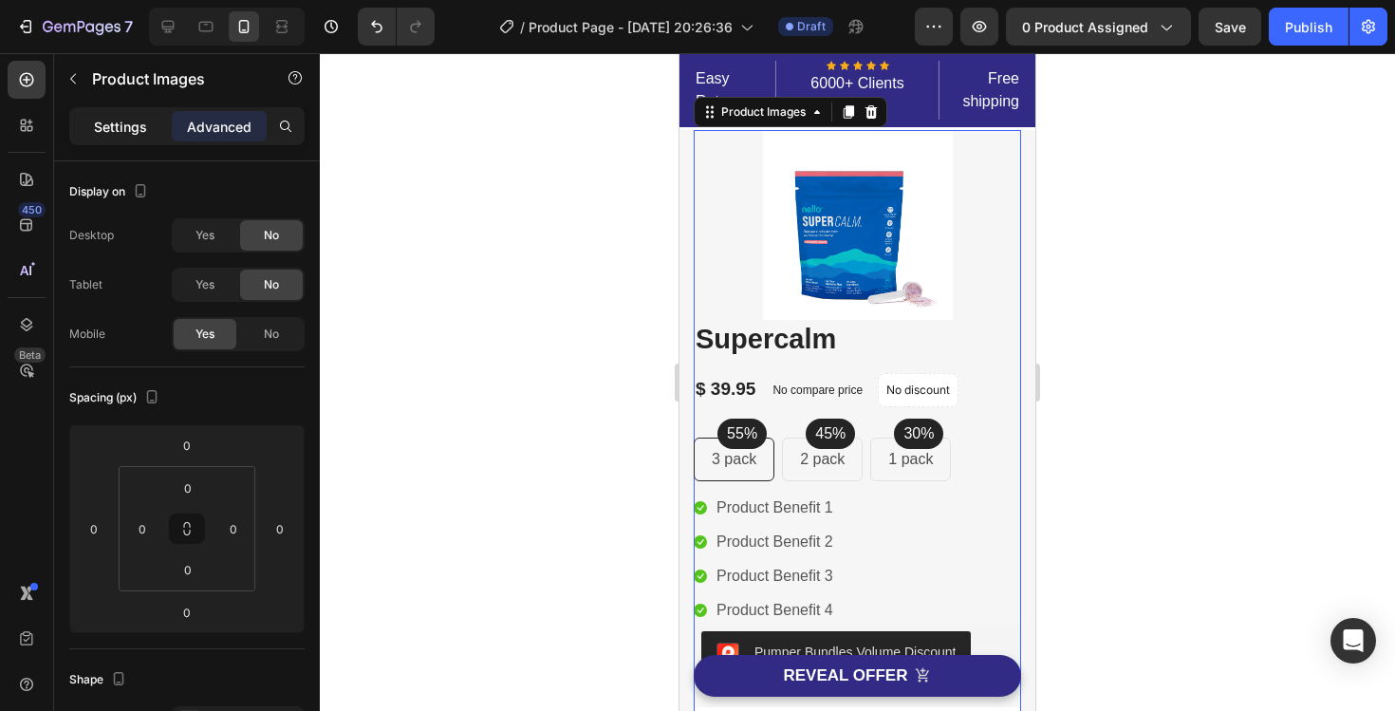
click at [139, 135] on p "Settings" at bounding box center [120, 127] width 53 height 20
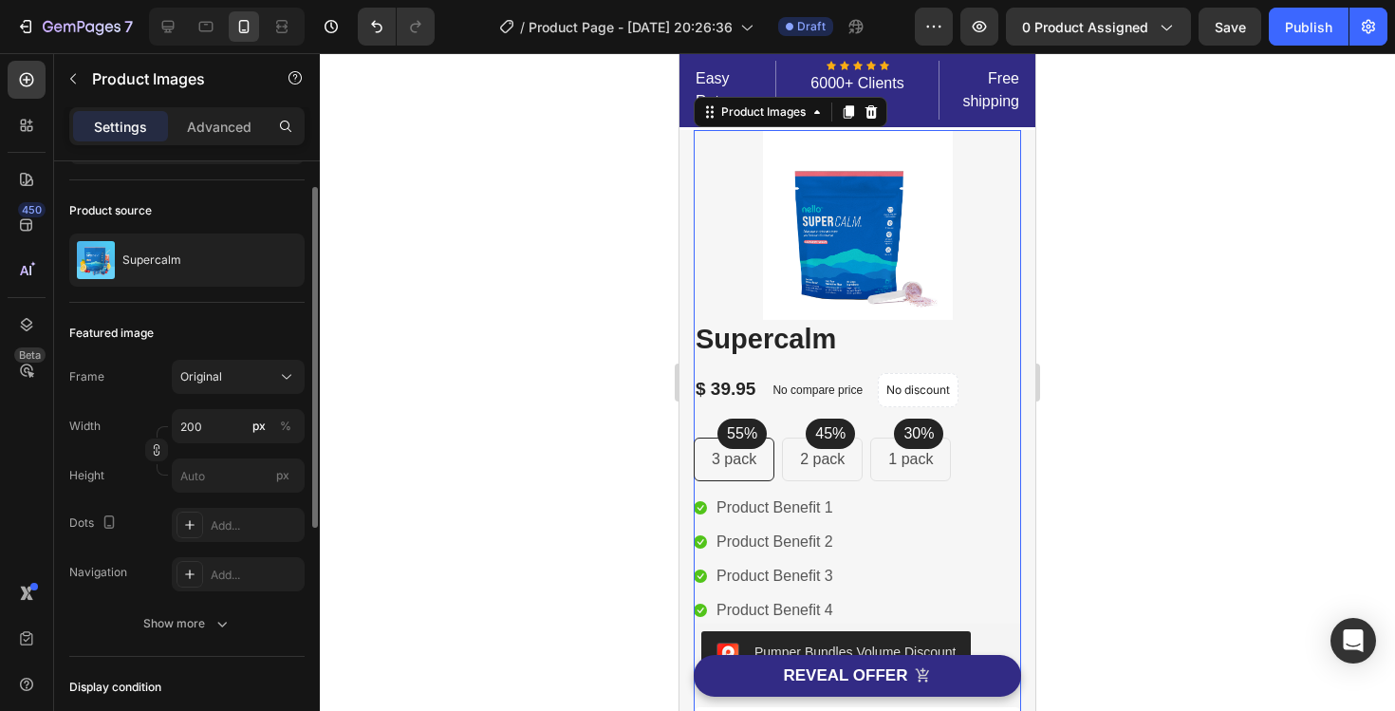
scroll to position [120, 0]
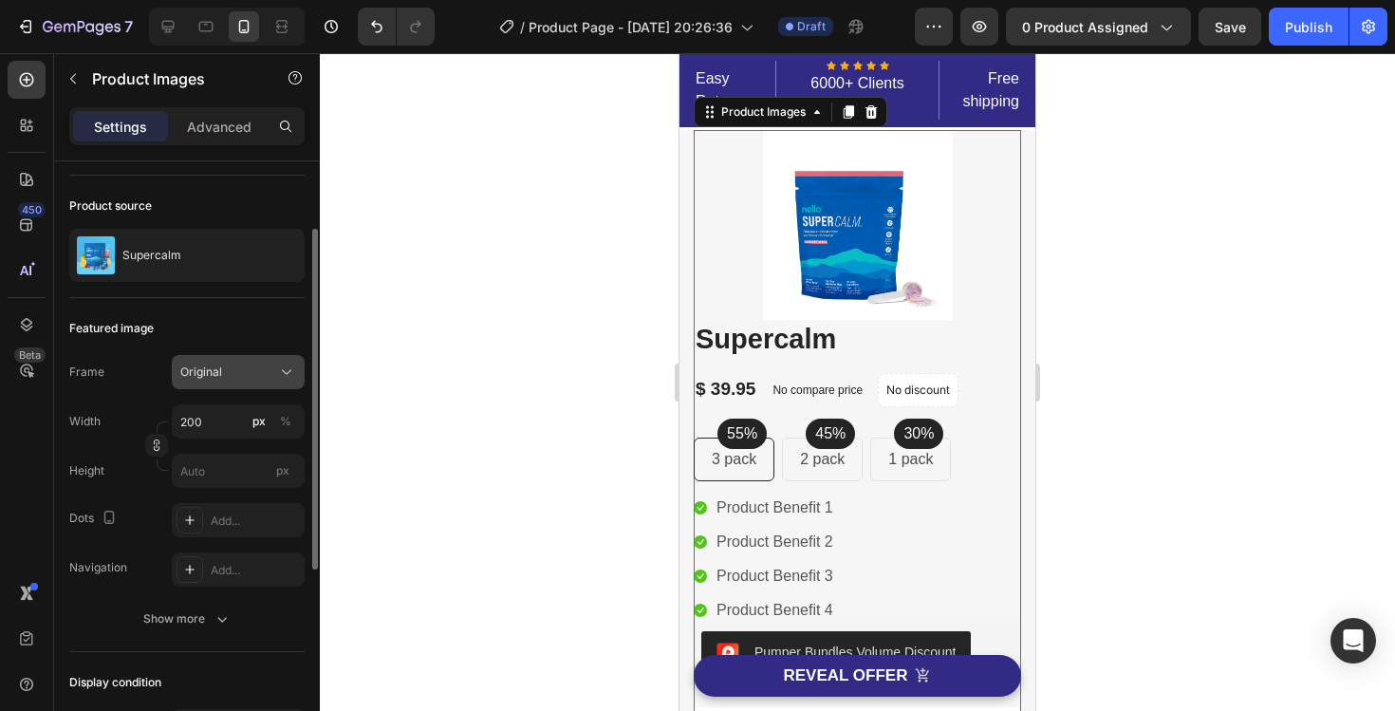
click at [251, 365] on div "Original" at bounding box center [226, 371] width 93 height 17
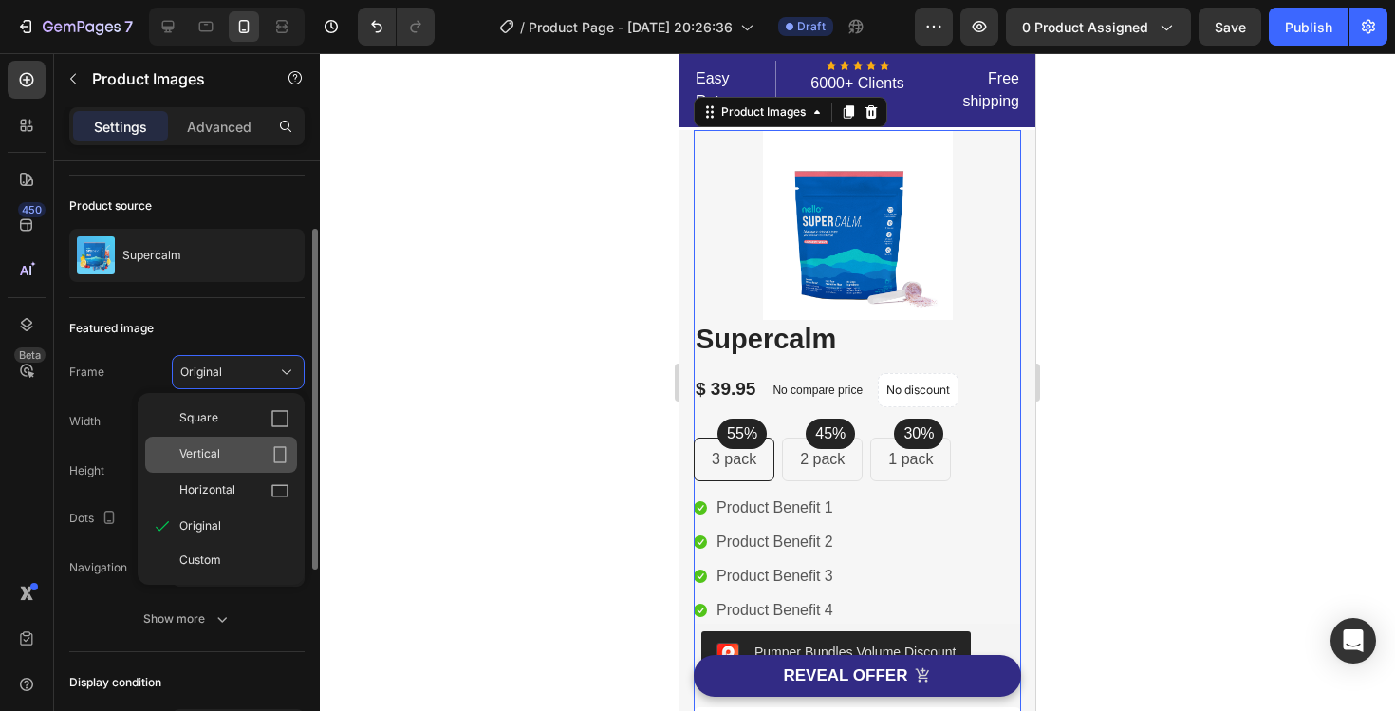
click at [241, 451] on div "Vertical" at bounding box center [234, 454] width 110 height 19
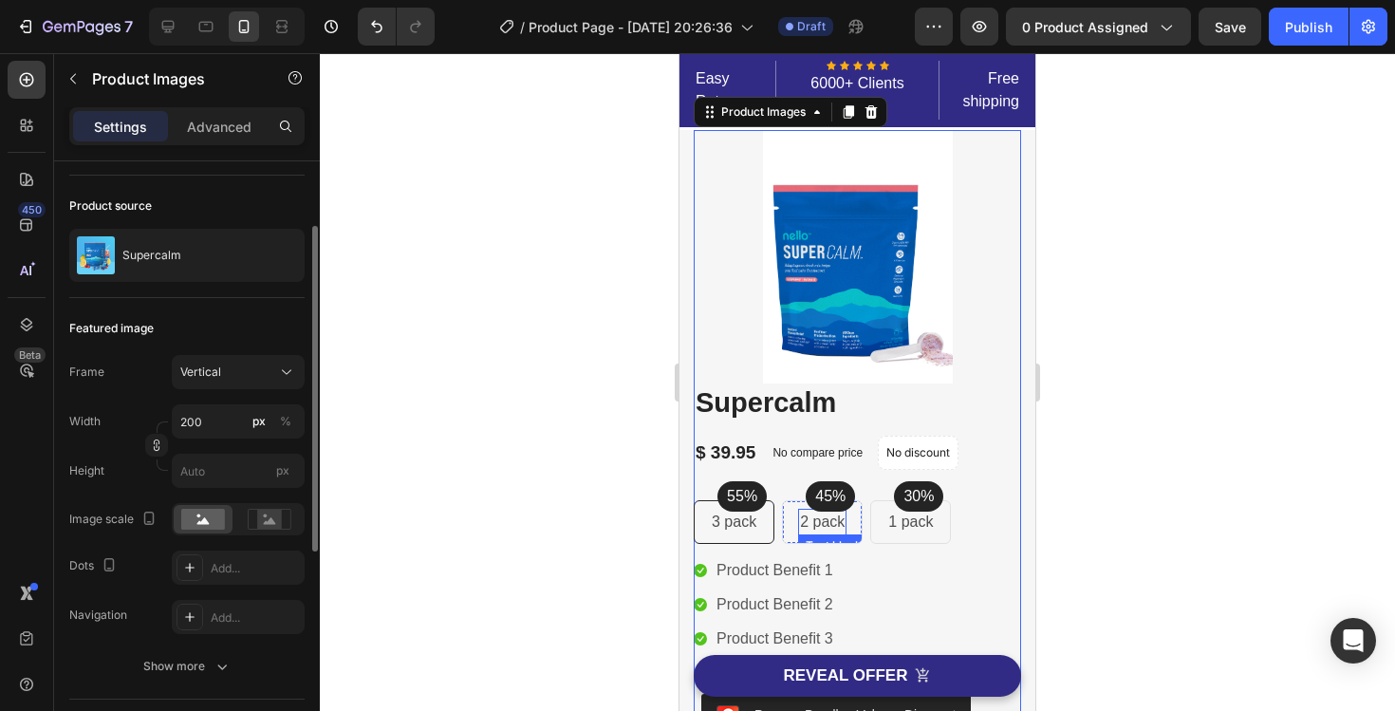
click at [823, 524] on p "2 pack" at bounding box center [822, 522] width 45 height 23
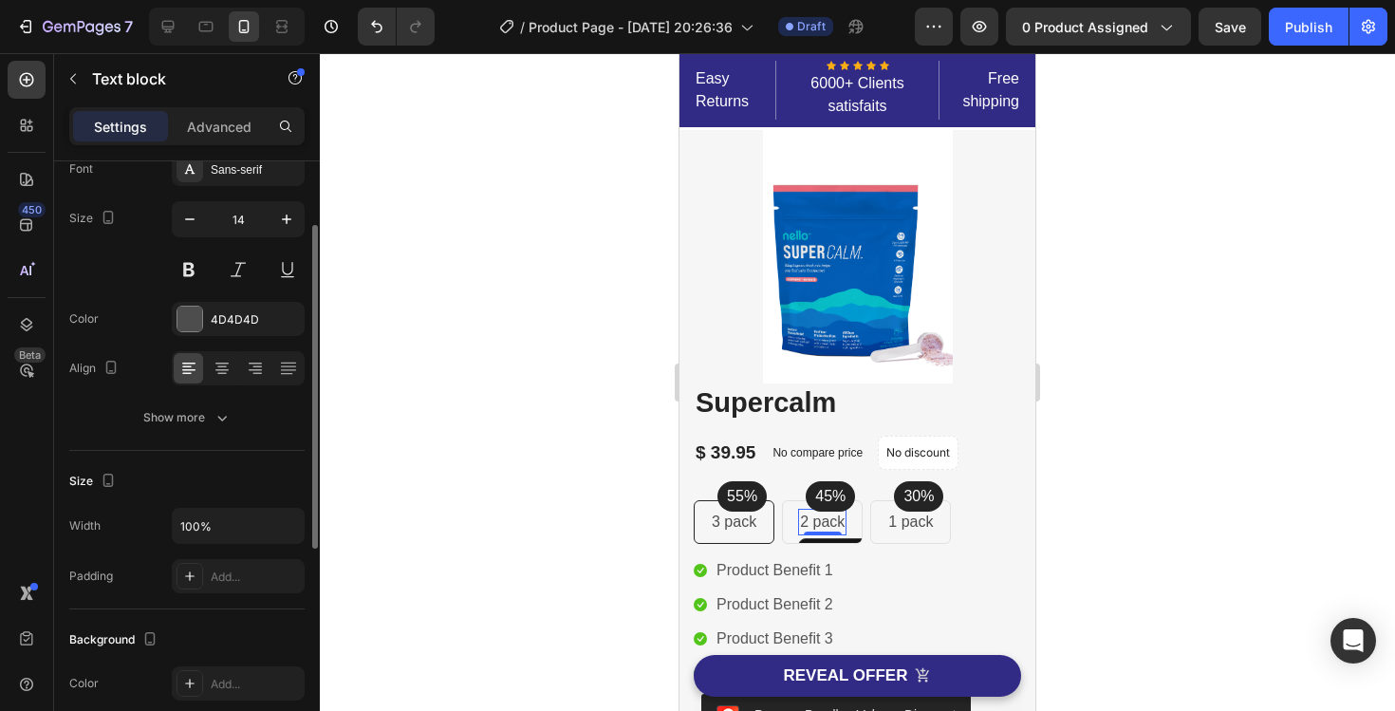
scroll to position [0, 0]
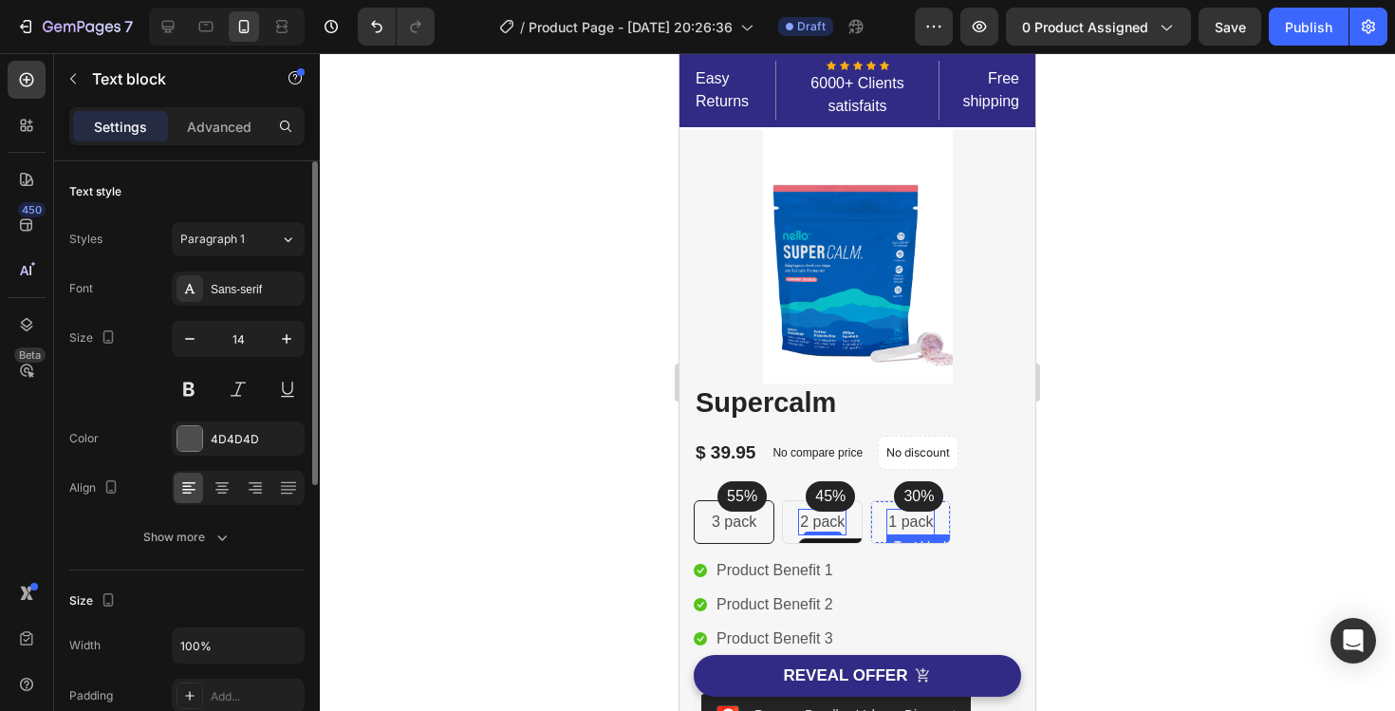
click at [894, 524] on p "1 pack" at bounding box center [910, 522] width 45 height 23
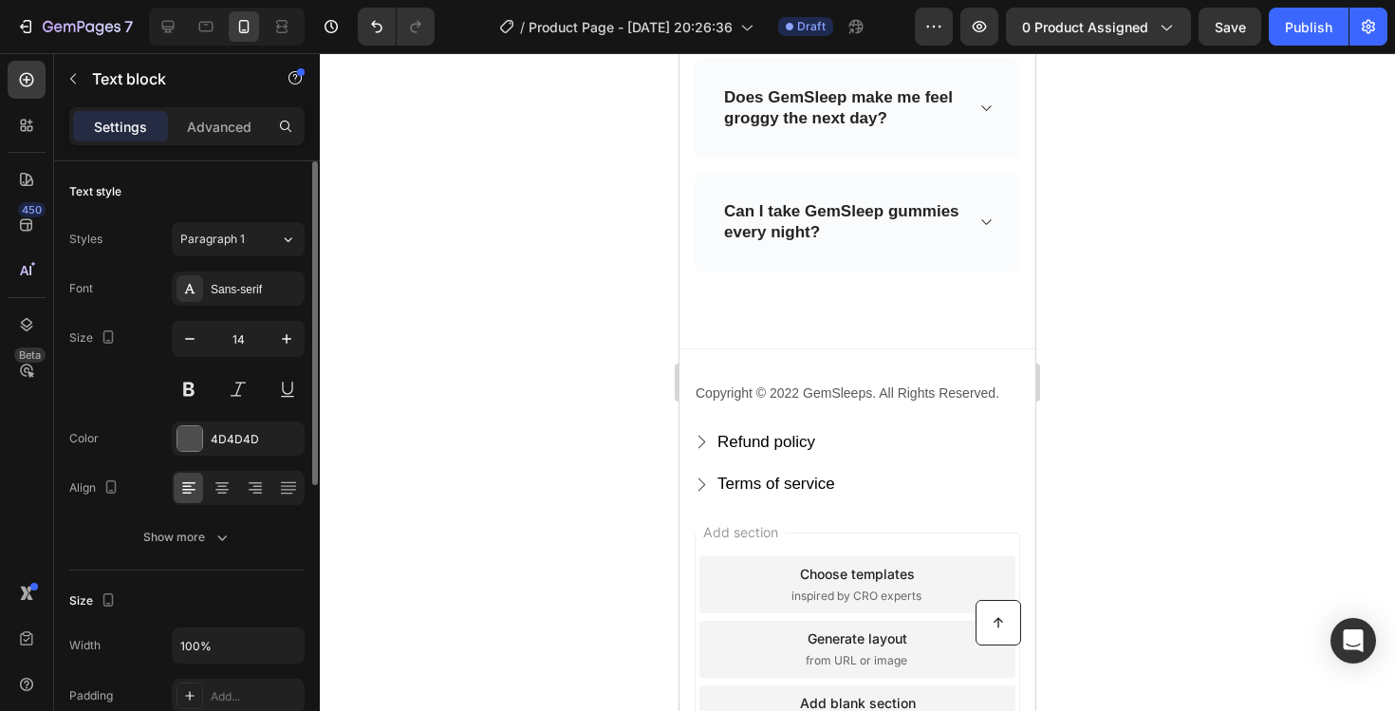
scroll to position [6678, 0]
